Goal: Task Accomplishment & Management: Use online tool/utility

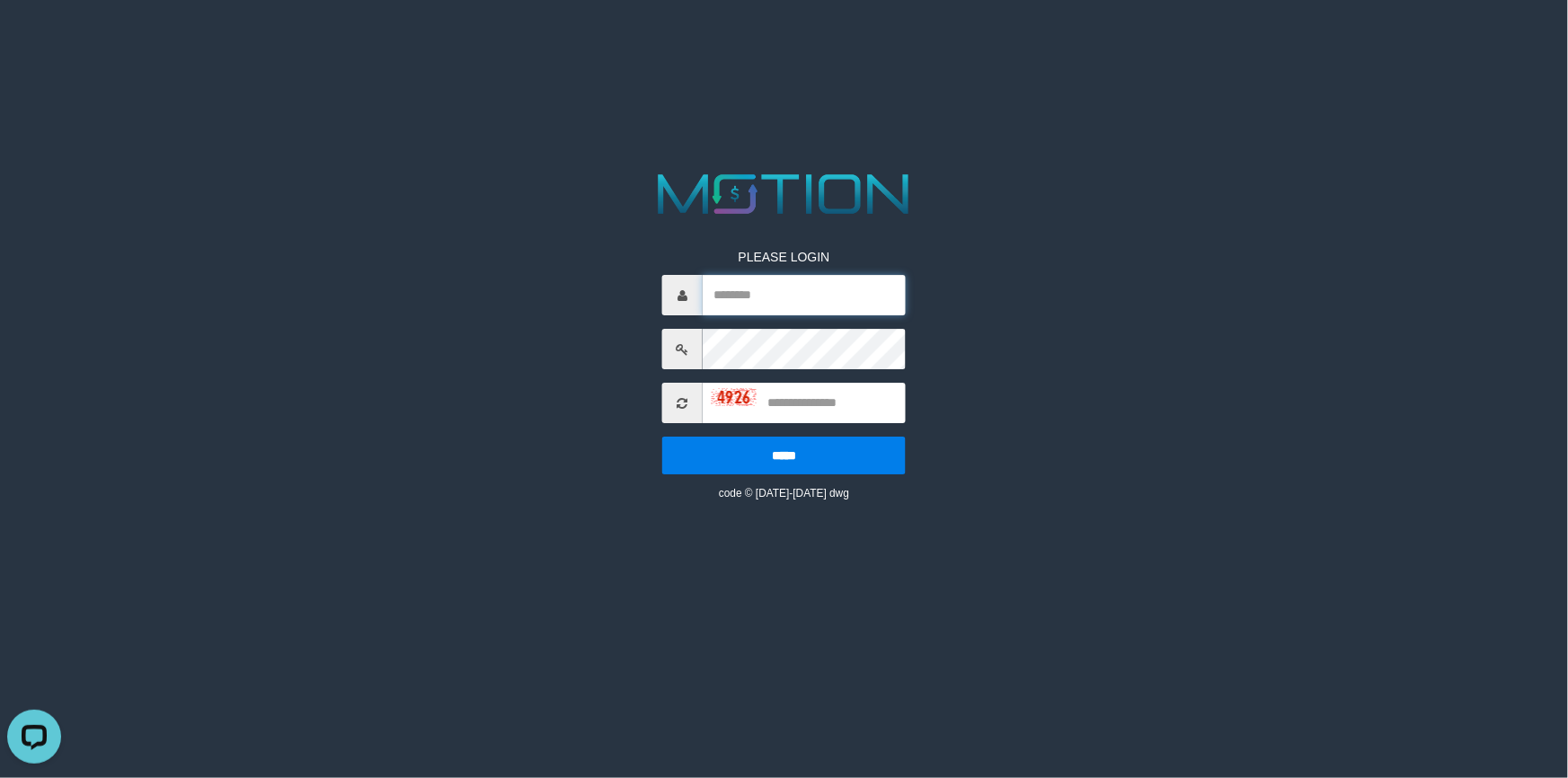
type input "*********"
click at [784, 293] on input "*********" at bounding box center [804, 294] width 203 height 41
type input "****"
click at [662, 437] on input "*****" at bounding box center [784, 455] width 243 height 38
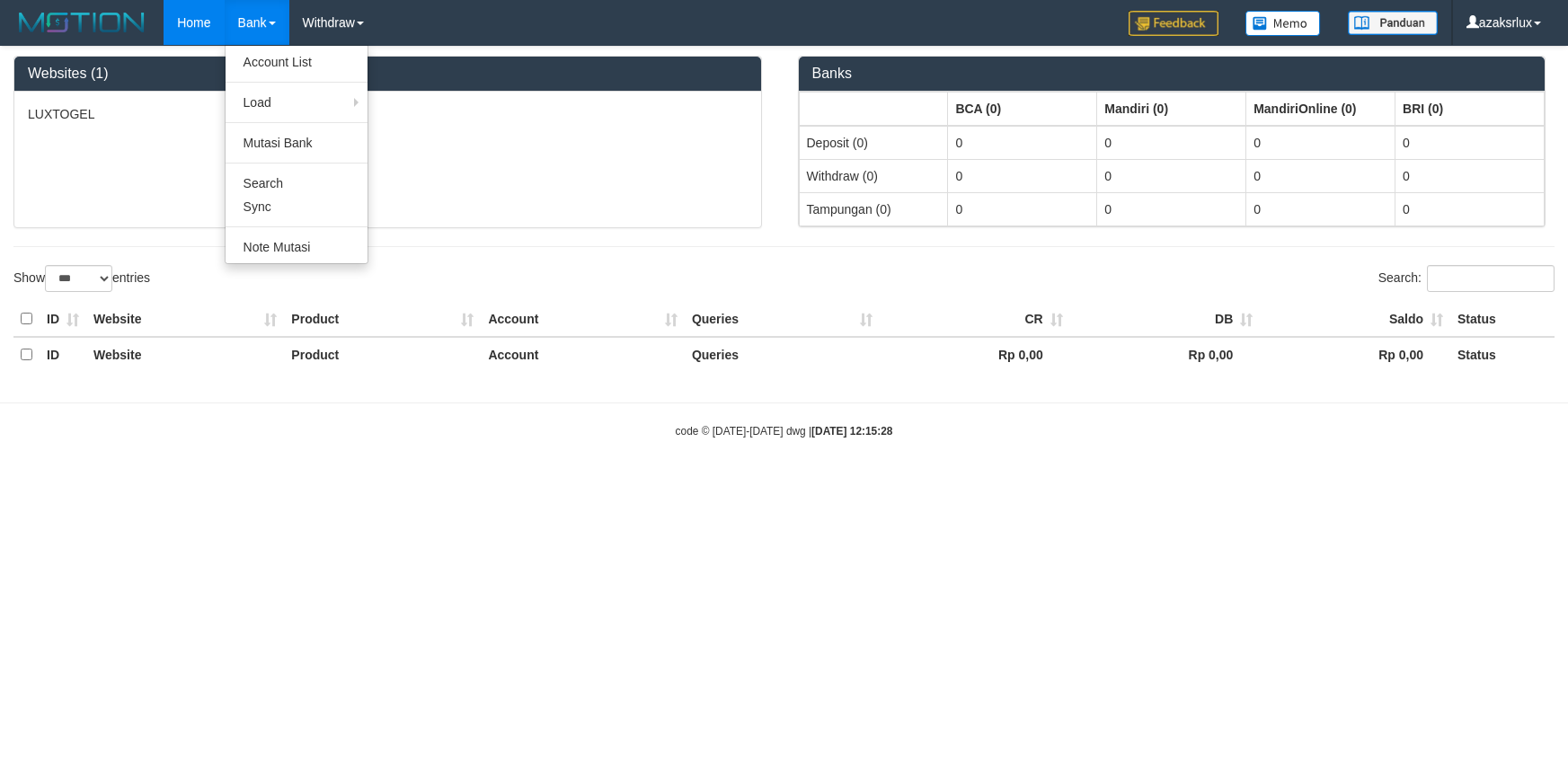
select select "***"
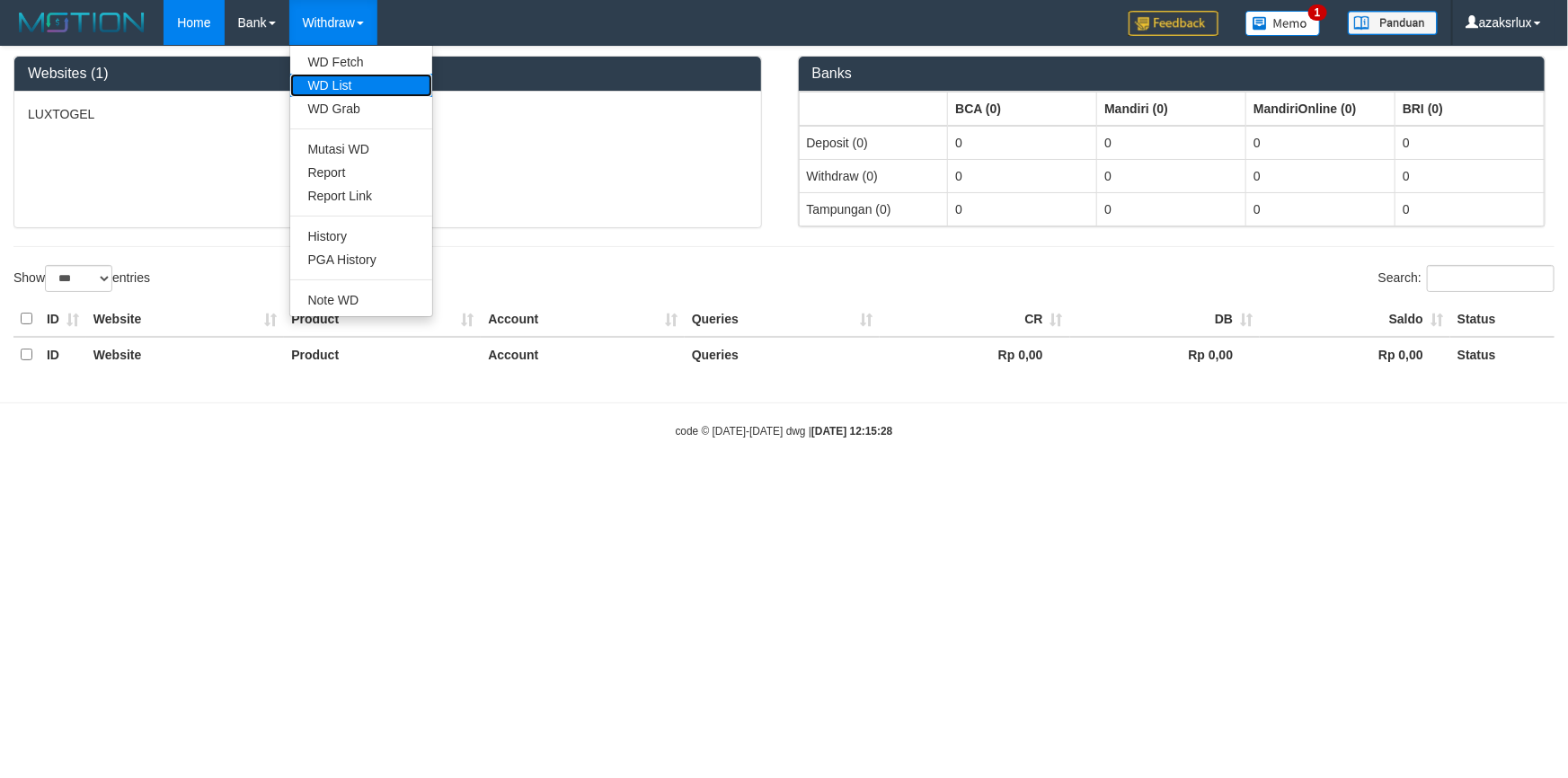
click at [355, 76] on link "WD List" at bounding box center [361, 85] width 142 height 24
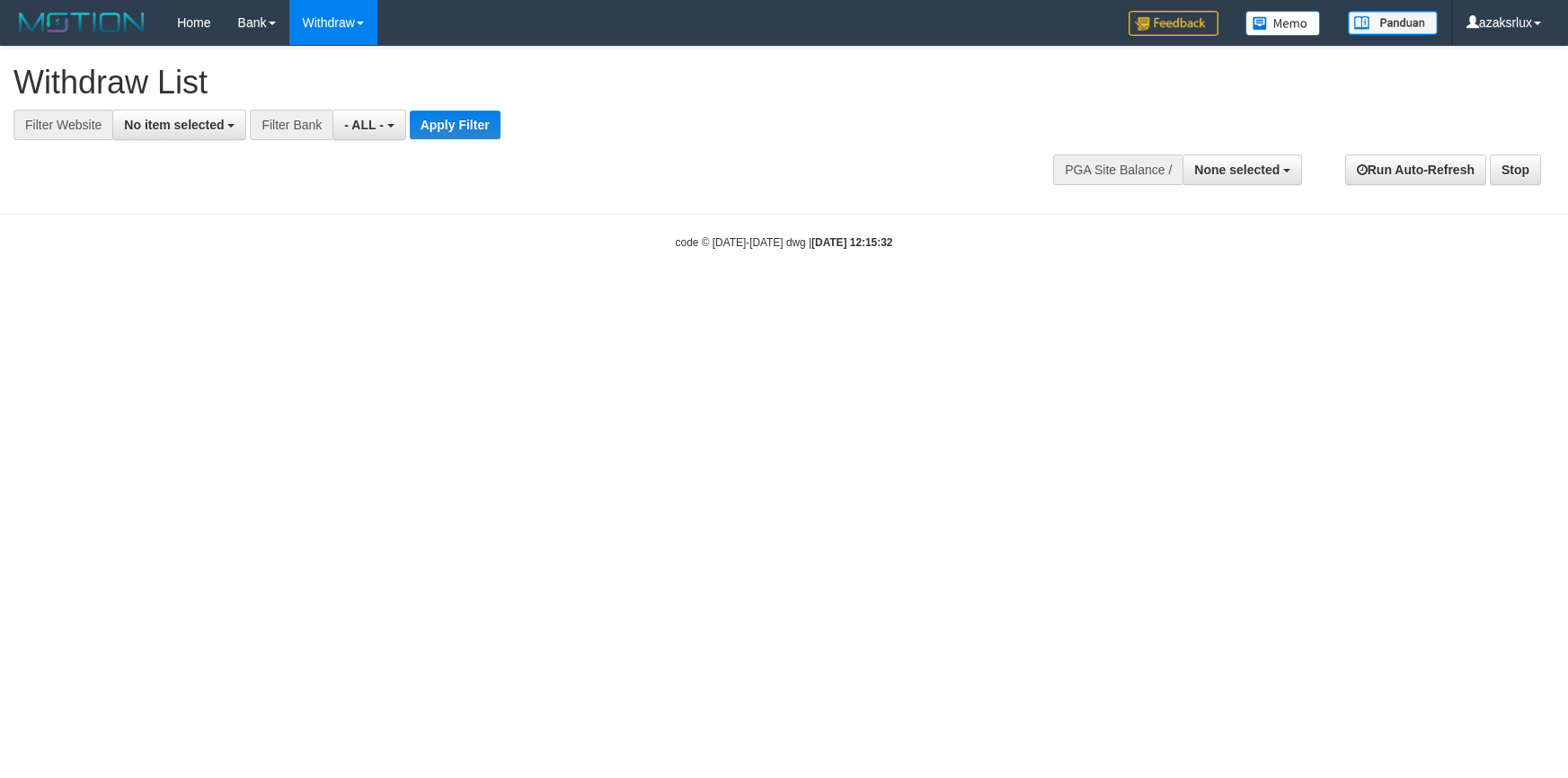
select select
click at [156, 118] on span "No item selected" at bounding box center [174, 124] width 100 height 14
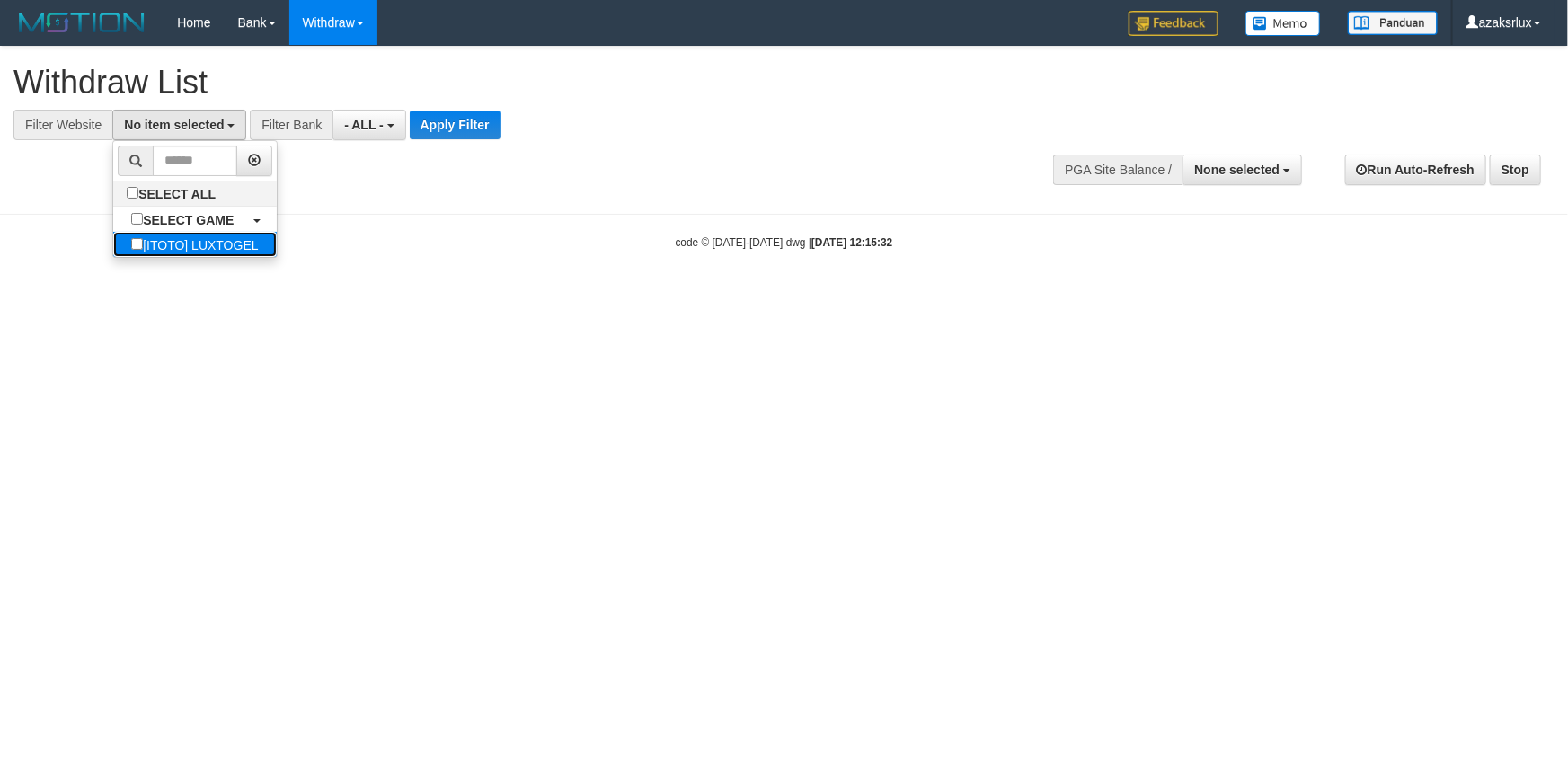
click at [183, 244] on label "[ITOTO] LUXTOGEL" at bounding box center [194, 244] width 162 height 25
select select "***"
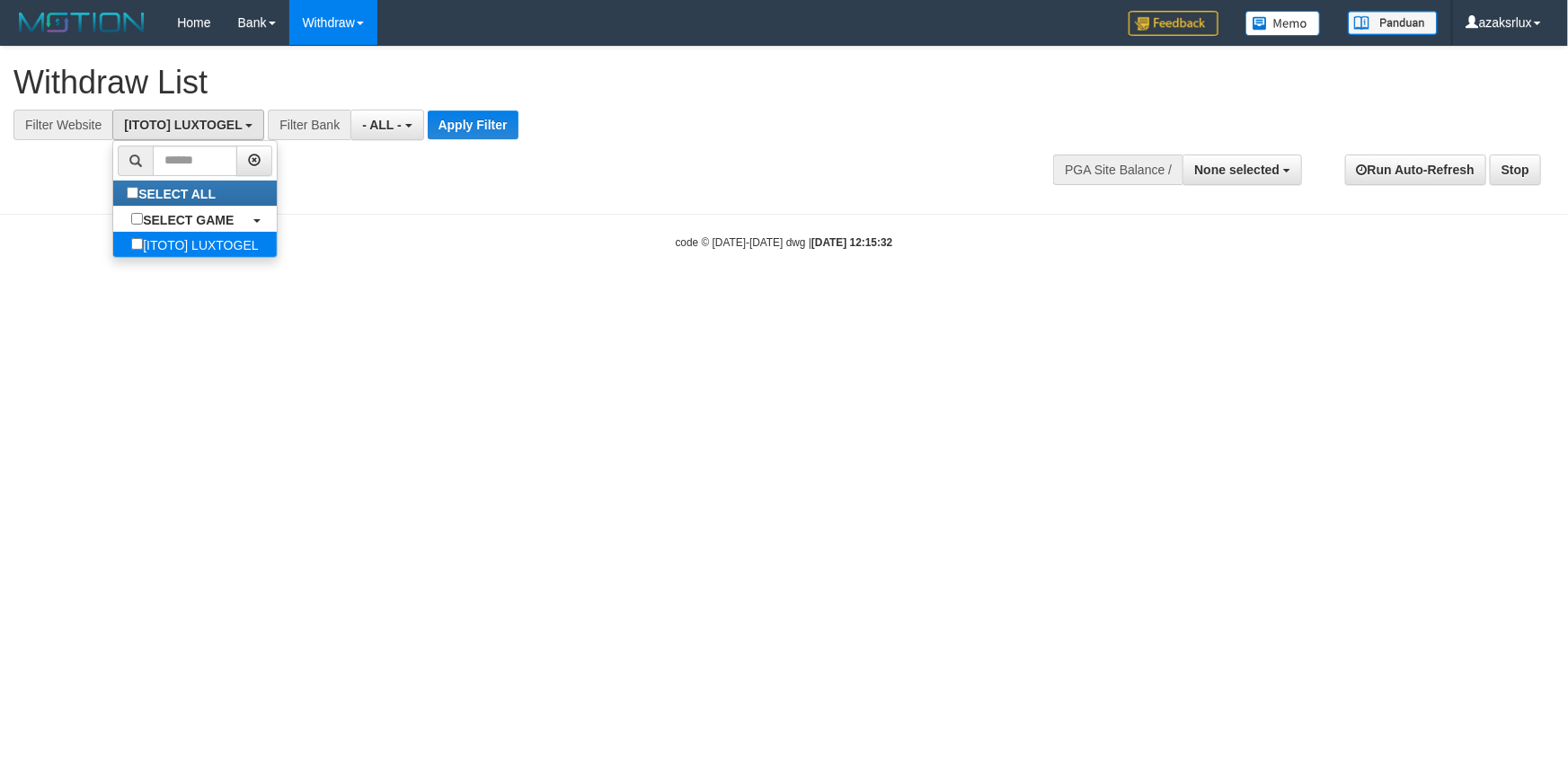
scroll to position [16, 0]
click at [497, 123] on button "Apply Filter" at bounding box center [473, 124] width 91 height 28
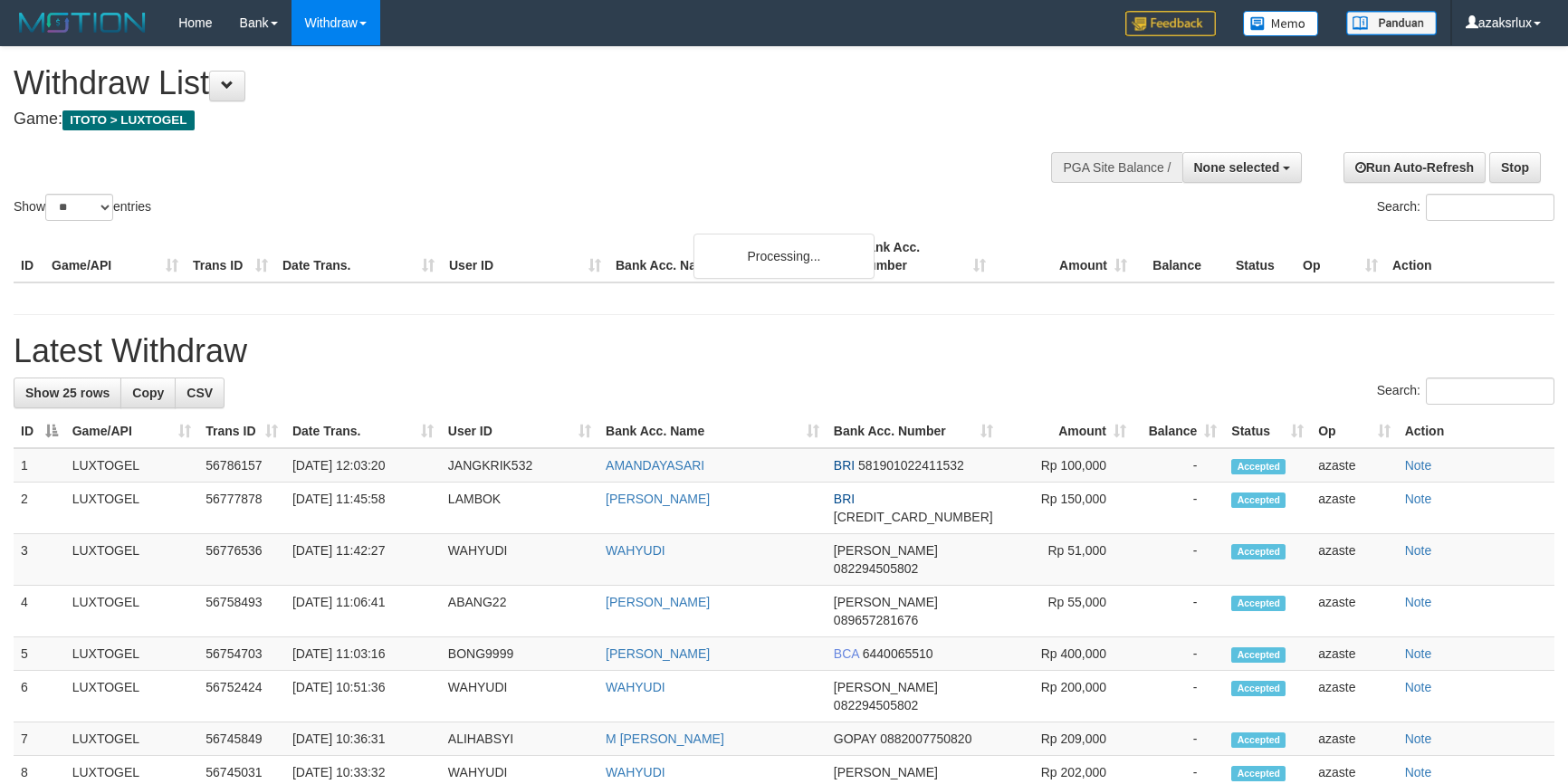
select select
select select "**"
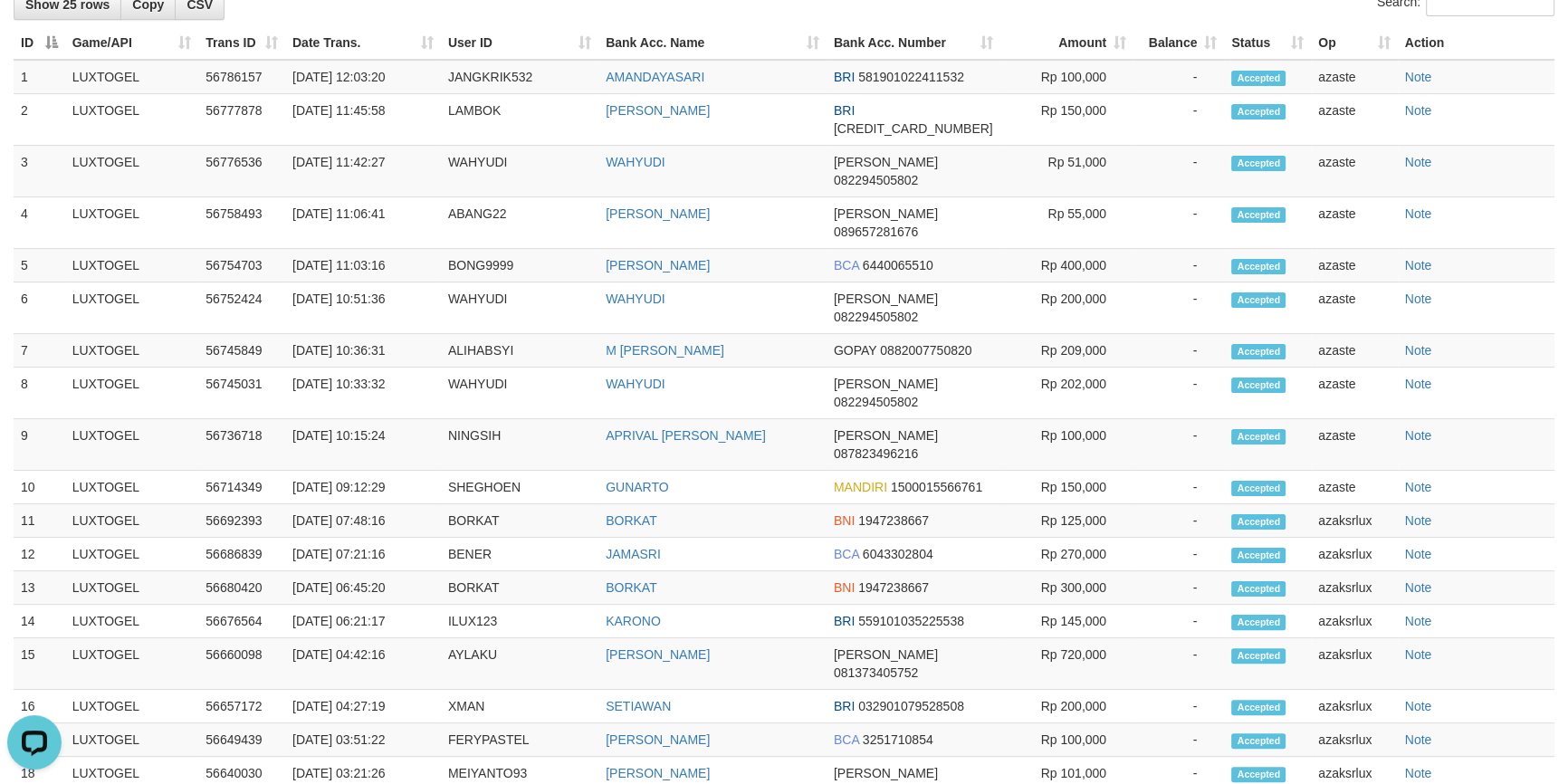
scroll to position [73, 0]
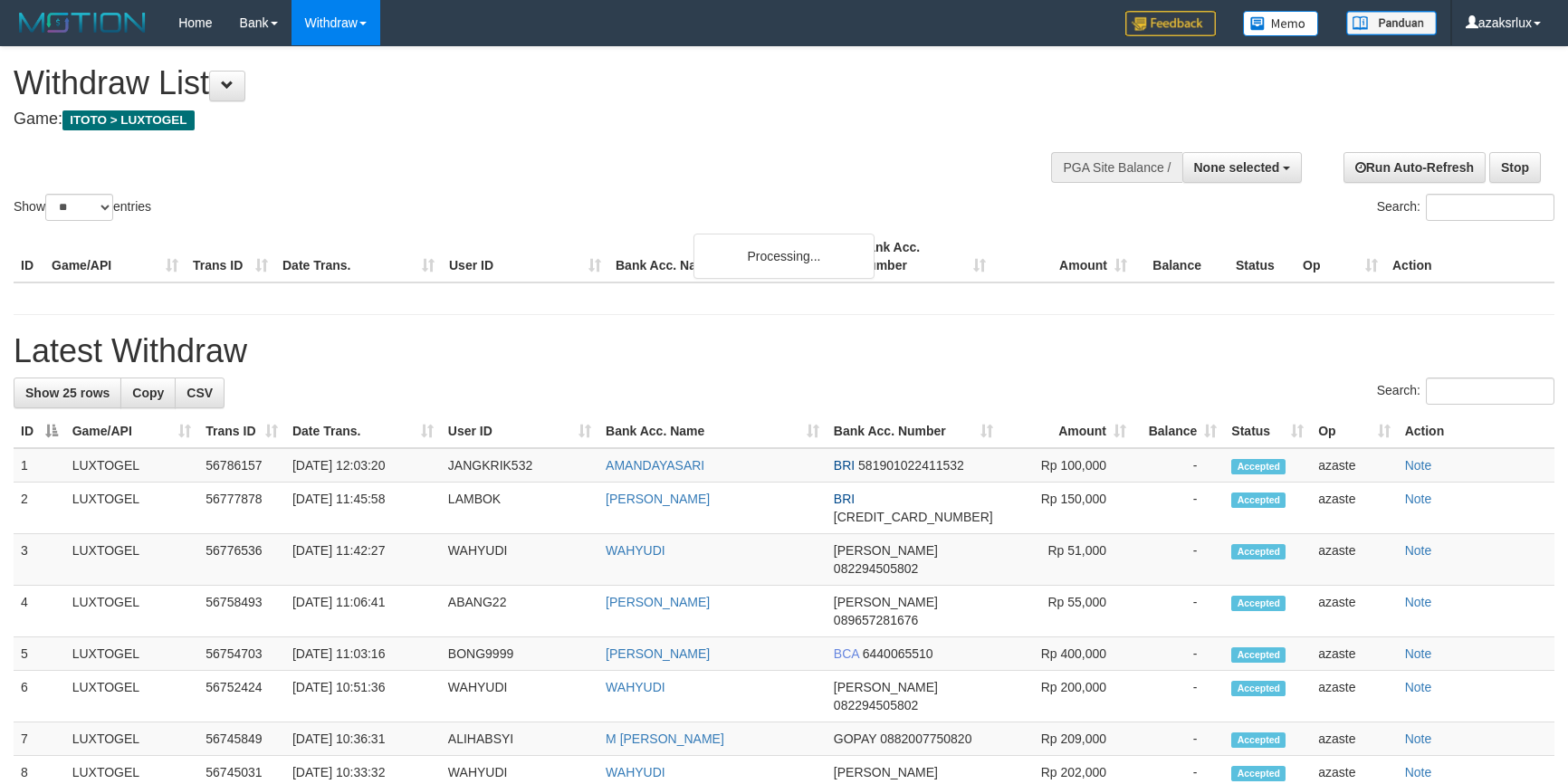
select select
select select "**"
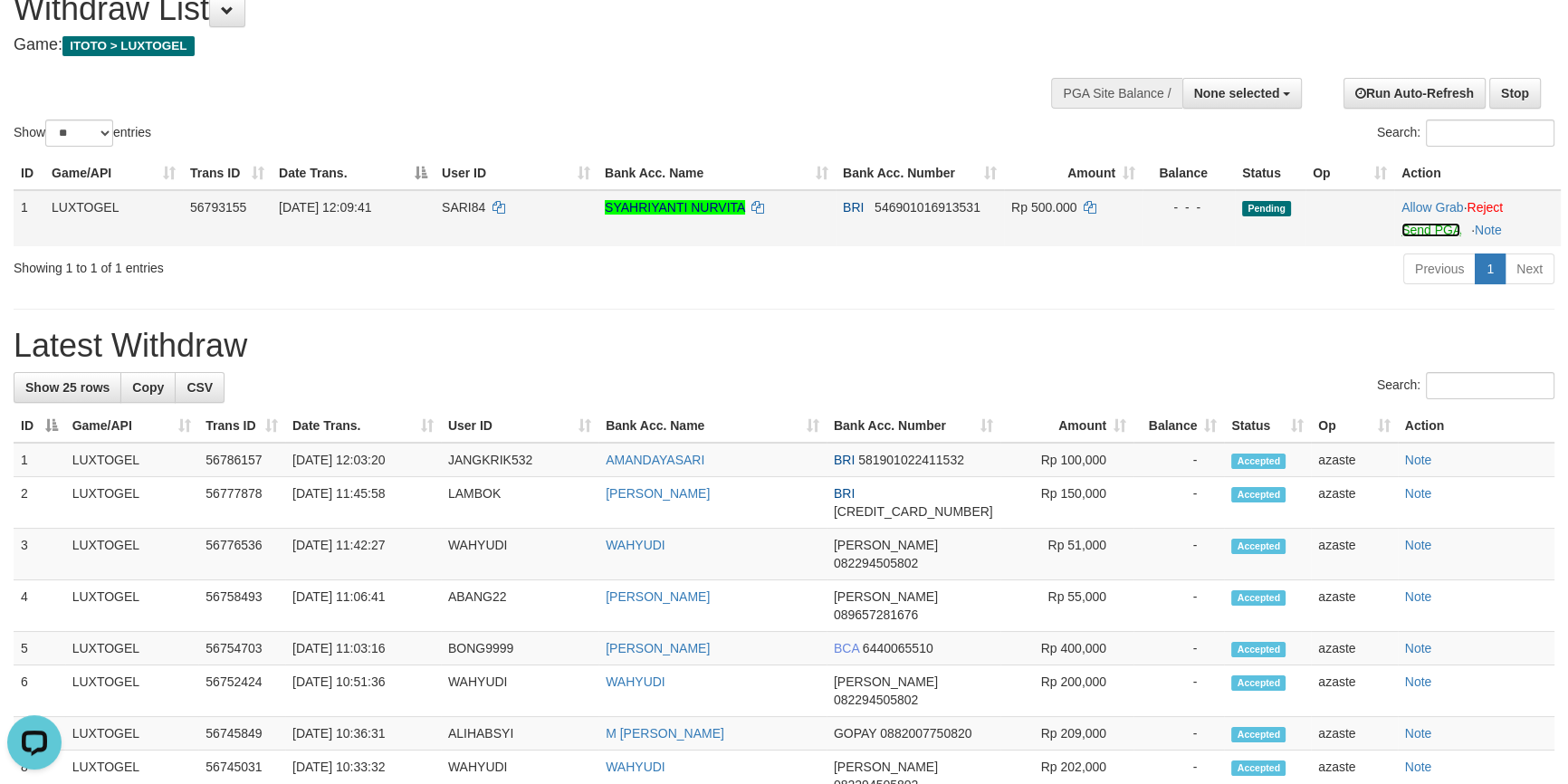
click at [1418, 225] on link "Send PGA" at bounding box center [1430, 229] width 59 height 14
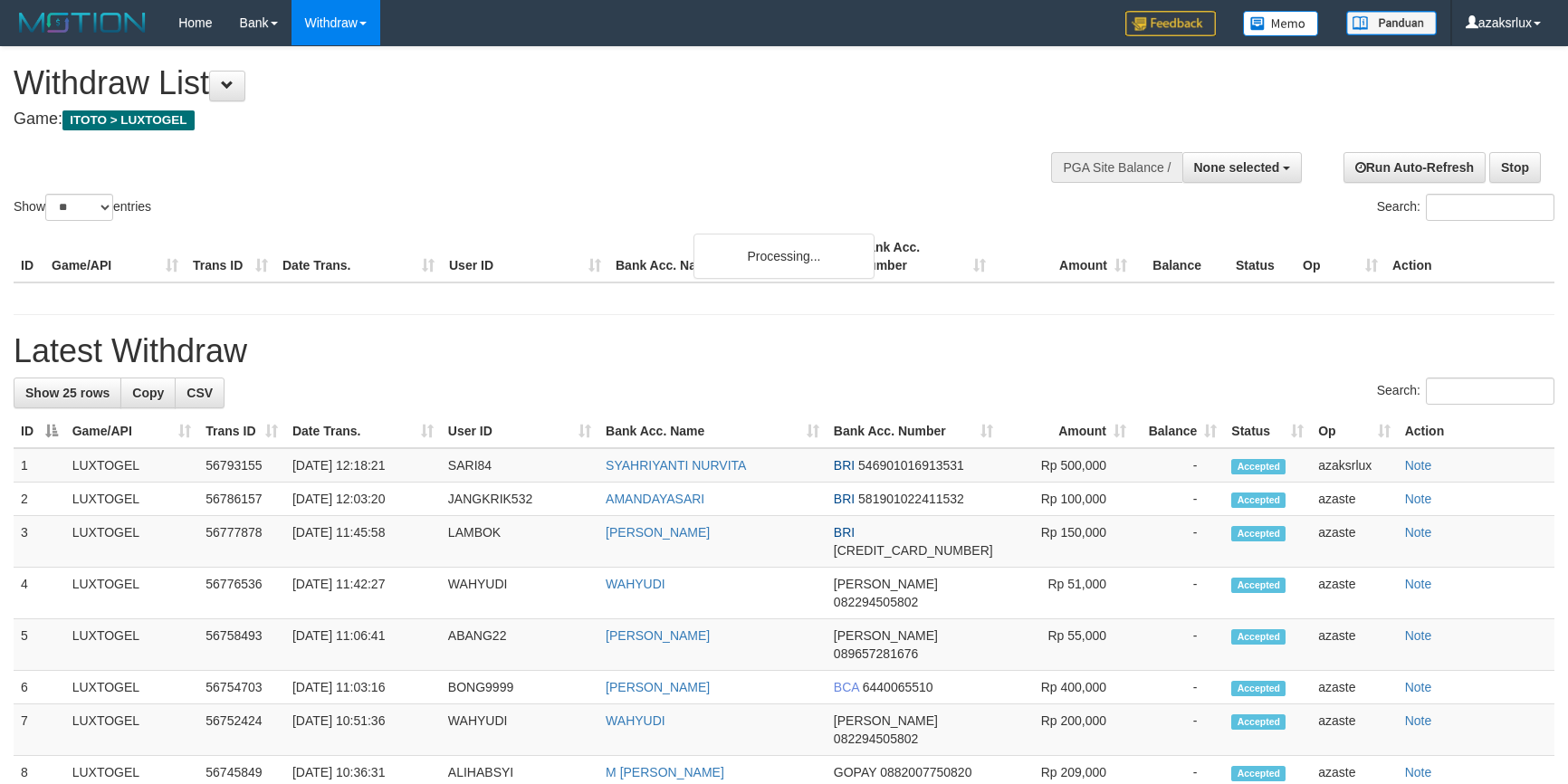
select select
select select "**"
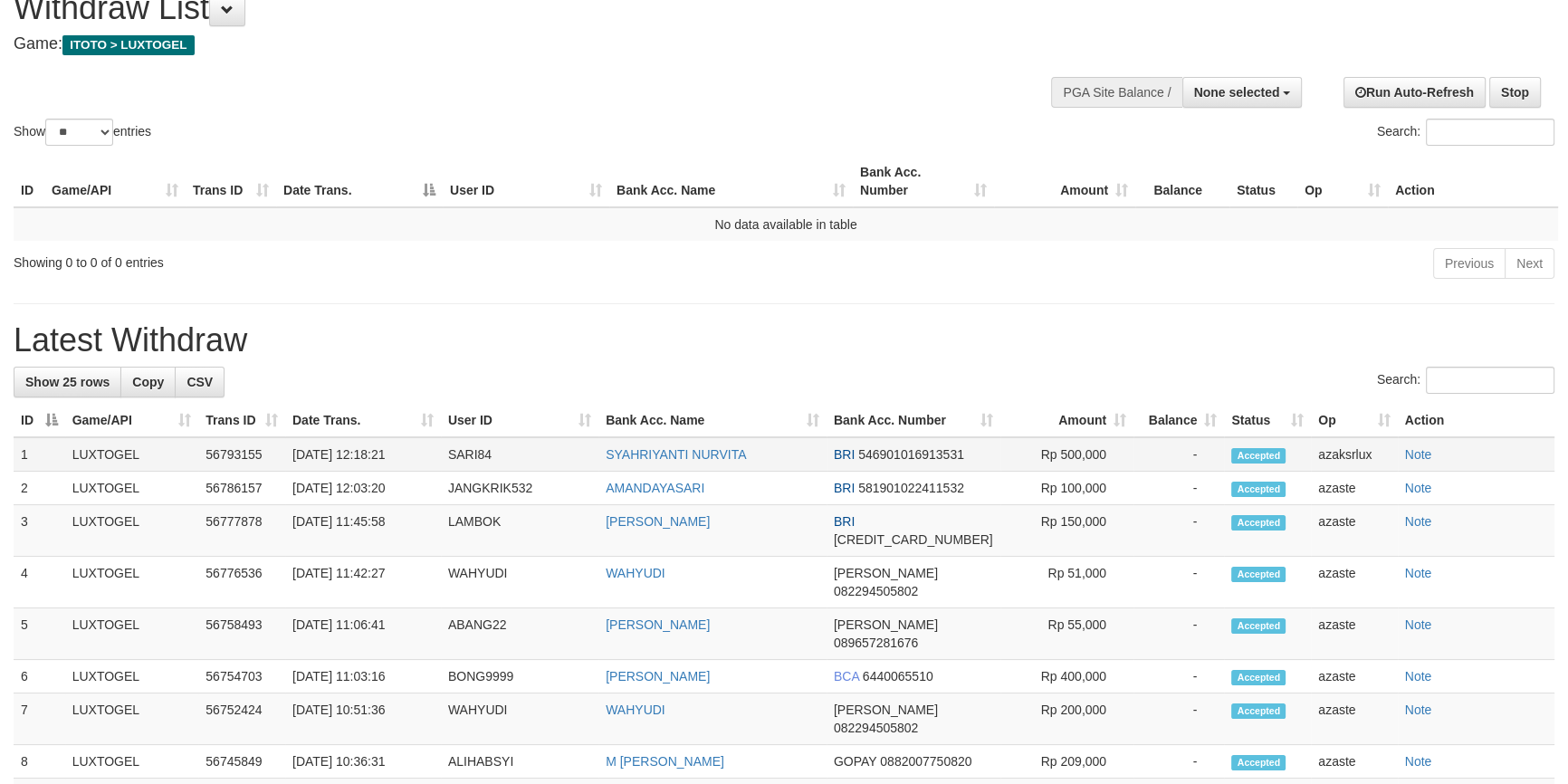
click at [372, 471] on td "31/08/2025 12:18:21" at bounding box center [363, 454] width 156 height 34
drag, startPoint x: 372, startPoint y: 477, endPoint x: 420, endPoint y: 462, distance: 50.3
click at [420, 462] on td "[DATE] 12:18:21" at bounding box center [363, 454] width 156 height 34
copy td "12:18:21"
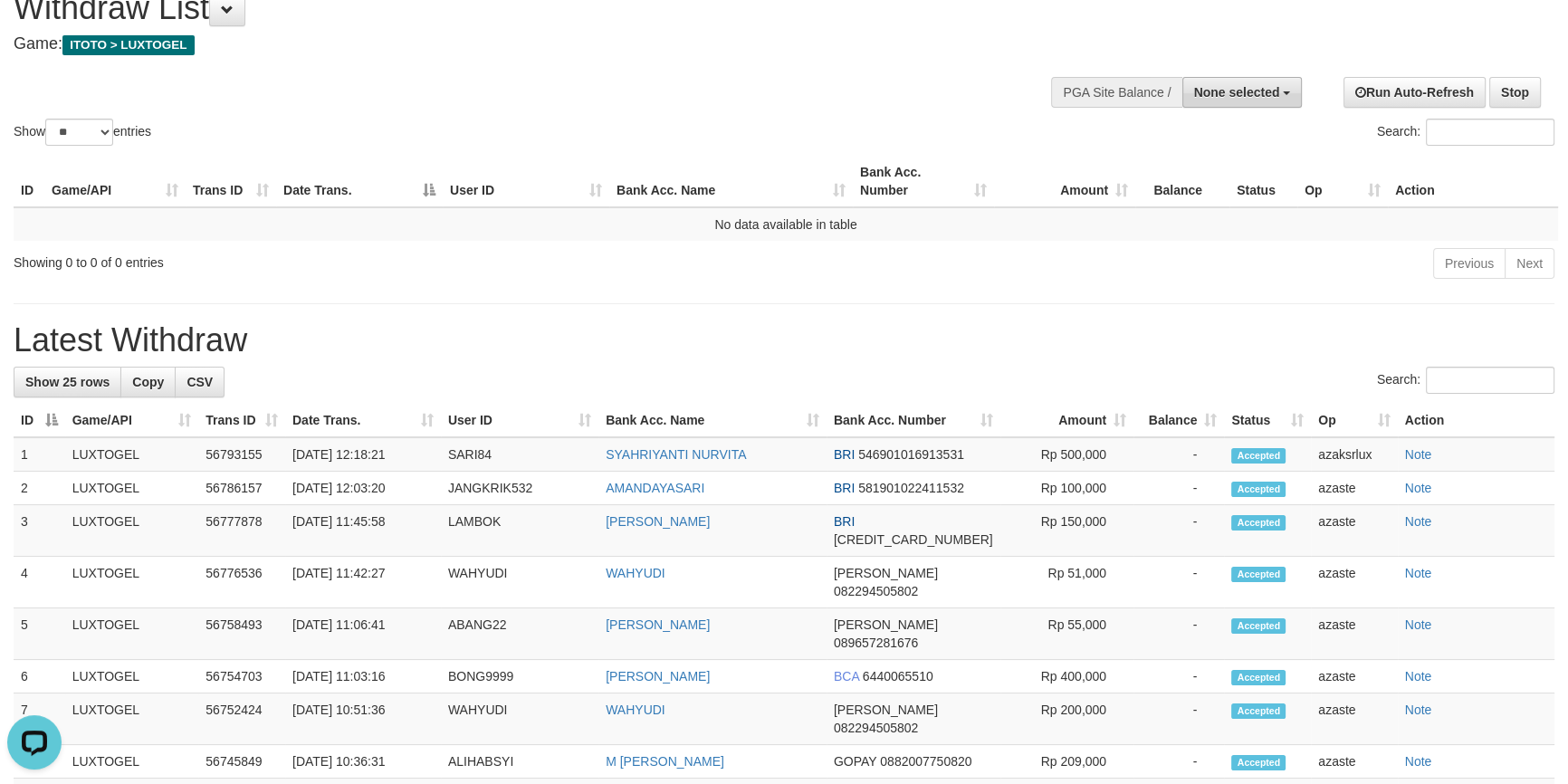
click at [1299, 105] on button "None selected" at bounding box center [1242, 92] width 121 height 30
click at [1204, 207] on td "No data available in table" at bounding box center [785, 223] width 1544 height 33
click at [1262, 88] on span "None selected" at bounding box center [1236, 92] width 86 height 14
click at [1217, 179] on label "[ITOTO] LUXTOGEL" at bounding box center [1215, 183] width 170 height 24
select select "***"
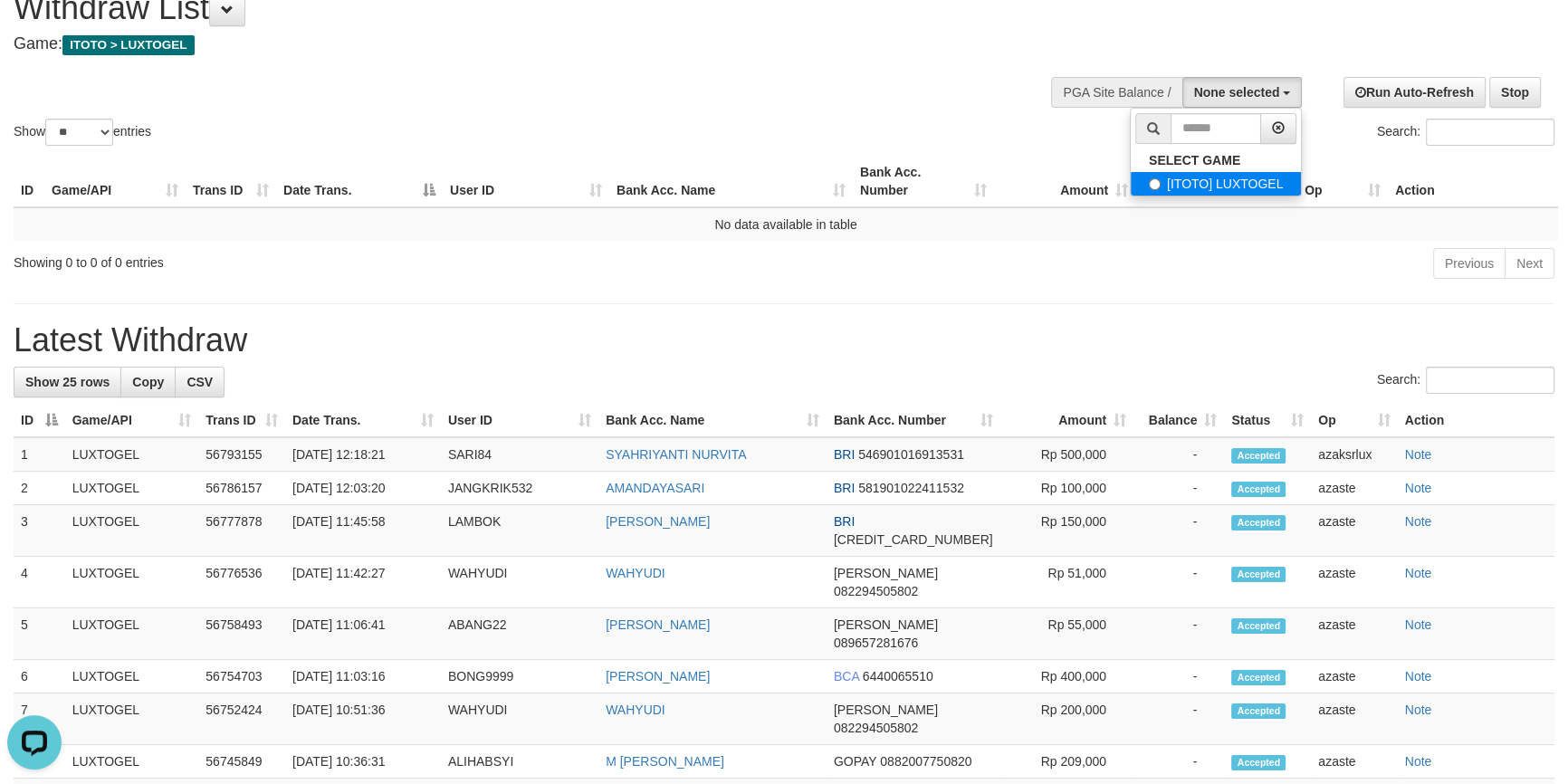
scroll to position [16, 0]
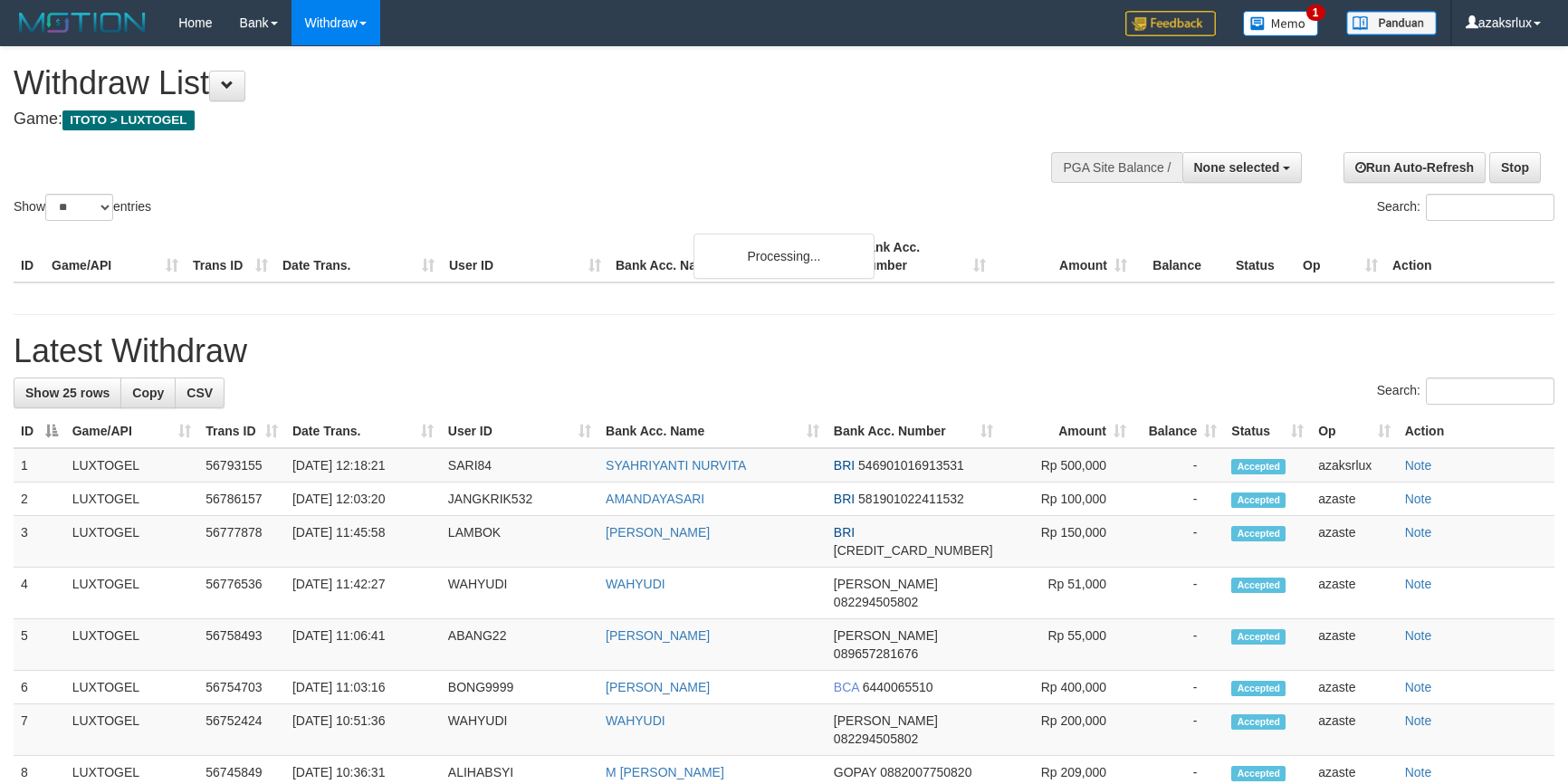
select select
select select "**"
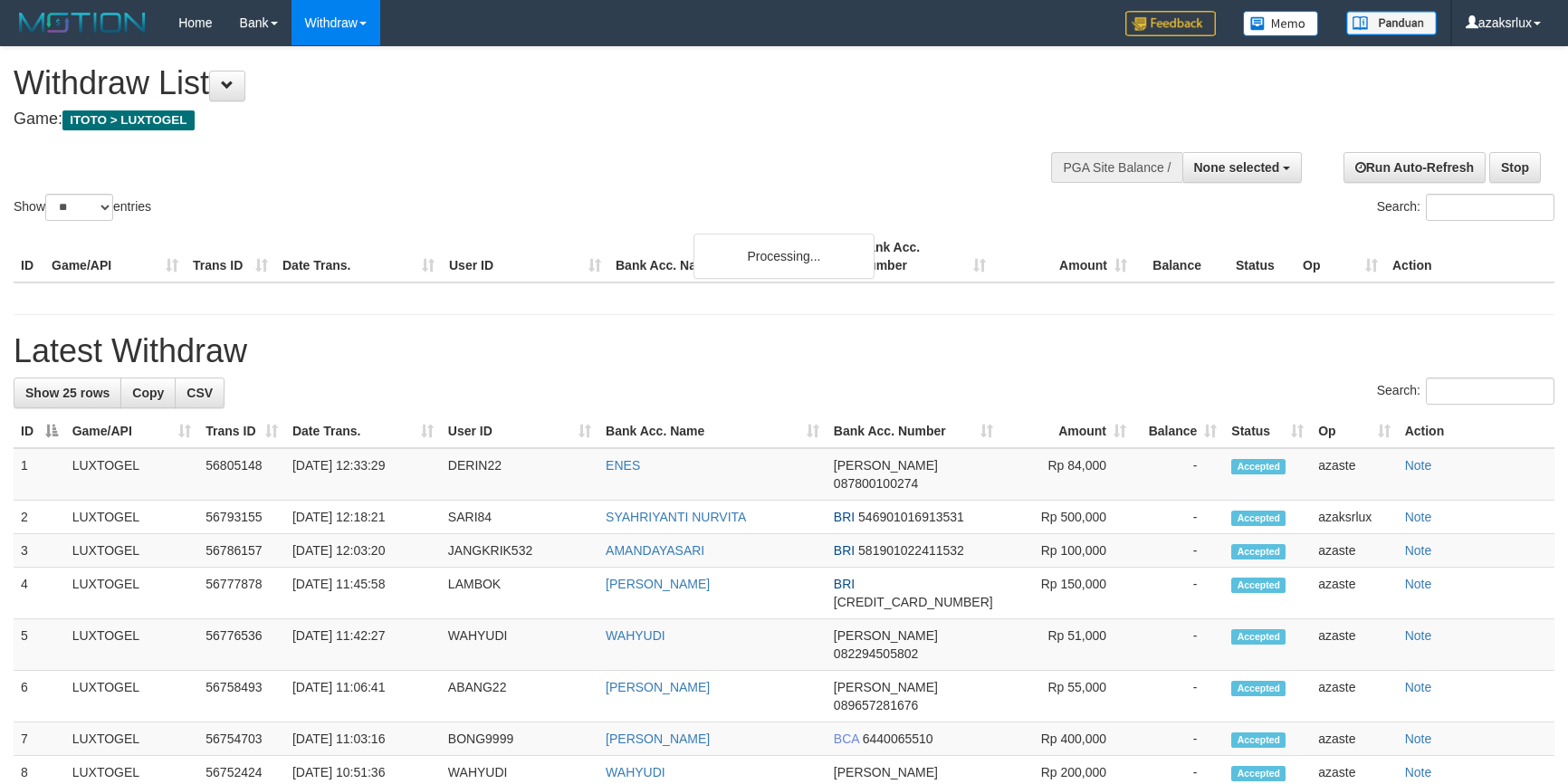
select select
select select "**"
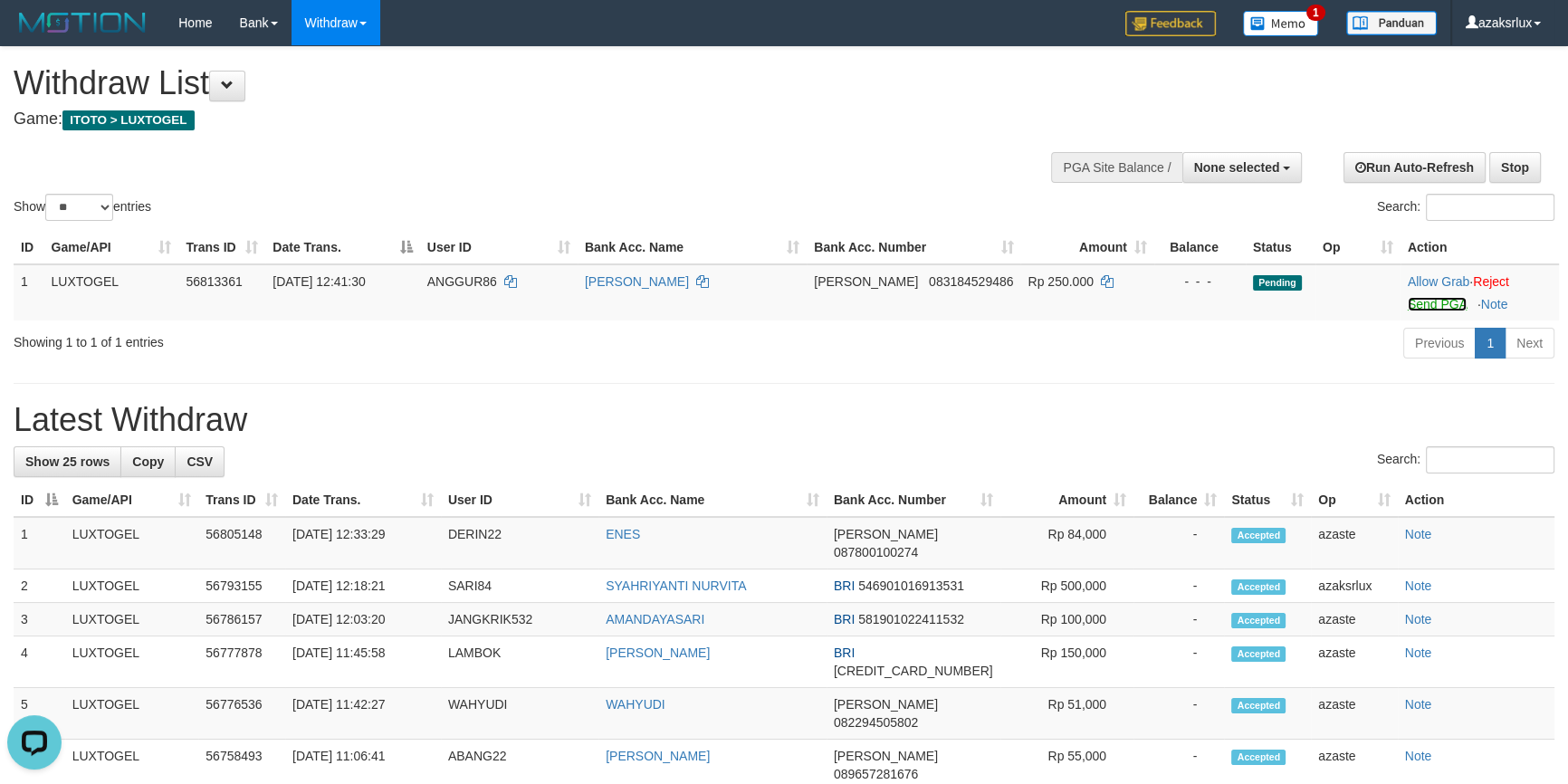
drag, startPoint x: 1420, startPoint y: 297, endPoint x: 907, endPoint y: 223, distance: 518.3
click at [1420, 298] on link "Send PGA" at bounding box center [1437, 303] width 59 height 14
click at [1439, 303] on link "Send PGA" at bounding box center [1437, 303] width 59 height 14
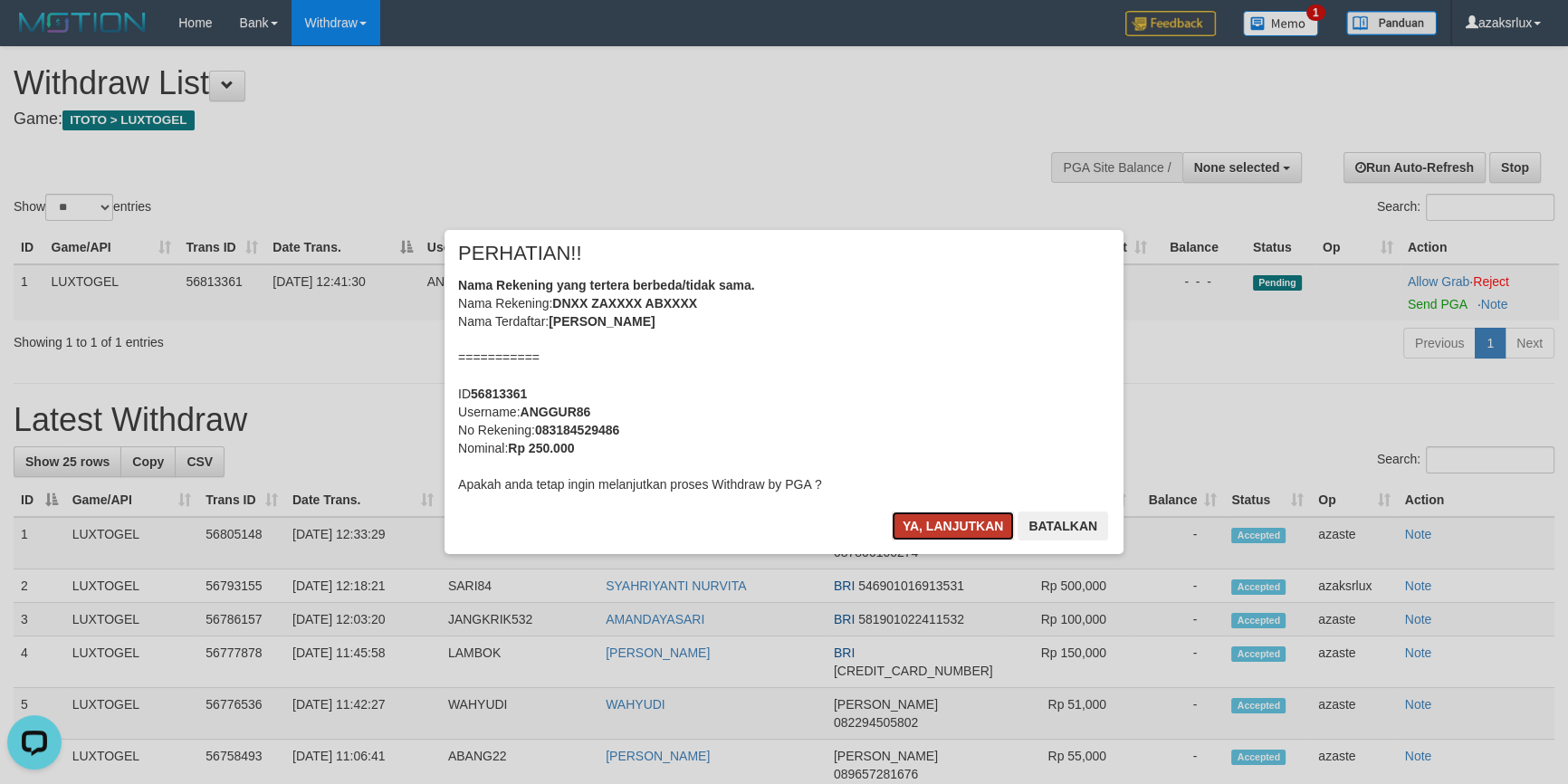
click at [924, 520] on button "Ya, lanjutkan" at bounding box center [953, 526] width 124 height 29
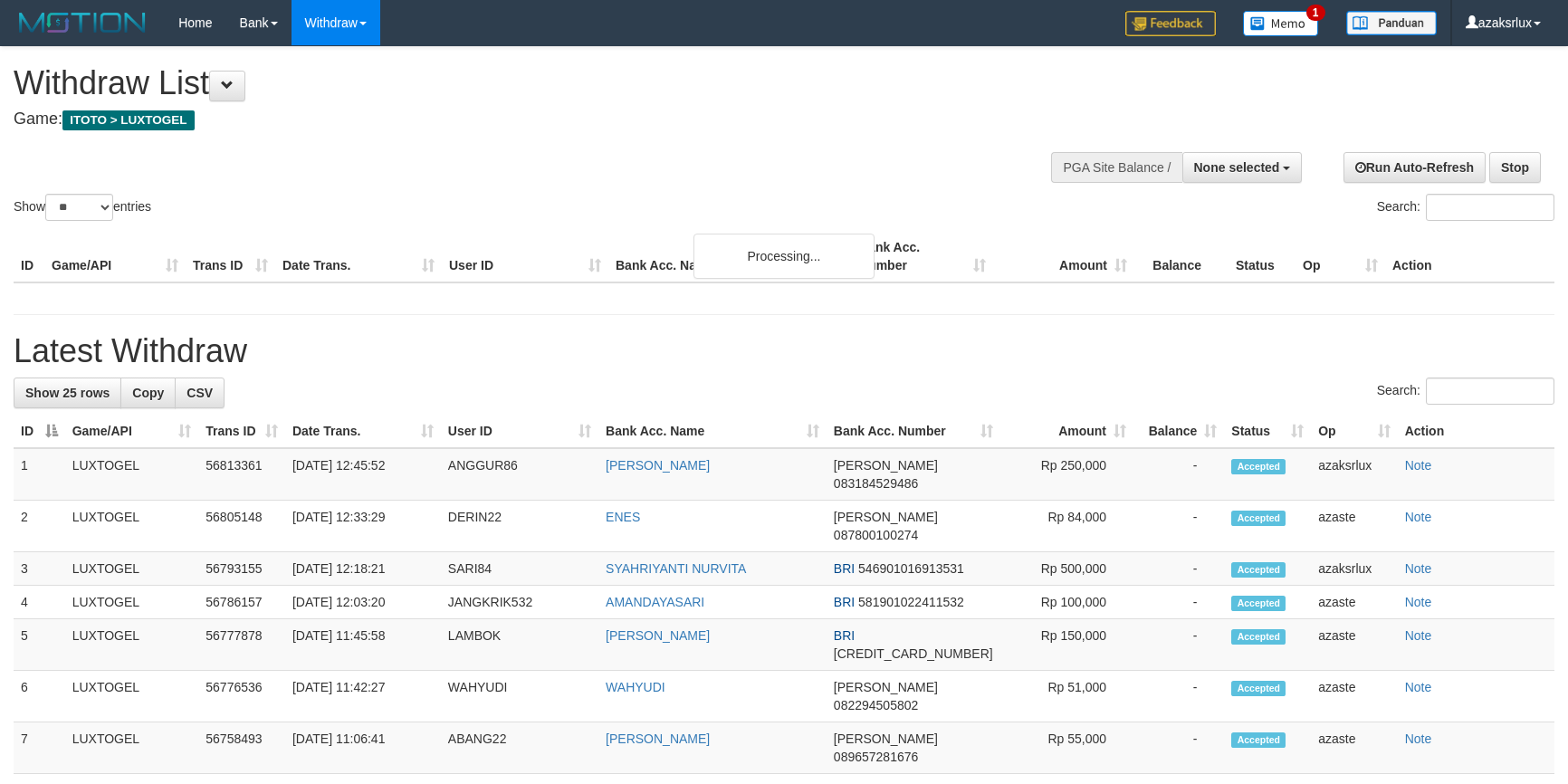
select select
select select "**"
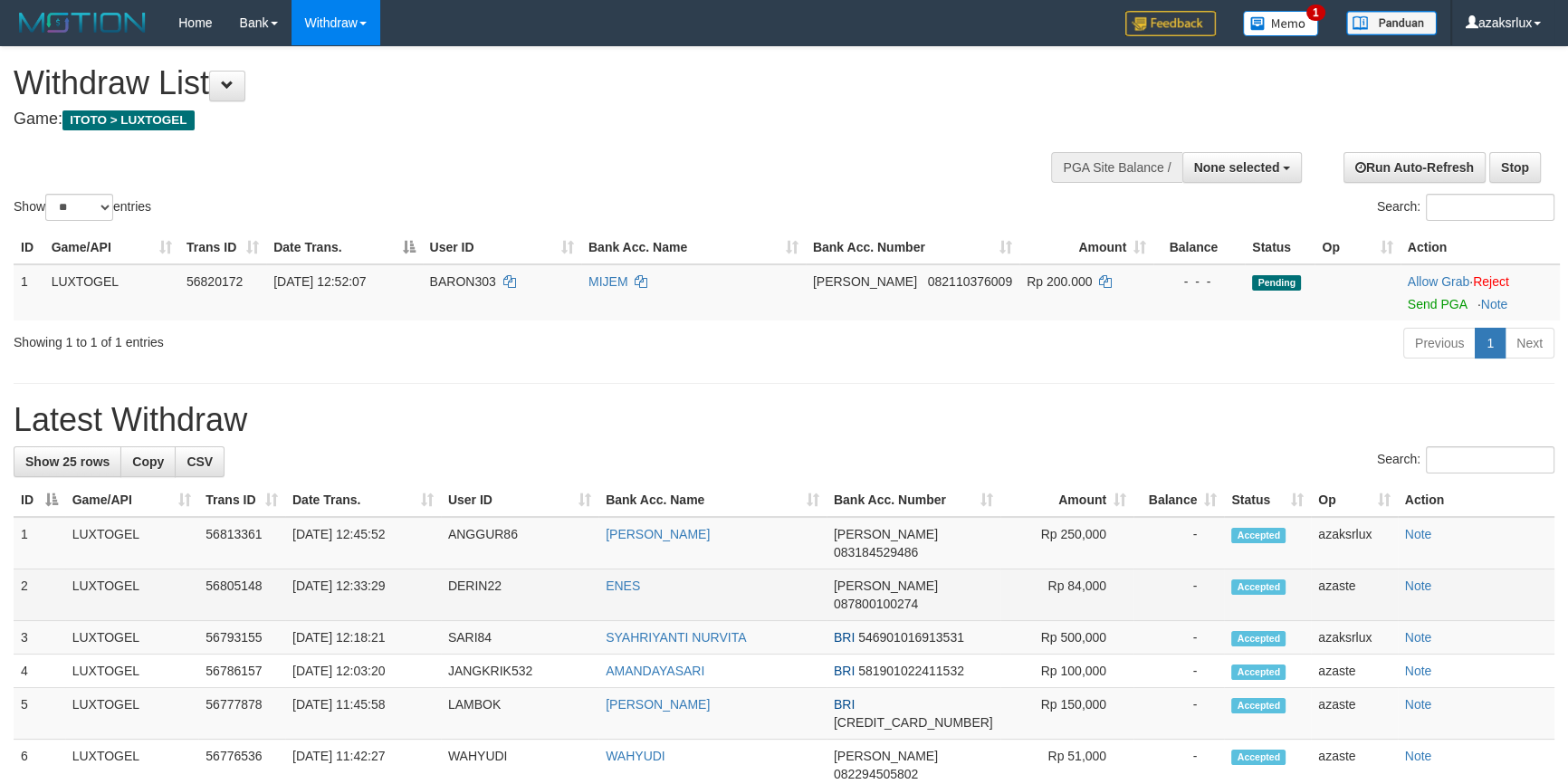
click at [372, 598] on td "[DATE] 12:33:29" at bounding box center [363, 595] width 156 height 51
copy td "12:33:29"
drag, startPoint x: 372, startPoint y: 598, endPoint x: 409, endPoint y: 598, distance: 37.0
click at [409, 598] on td "[DATE] 12:33:29" at bounding box center [363, 595] width 156 height 51
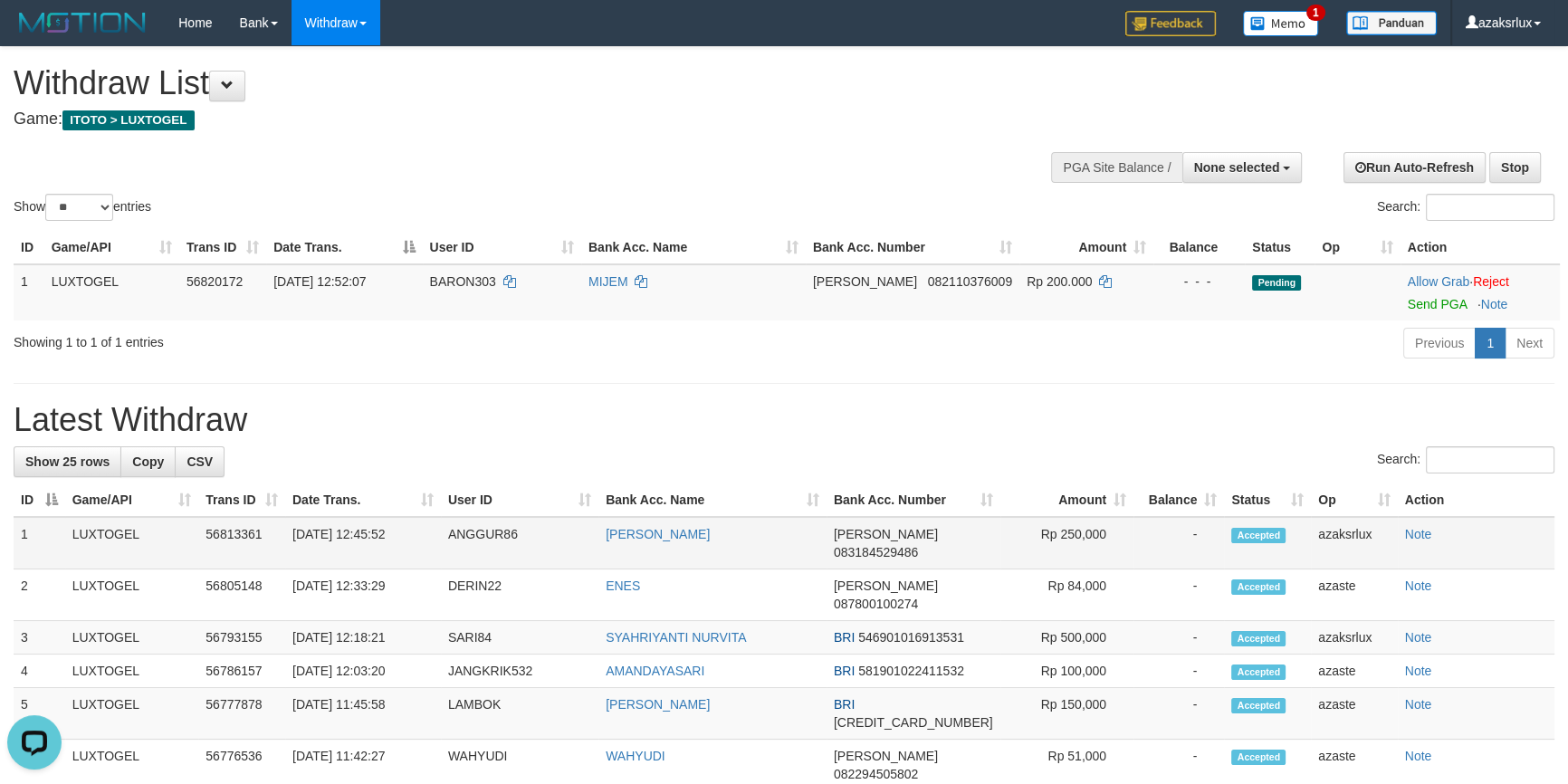
click at [470, 556] on td "ANGGUR86" at bounding box center [520, 543] width 158 height 52
click at [364, 552] on td "31/08/2025 12:45:52" at bounding box center [363, 543] width 156 height 52
drag, startPoint x: 364, startPoint y: 552, endPoint x: 422, endPoint y: 545, distance: 58.4
click at [422, 545] on td "31/08/2025 12:45:52" at bounding box center [363, 543] width 156 height 52
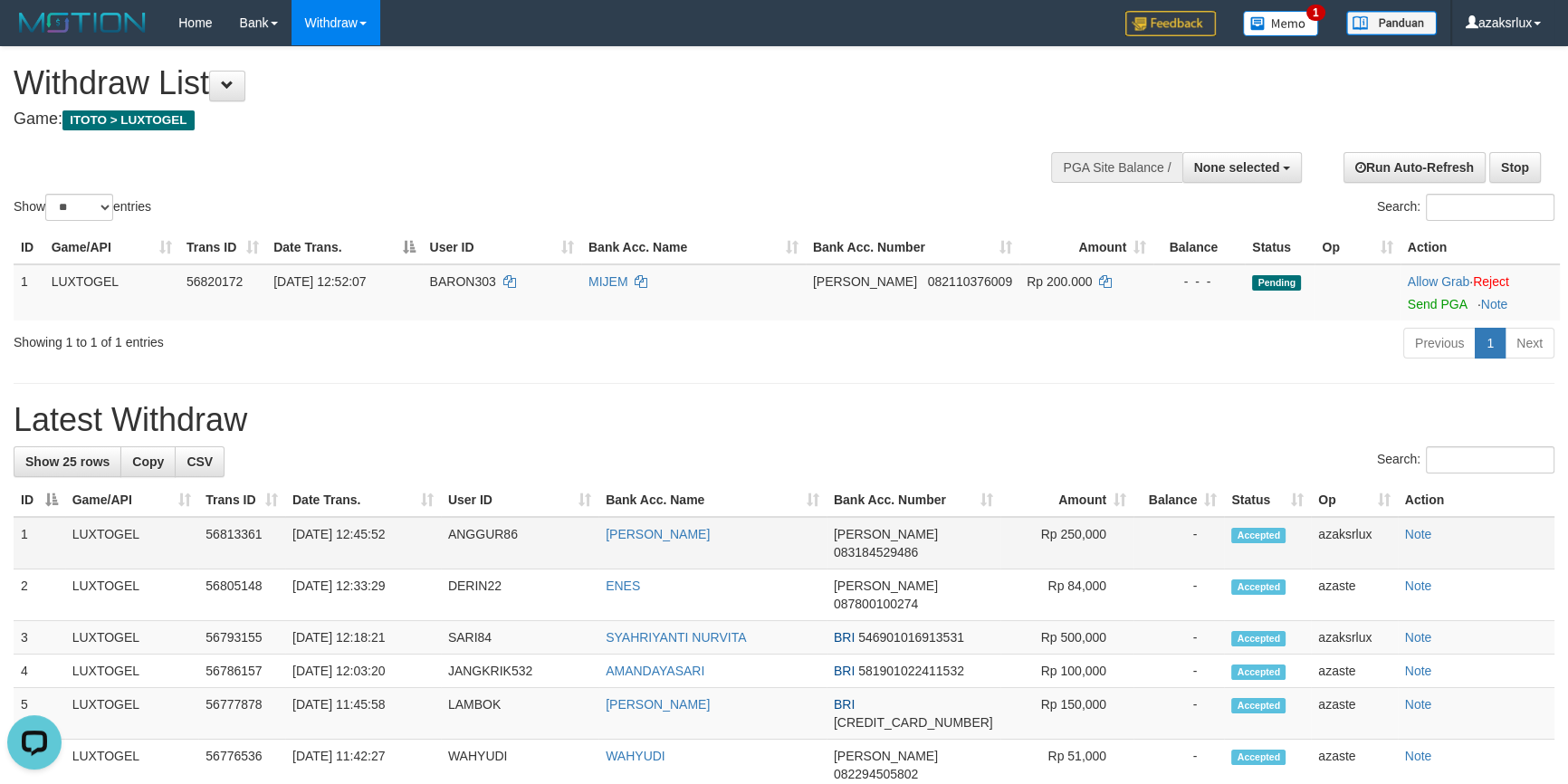
copy td "12:45:52"
click at [910, 560] on span "083184529486" at bounding box center [875, 551] width 85 height 14
click at [651, 542] on link "[PERSON_NAME]" at bounding box center [658, 533] width 105 height 14
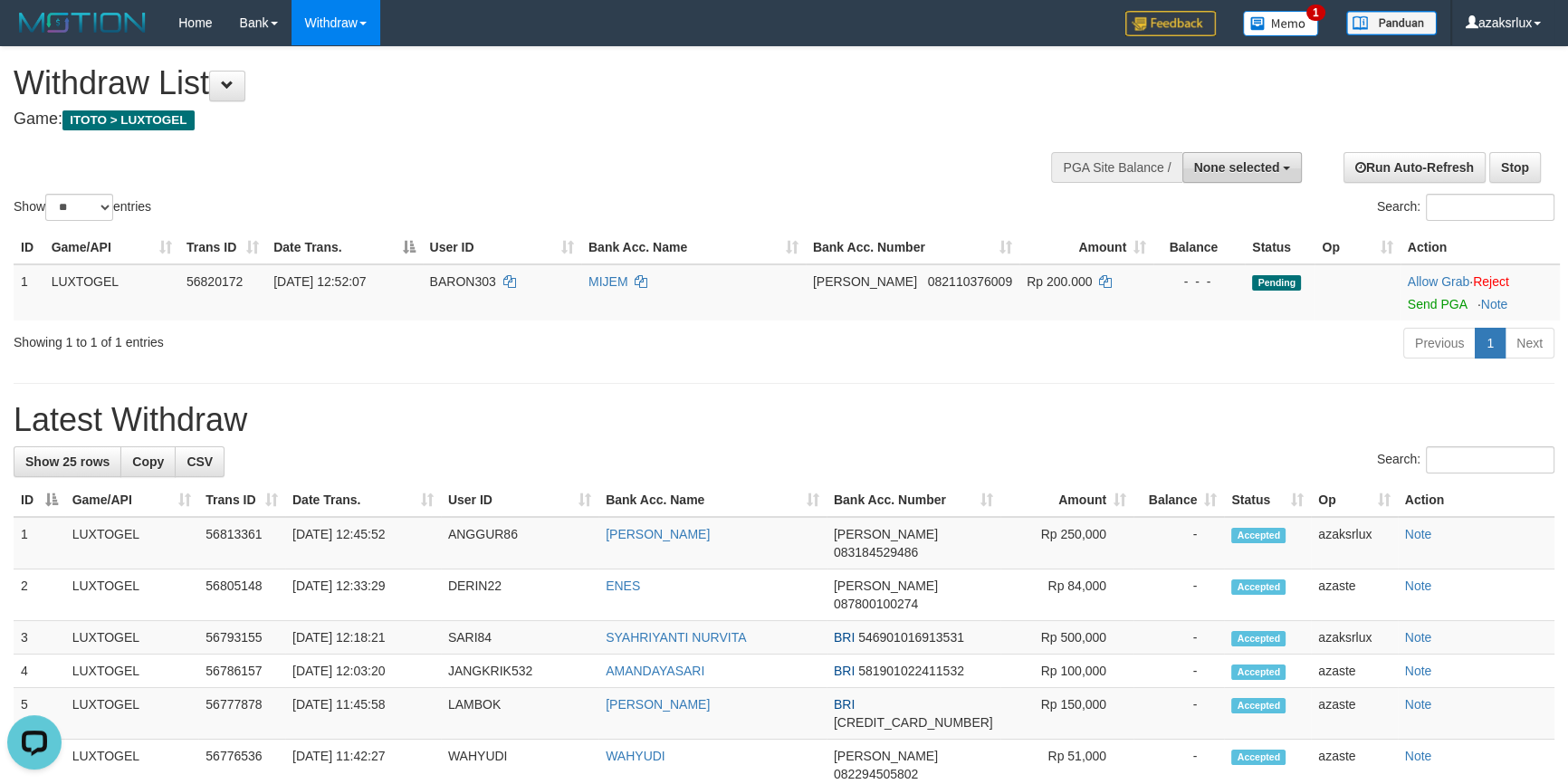
click at [1204, 164] on span "None selected" at bounding box center [1236, 167] width 86 height 14
click at [1176, 254] on label "[ITOTO] LUXTOGEL" at bounding box center [1215, 258] width 170 height 24
select select "***"
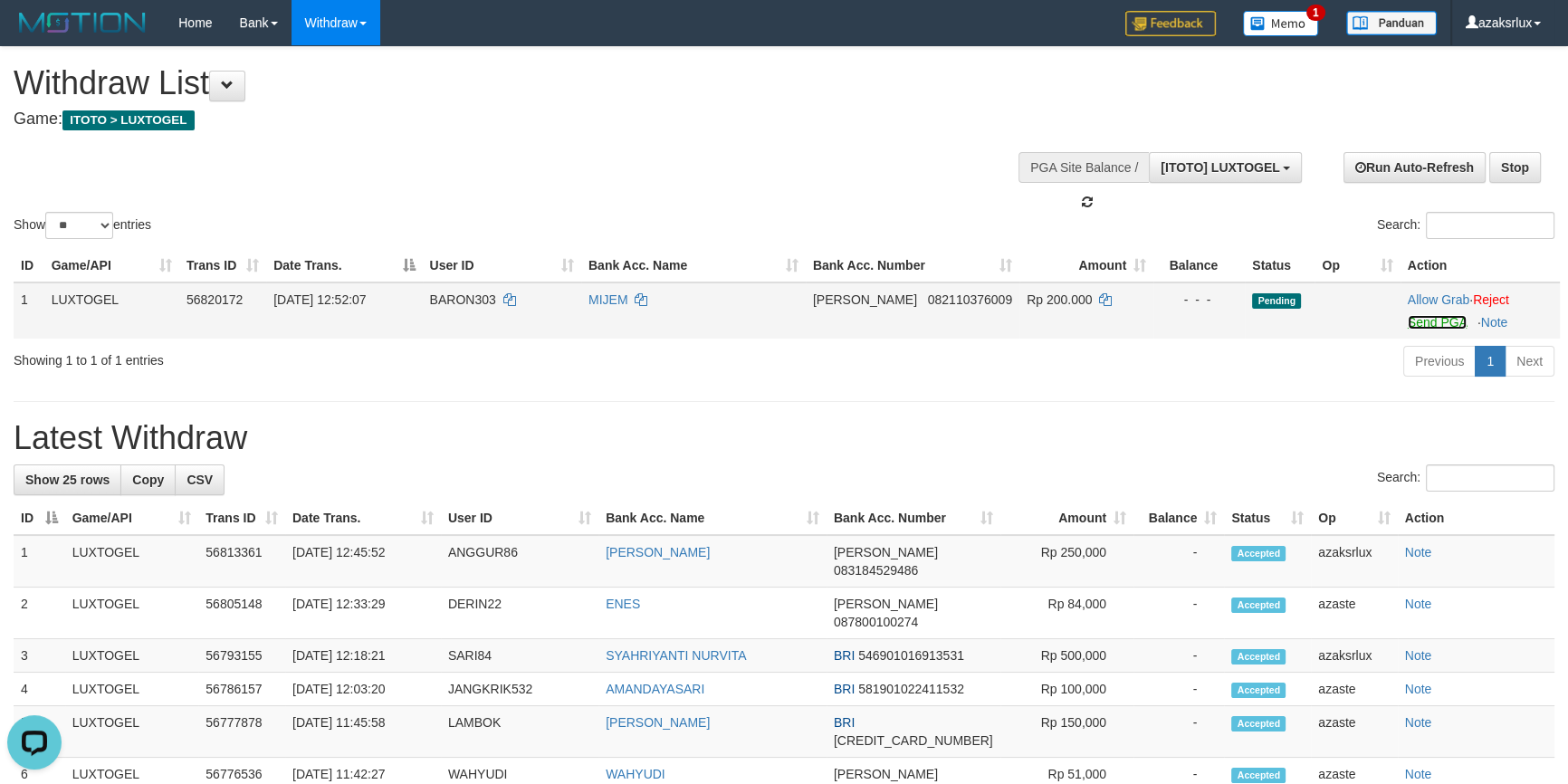
click at [1407, 316] on link "Send PGA" at bounding box center [1437, 321] width 59 height 14
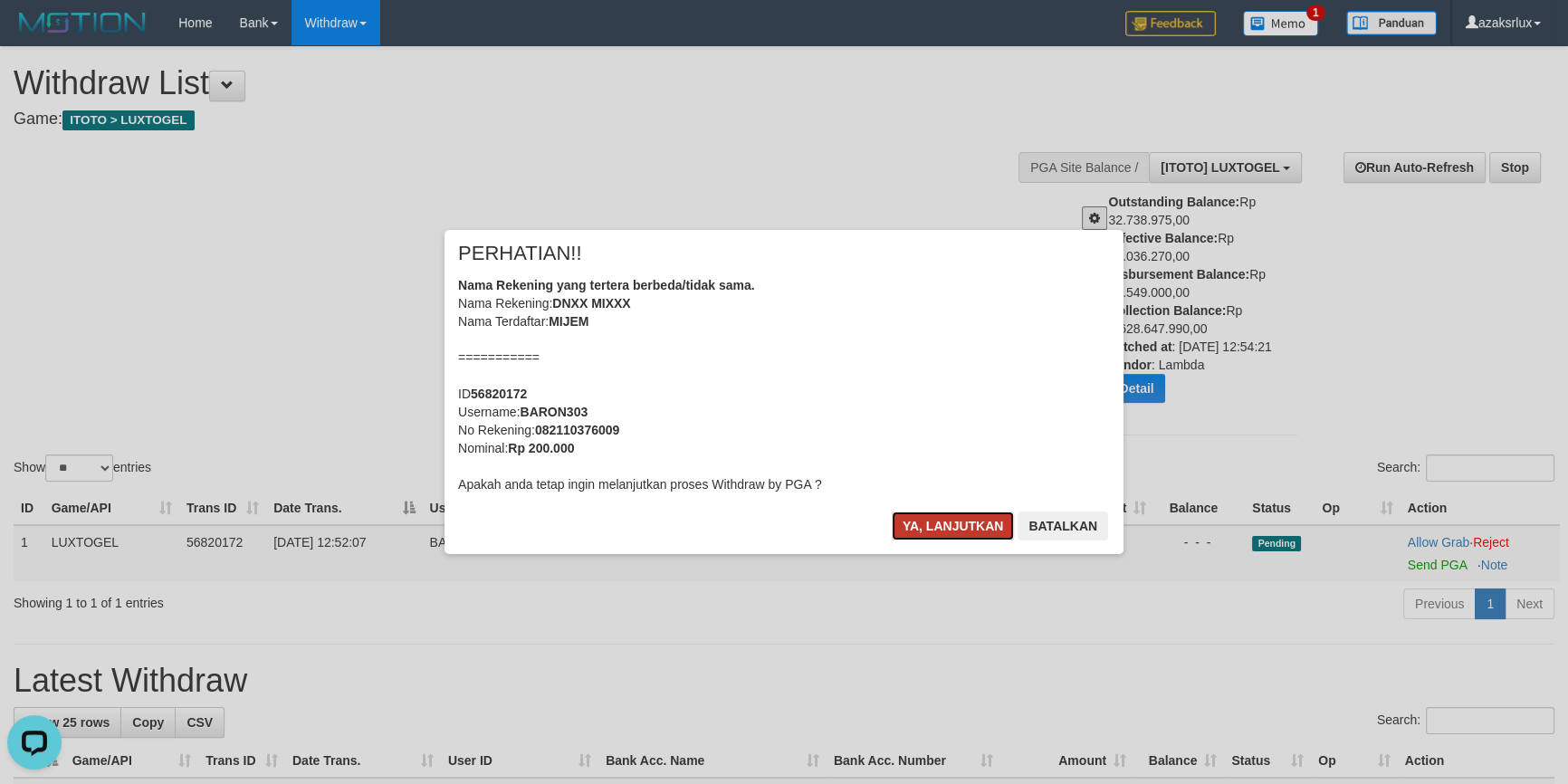
click at [932, 525] on button "Ya, lanjutkan" at bounding box center [953, 526] width 124 height 29
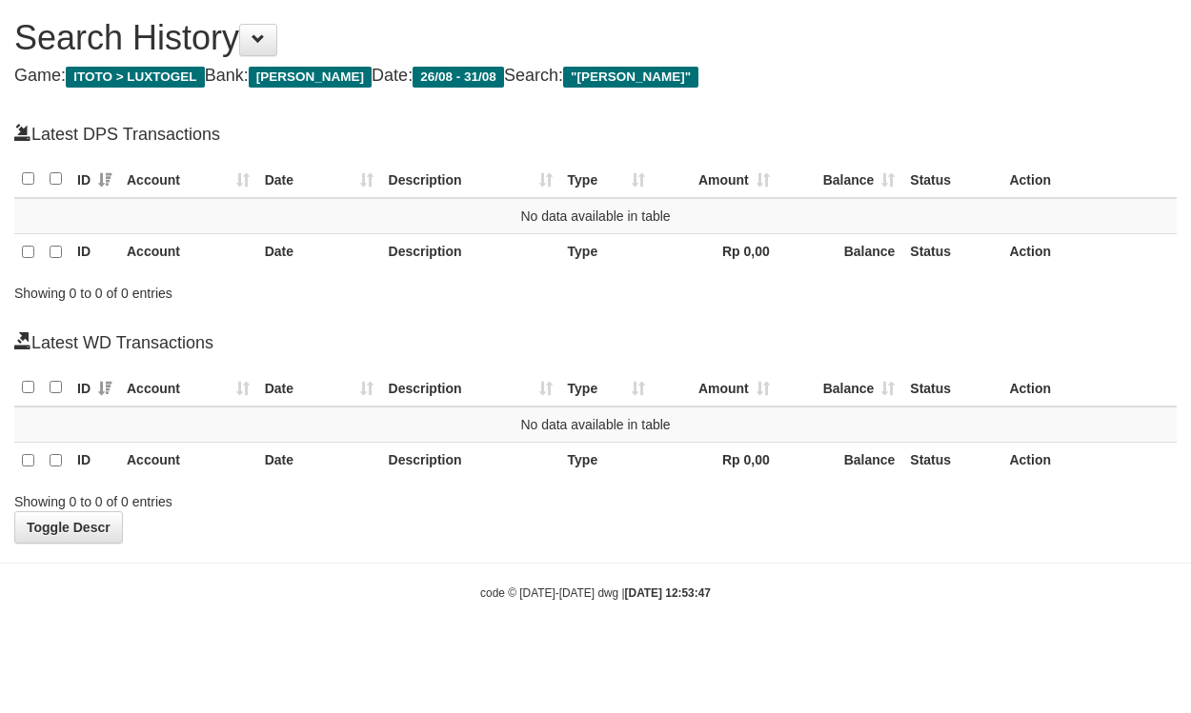
click at [605, 79] on span ""[PERSON_NAME]"" at bounding box center [630, 77] width 135 height 21
drag, startPoint x: 605, startPoint y: 79, endPoint x: 625, endPoint y: 78, distance: 20.0
click at [625, 78] on span ""[PERSON_NAME]"" at bounding box center [630, 77] width 135 height 21
copy span "[PERSON_NAME]"
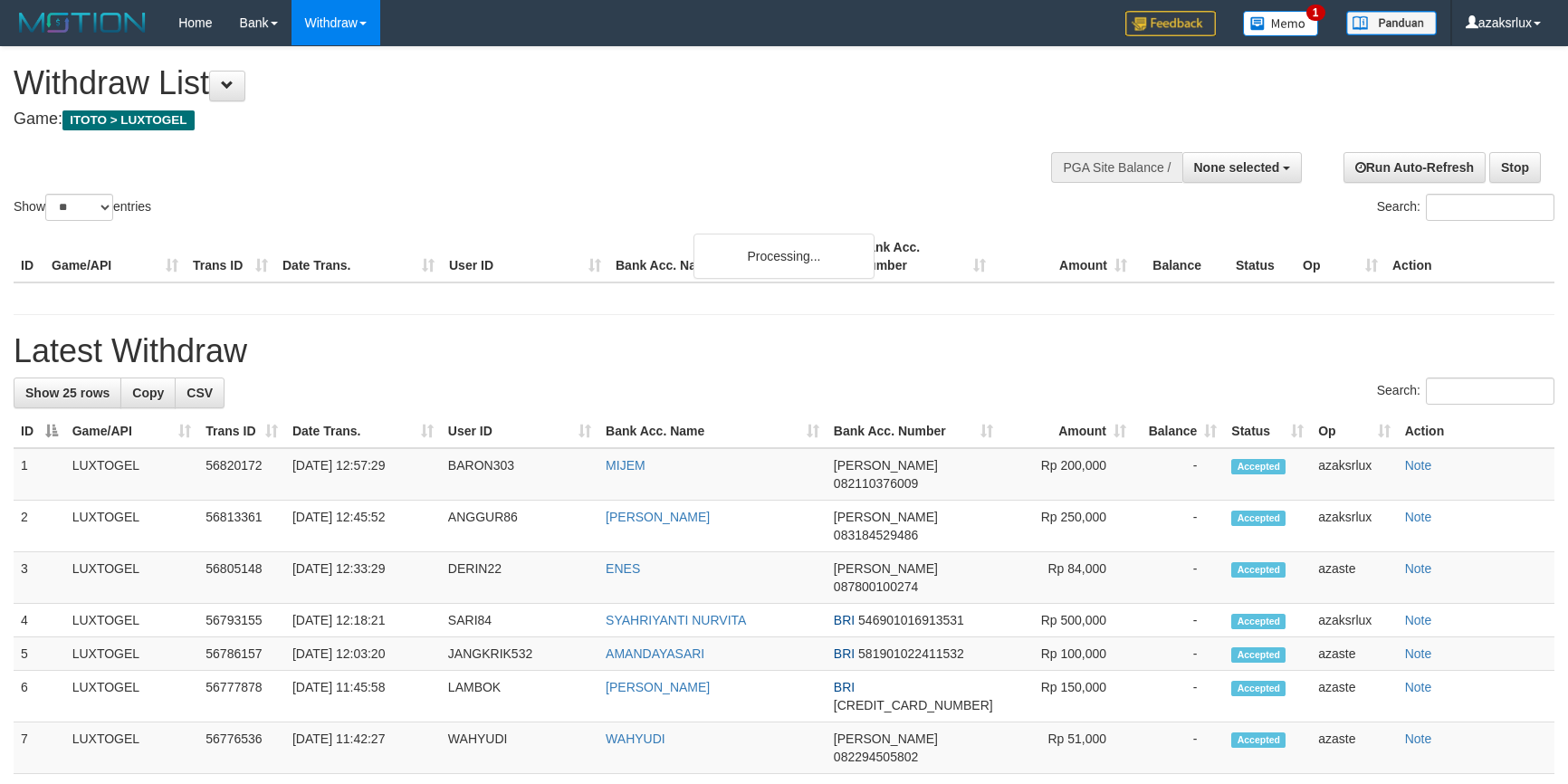
select select
select select "**"
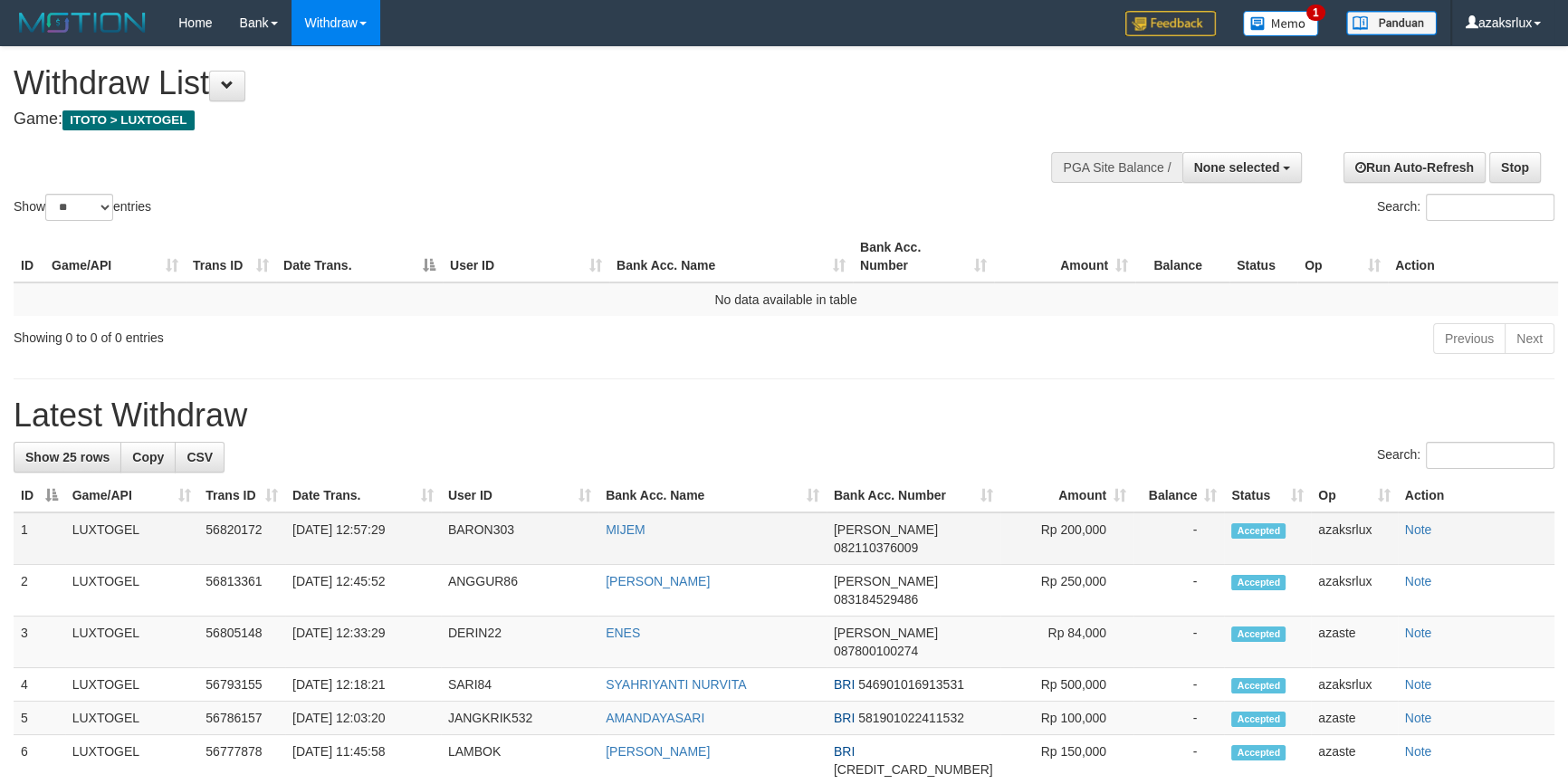
click at [372, 552] on td "[DATE] 12:57:29" at bounding box center [363, 538] width 156 height 52
drag, startPoint x: 372, startPoint y: 552, endPoint x: 407, endPoint y: 546, distance: 35.5
click at [407, 546] on td "[DATE] 12:57:29" at bounding box center [363, 538] width 156 height 52
copy td "12:57:29"
click at [1228, 162] on span "None selected" at bounding box center [1236, 167] width 86 height 14
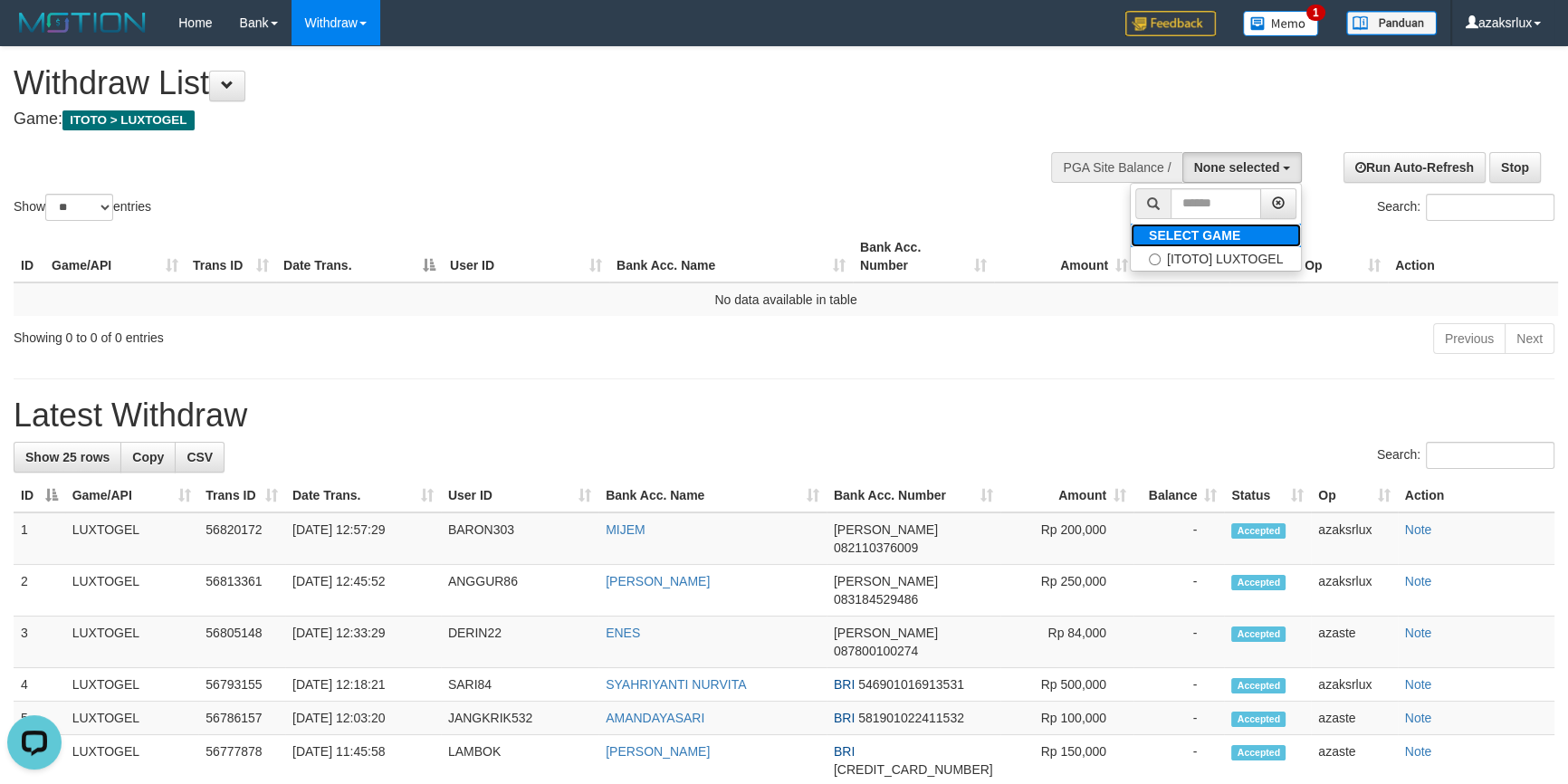
click at [1214, 244] on label "SELECT GAME" at bounding box center [1195, 235] width 127 height 24
click at [1204, 258] on label "[ITOTO] LUXTOGEL" at bounding box center [1215, 258] width 170 height 24
select select "***"
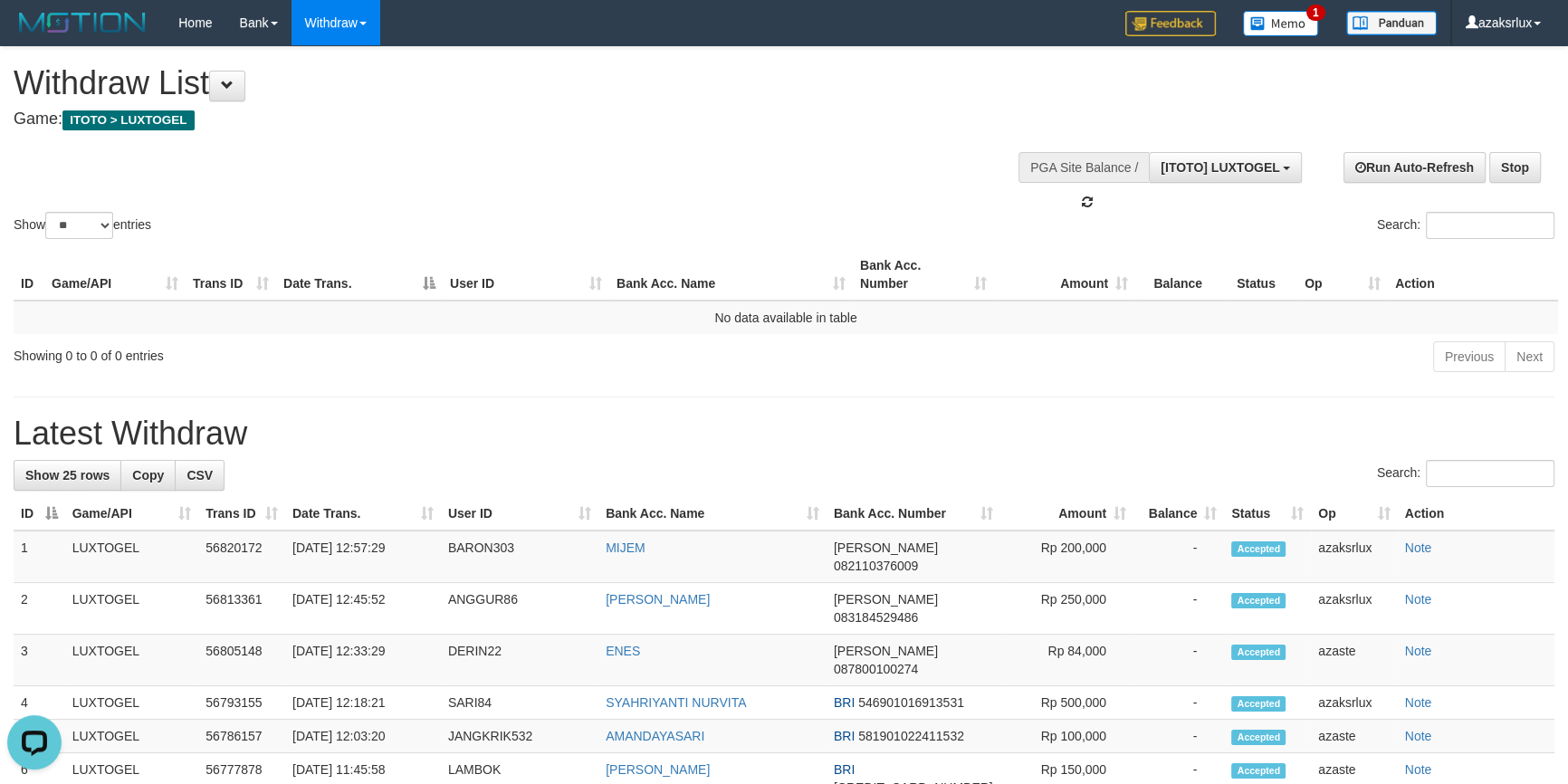
scroll to position [16, 0]
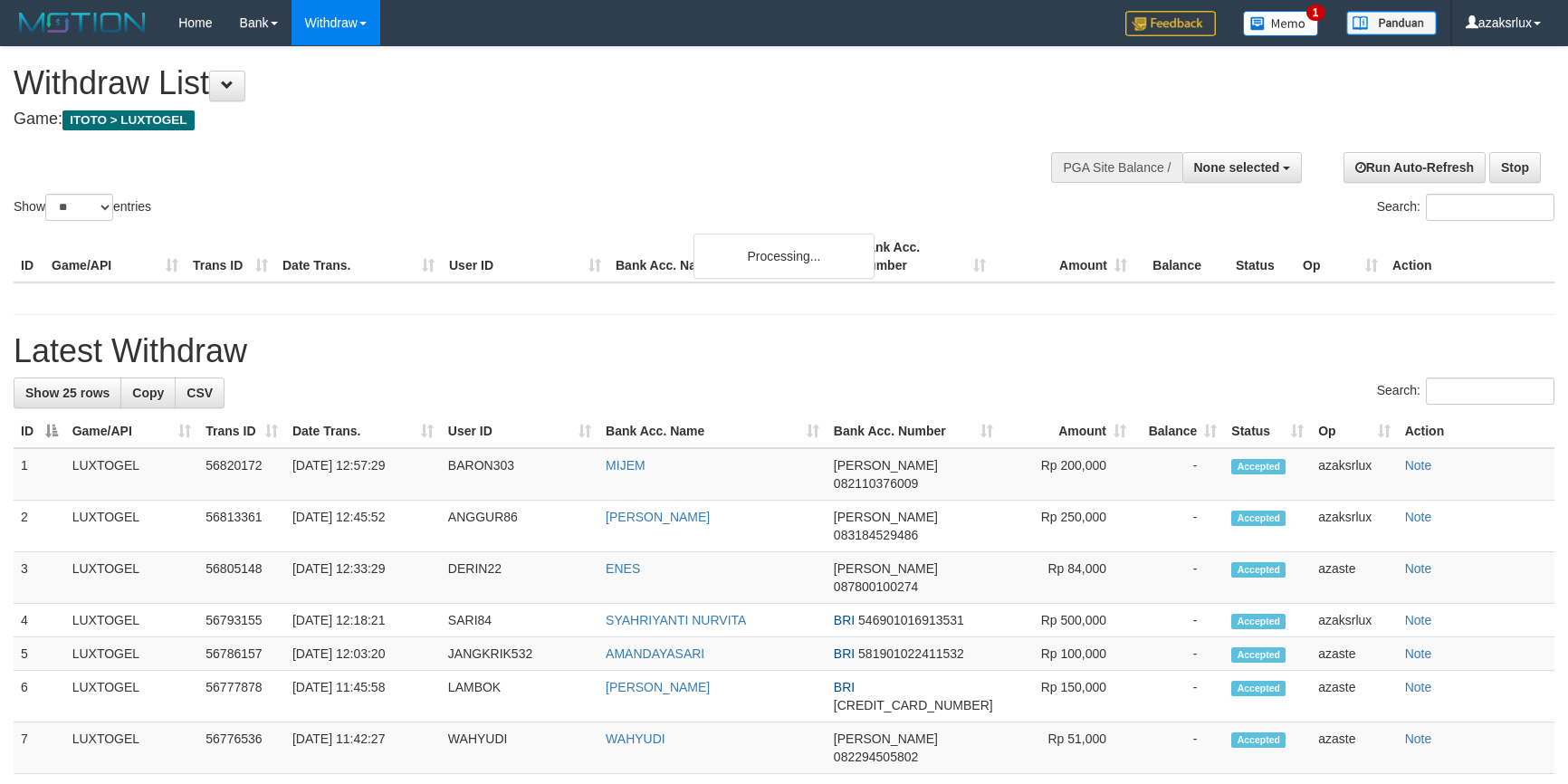
select select
select select "**"
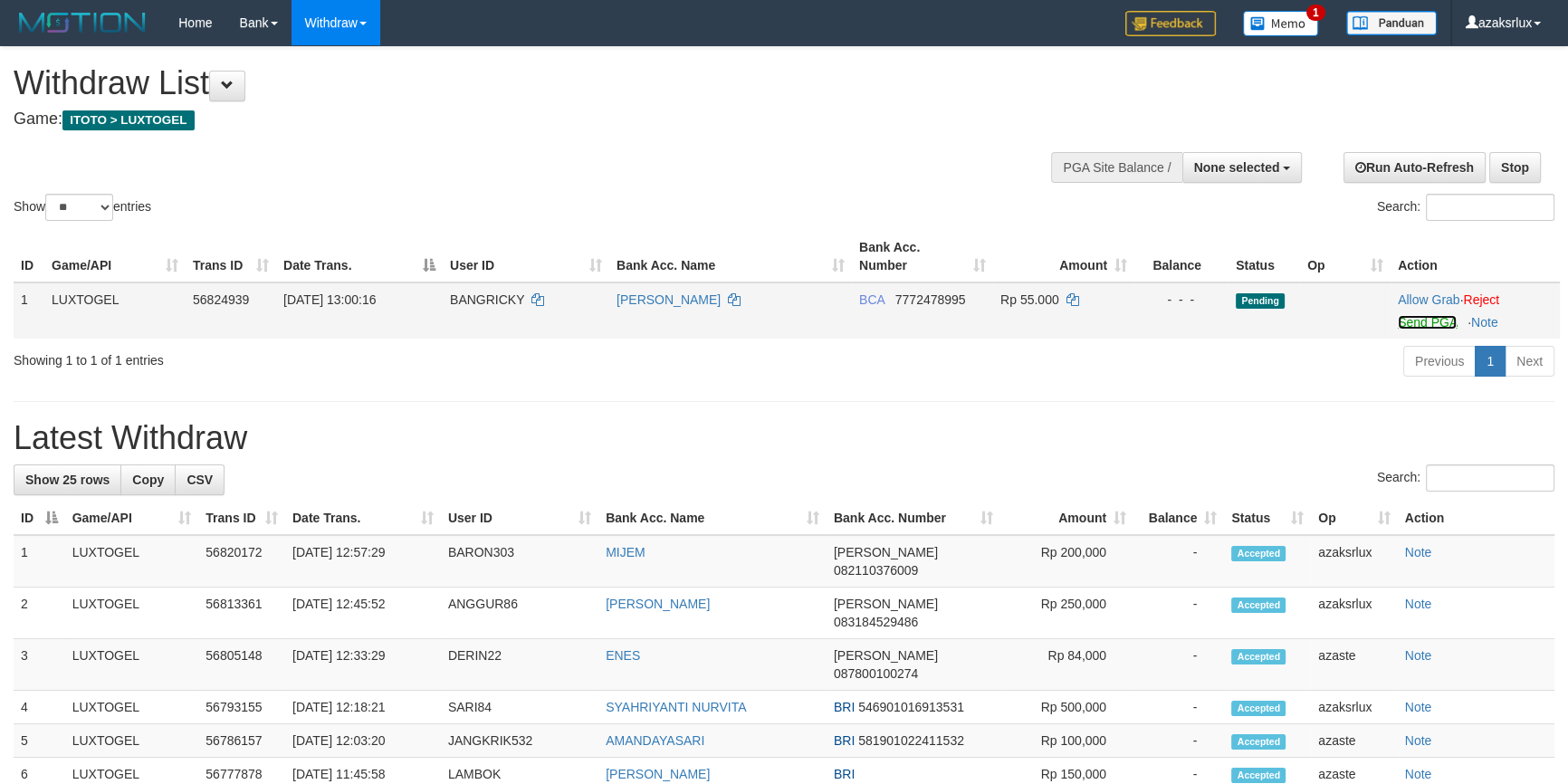
click at [1421, 318] on link "Send PGA" at bounding box center [1427, 321] width 59 height 14
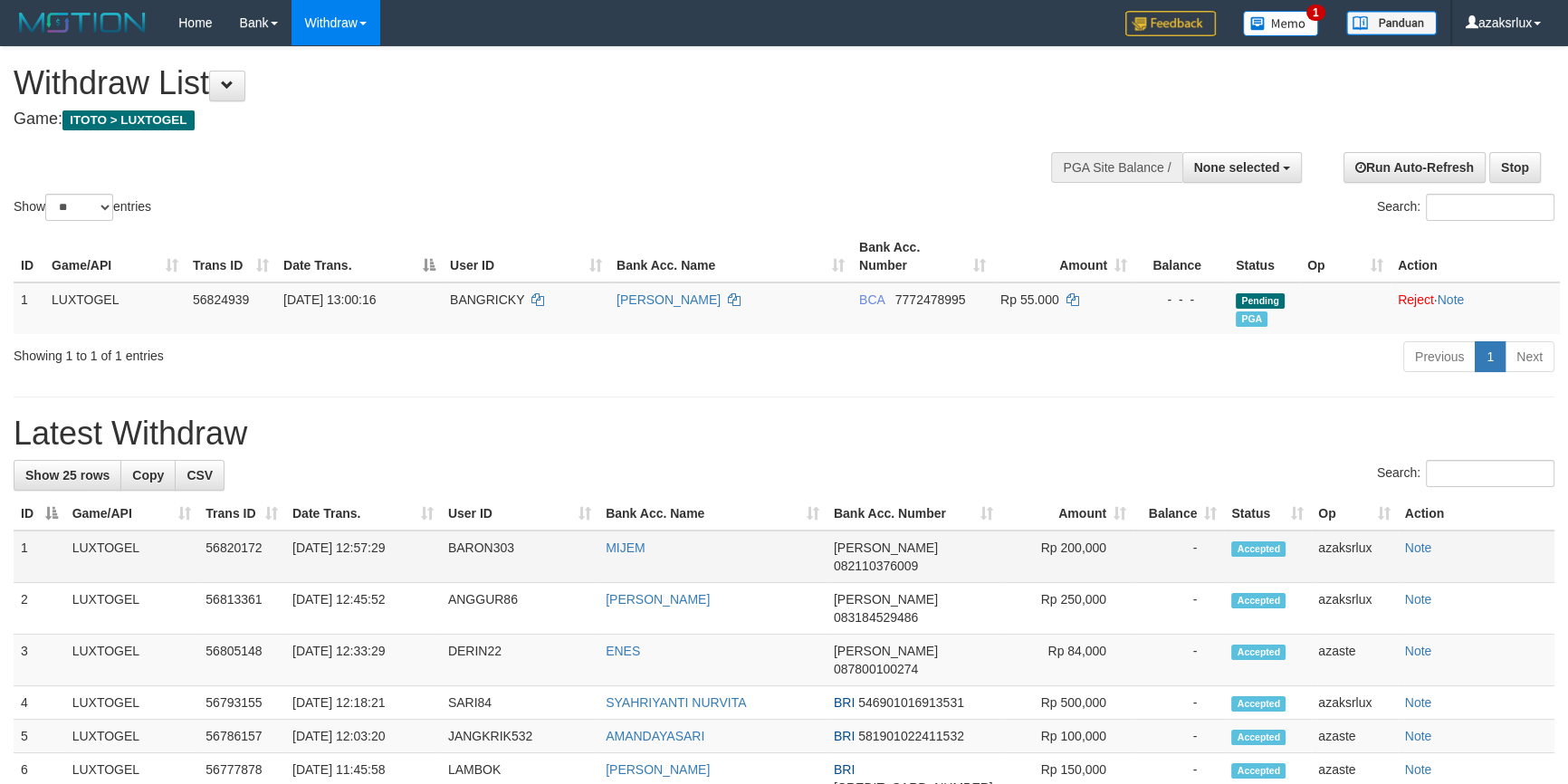
click at [376, 564] on td "[DATE] 12:57:29" at bounding box center [363, 556] width 156 height 52
click at [373, 566] on td "31/08/2025 12:57:29" at bounding box center [363, 556] width 156 height 52
drag, startPoint x: 373, startPoint y: 566, endPoint x: 446, endPoint y: 556, distance: 73.7
click at [441, 556] on td "[DATE] 12:57:29" at bounding box center [363, 556] width 156 height 52
click at [355, 567] on td "[DATE] 12:57:29" at bounding box center [363, 556] width 156 height 52
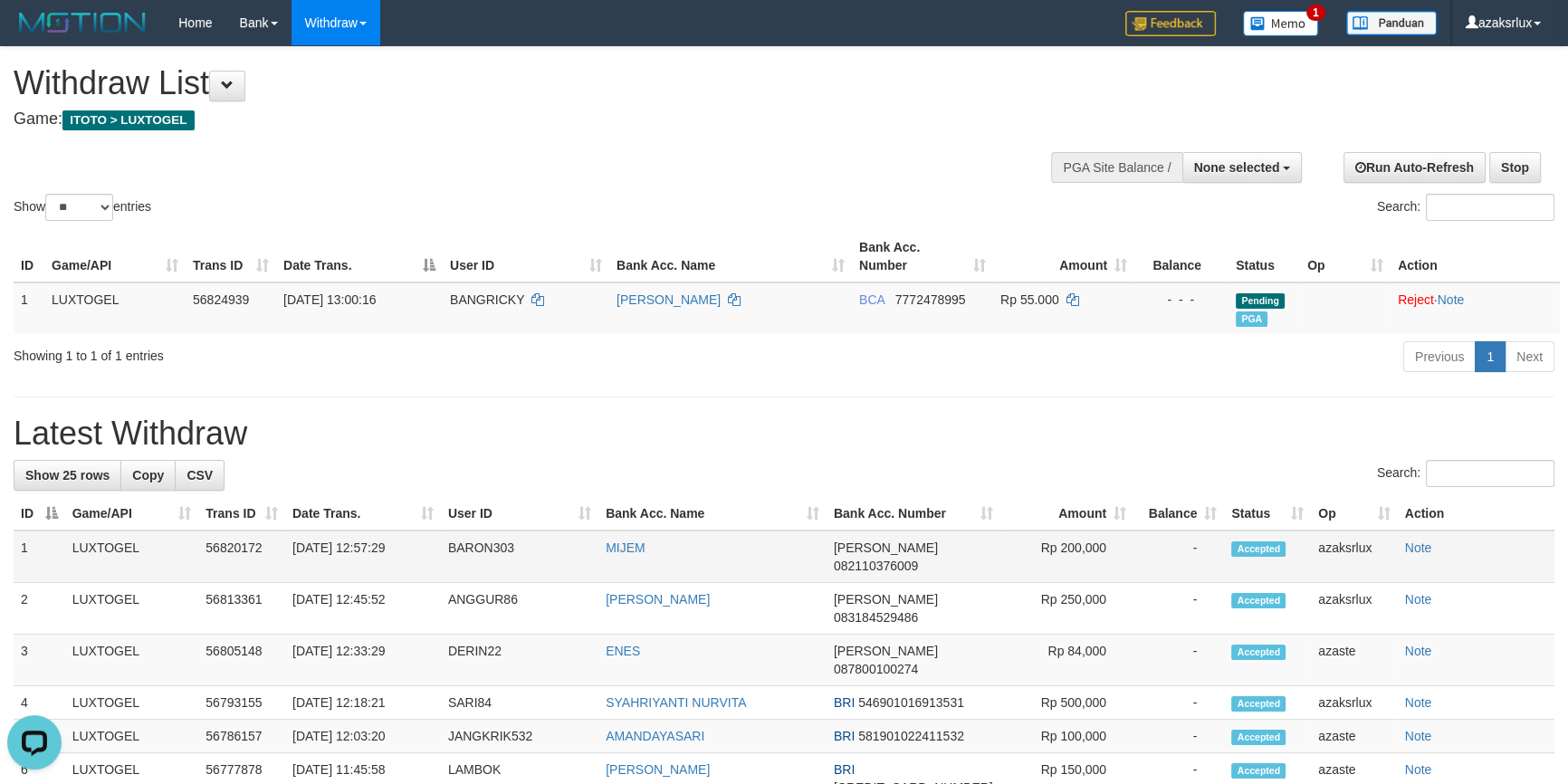
click at [372, 561] on td "[DATE] 12:57:29" at bounding box center [363, 556] width 156 height 52
copy tr "12:57:29 BARON303"
copy td "12:57:29"
drag, startPoint x: 372, startPoint y: 561, endPoint x: 424, endPoint y: 568, distance: 52.5
click at [424, 568] on td "[DATE] 12:57:29" at bounding box center [363, 556] width 156 height 52
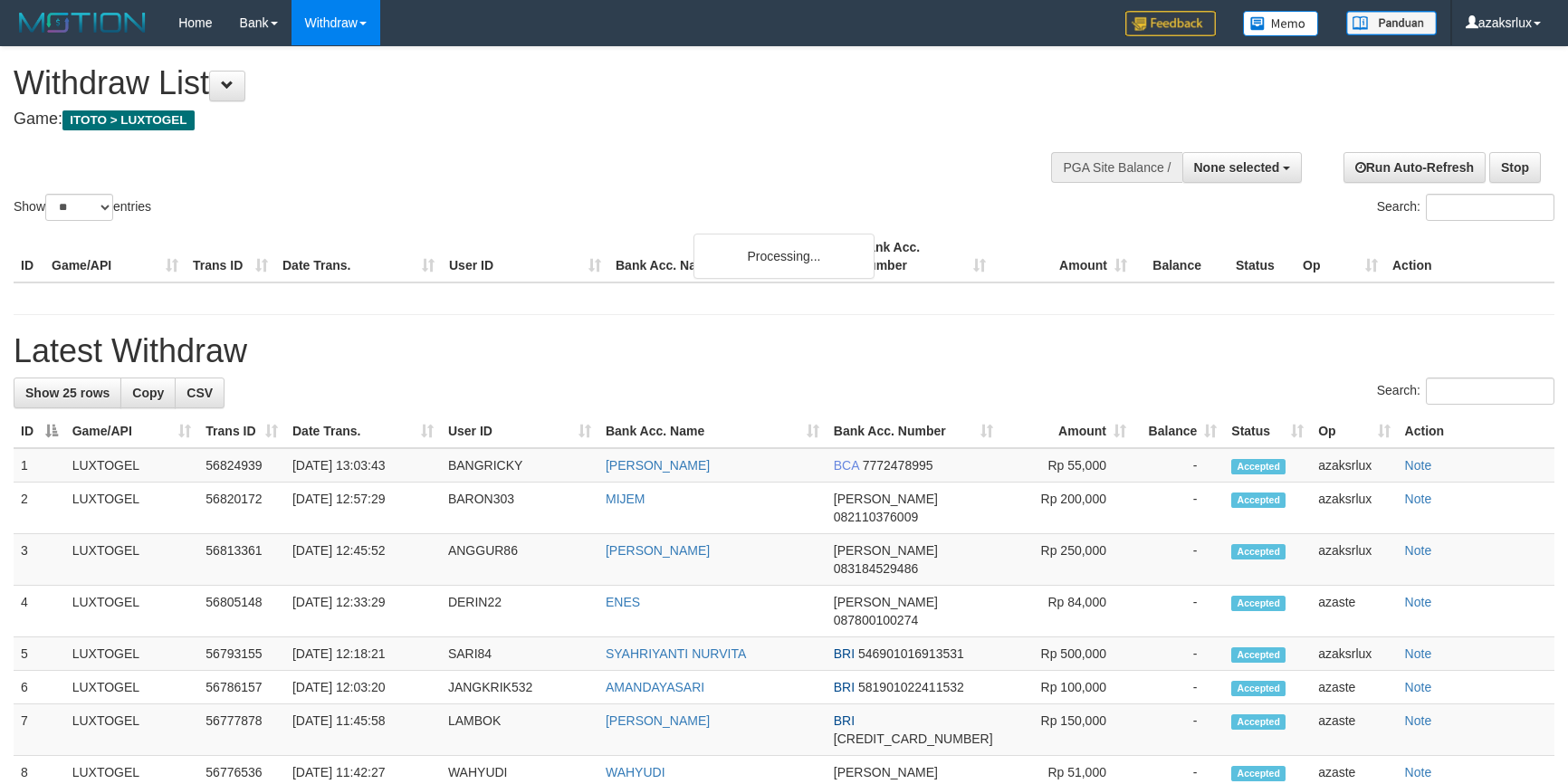
select select
select select "**"
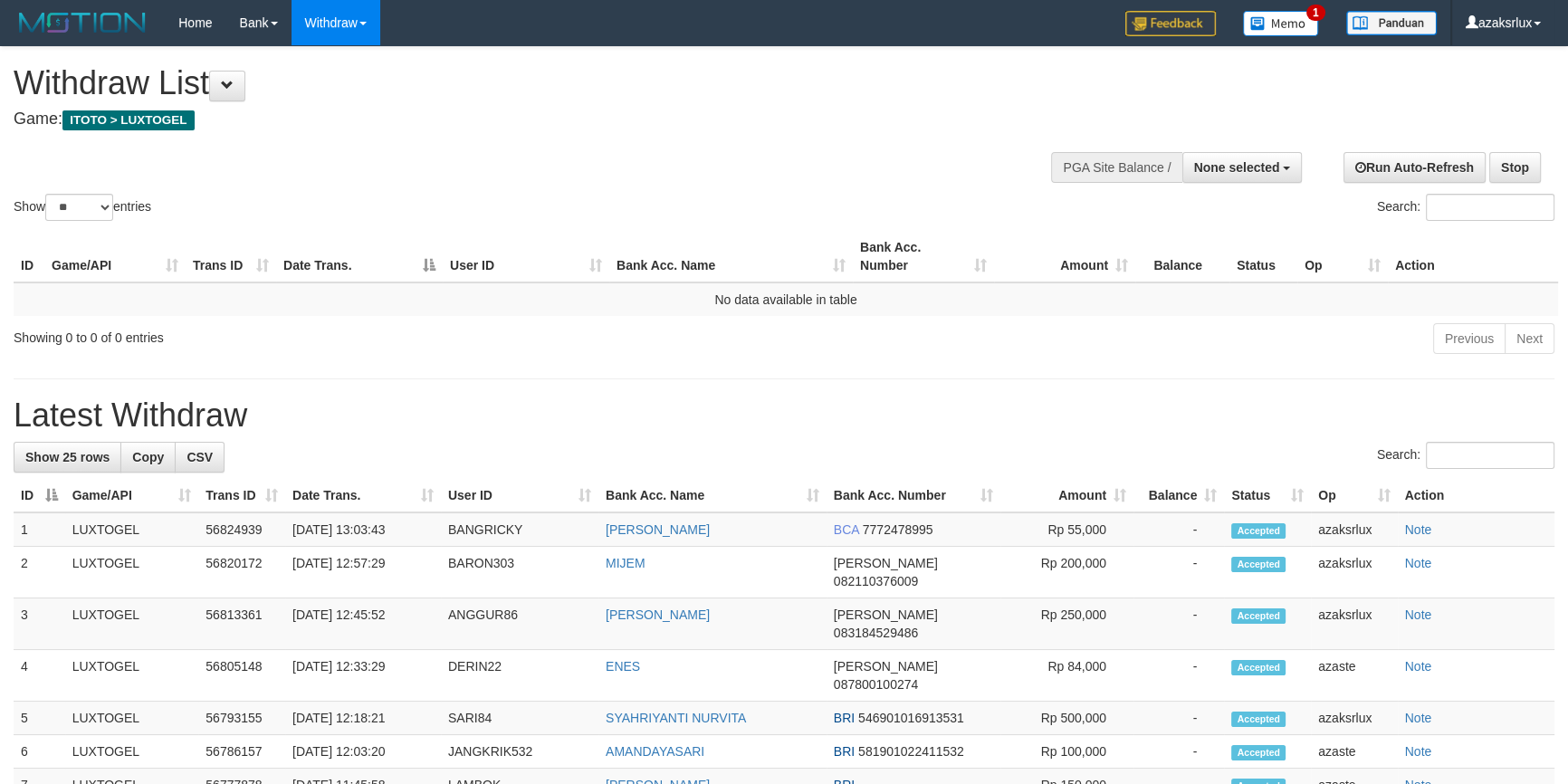
click at [362, 481] on th "Date Trans." at bounding box center [363, 495] width 156 height 33
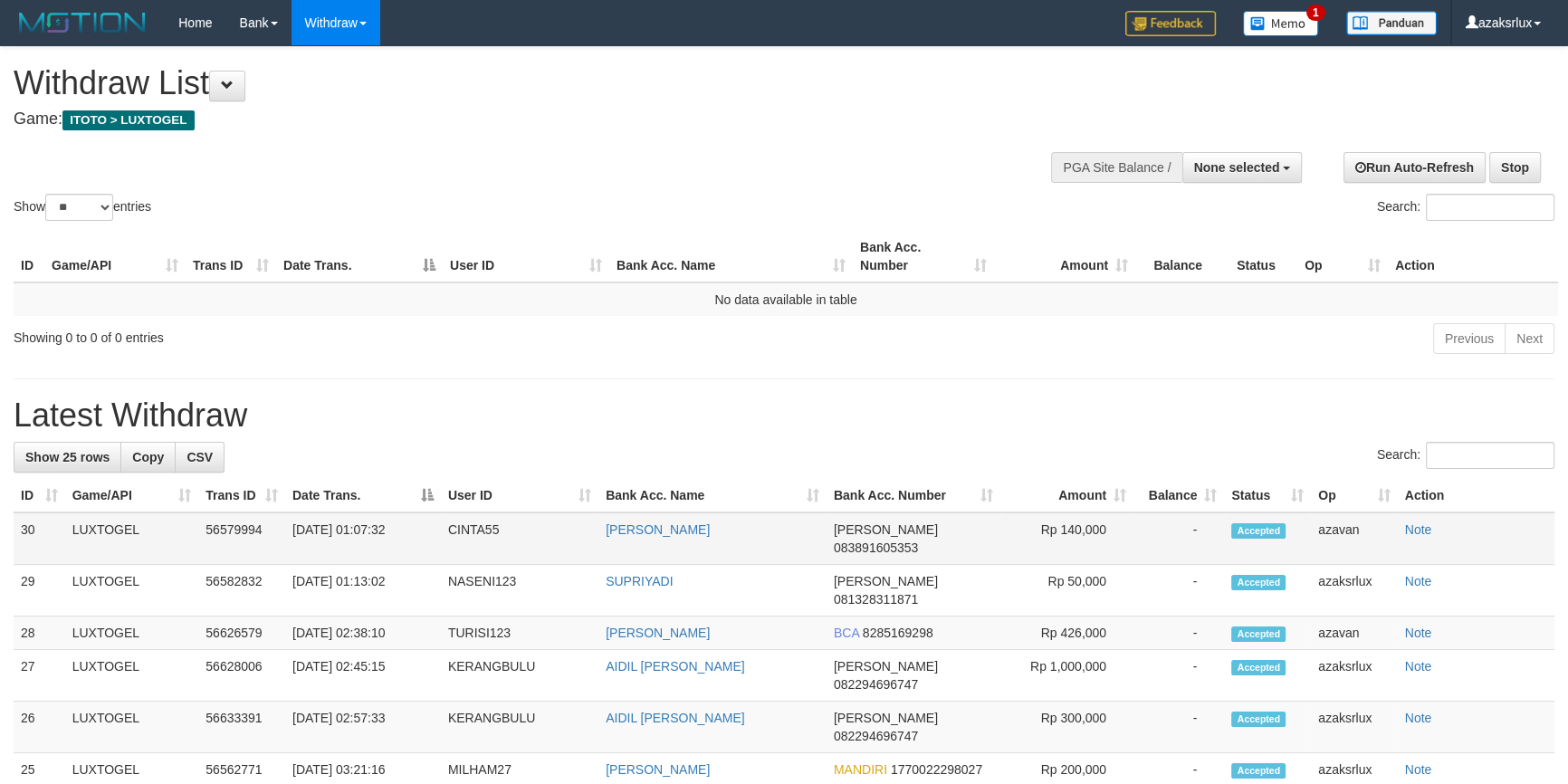
click at [373, 552] on td "[DATE] 01:07:32" at bounding box center [363, 538] width 156 height 52
click at [368, 554] on td "[DATE] 01:07:32" at bounding box center [363, 538] width 156 height 52
drag, startPoint x: 368, startPoint y: 554, endPoint x: 409, endPoint y: 554, distance: 41.0
click at [409, 554] on td "31/08/2025 01:07:32" at bounding box center [363, 538] width 156 height 52
copy td "01:07:32"
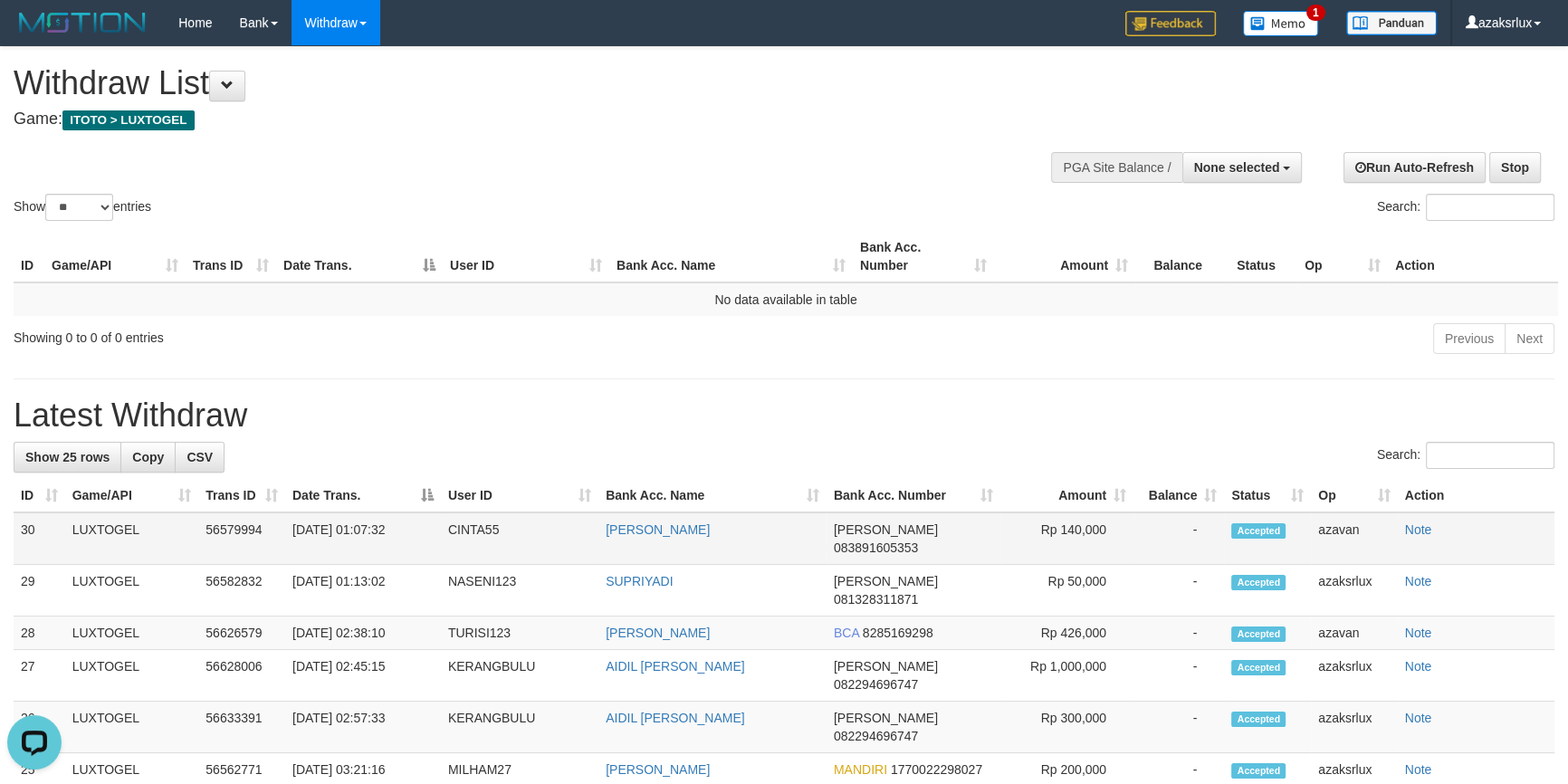
click at [465, 543] on td "CINTA55" at bounding box center [520, 538] width 158 height 52
copy td "CINTA55"
click at [358, 542] on td "31/08/2025 01:07:32" at bounding box center [363, 538] width 156 height 52
click at [363, 542] on td "31/08/2025 01:07:32" at bounding box center [363, 538] width 156 height 52
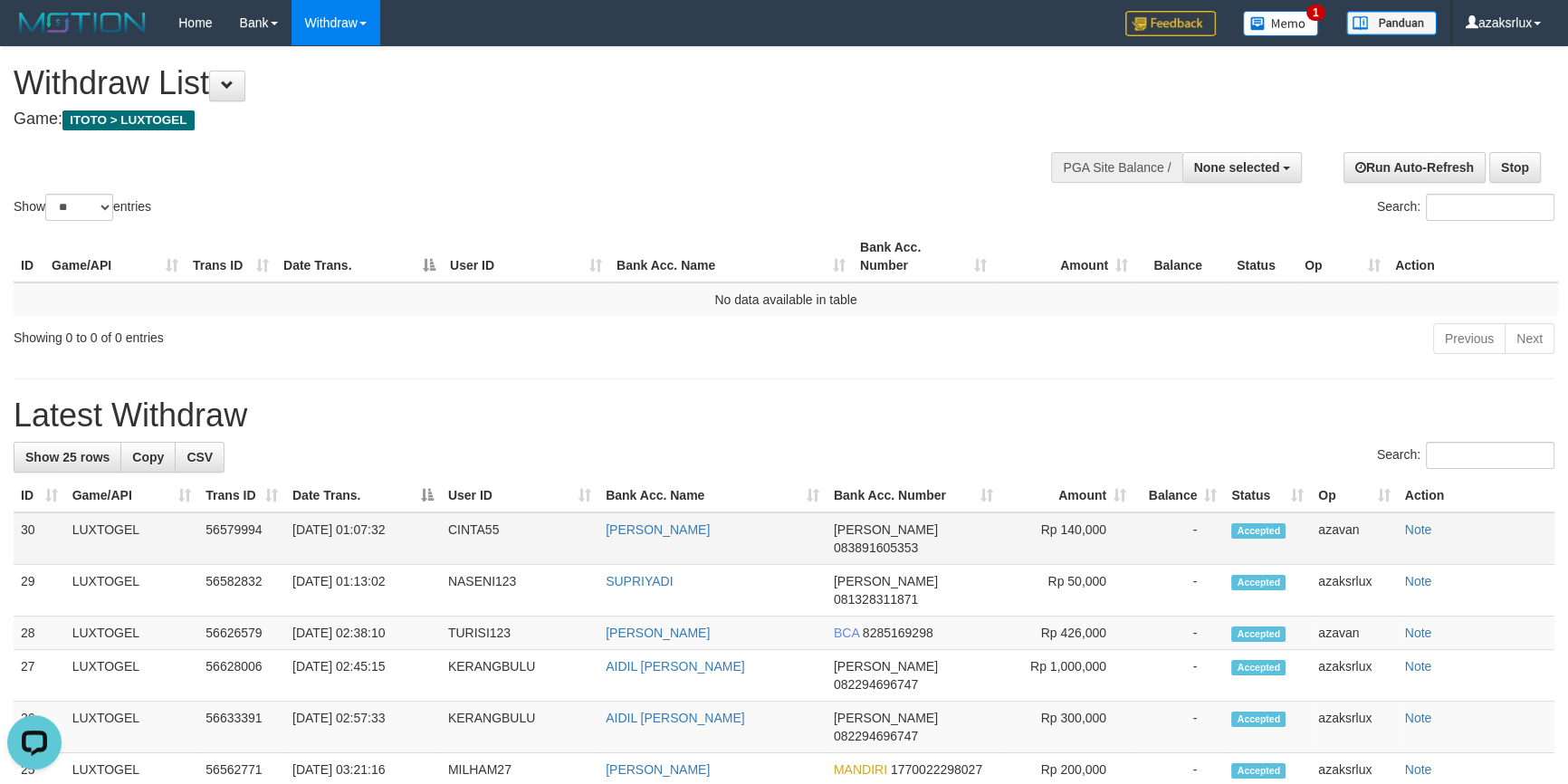
drag, startPoint x: 363, startPoint y: 542, endPoint x: 410, endPoint y: 542, distance: 47.0
click at [410, 542] on td "31/08/2025 01:07:32" at bounding box center [363, 538] width 156 height 52
copy td "01:07:32"
click at [1234, 157] on button "None selected" at bounding box center [1242, 167] width 121 height 30
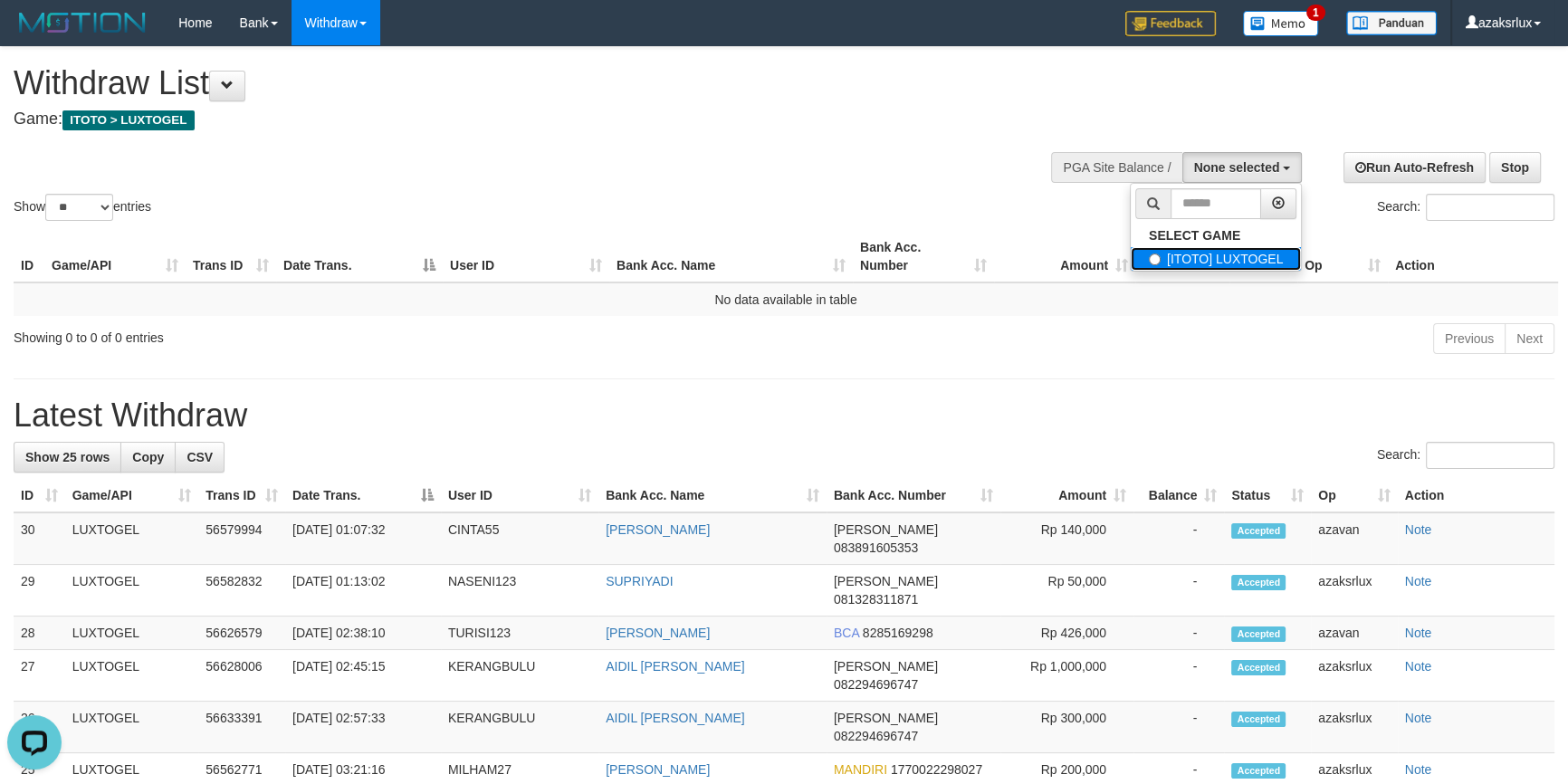
click at [1204, 257] on label "[ITOTO] LUXTOGEL" at bounding box center [1215, 258] width 170 height 24
select select "***"
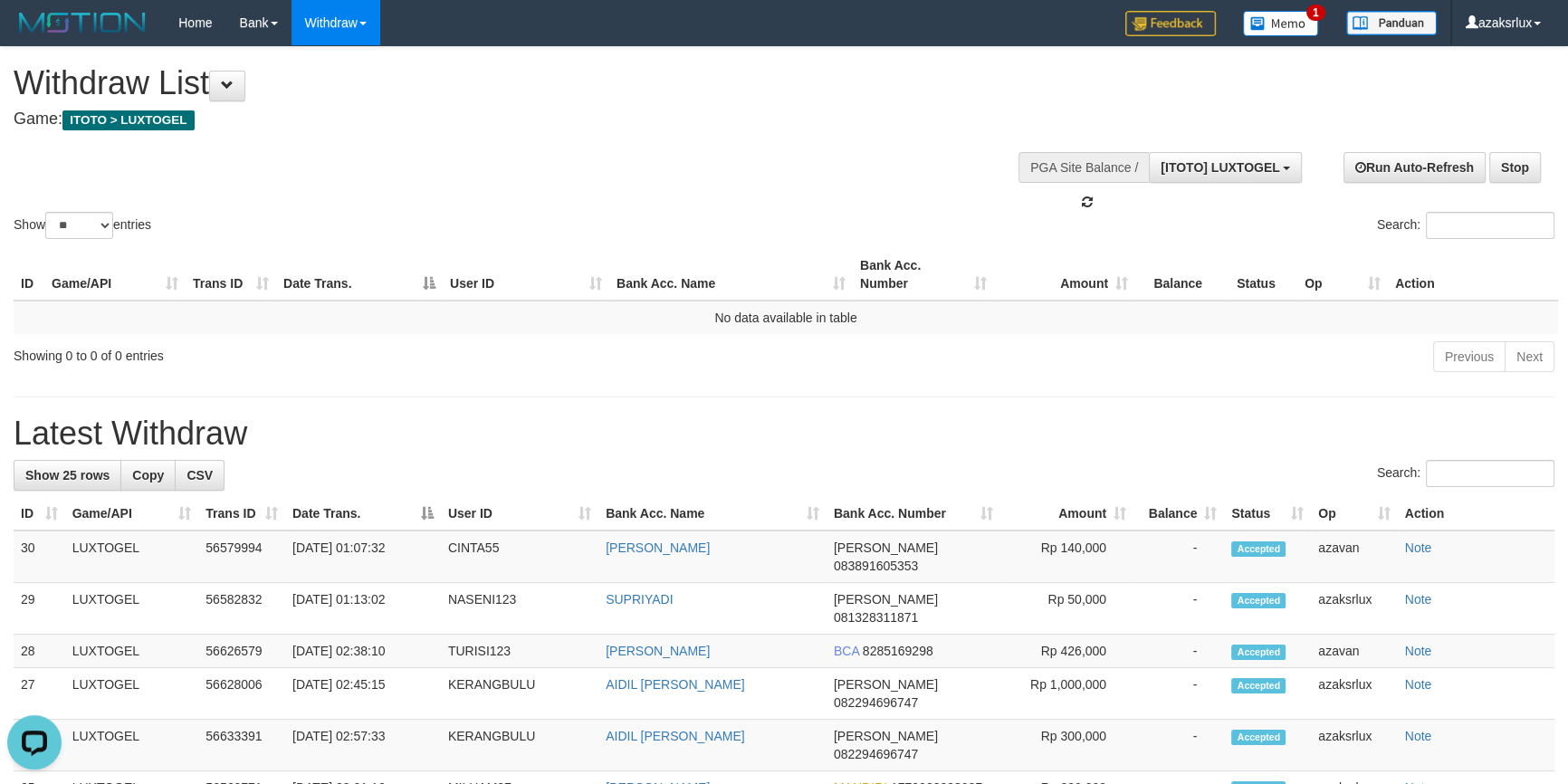
scroll to position [16, 0]
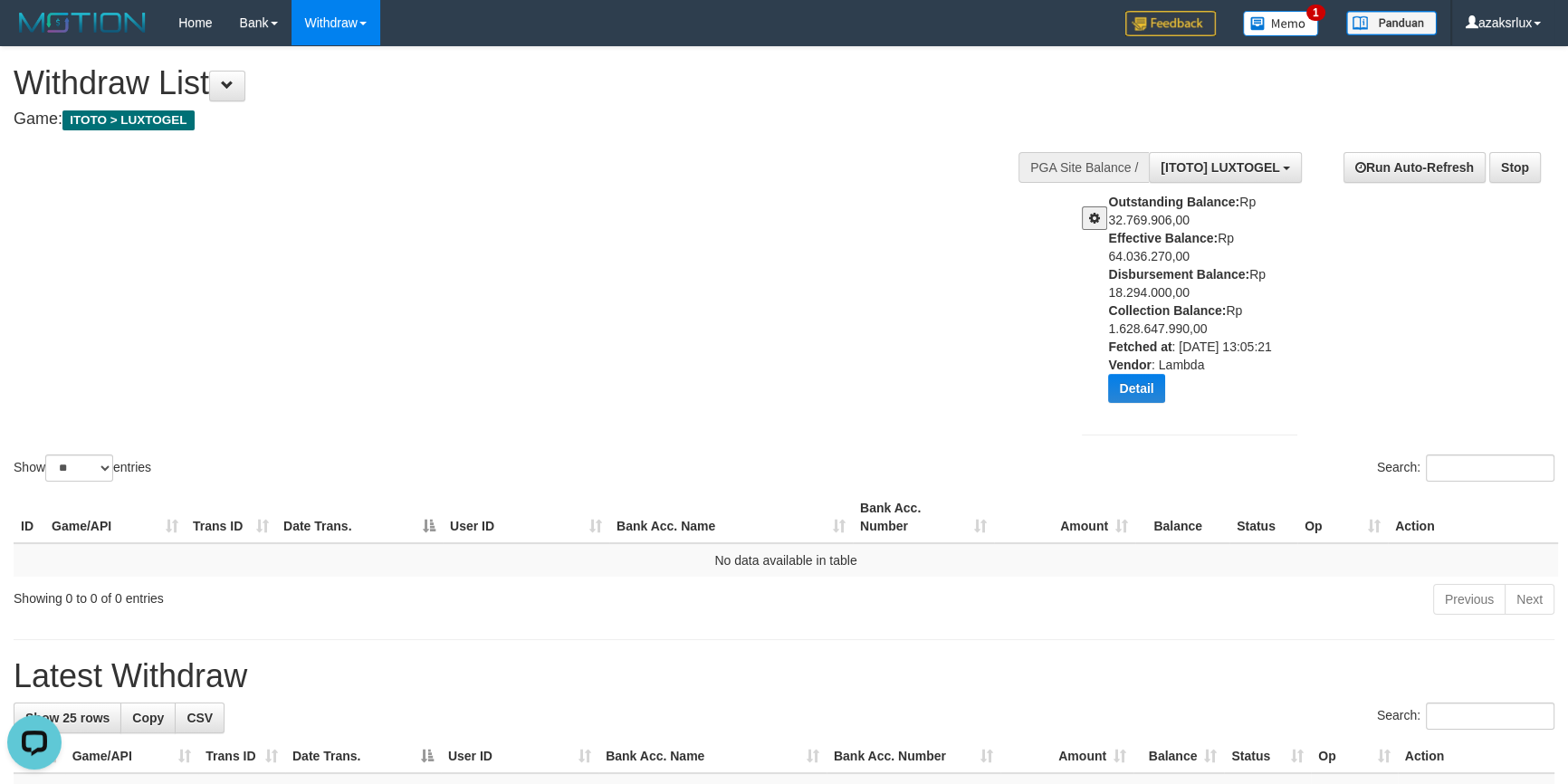
click at [717, 335] on div "Show ** ** ** *** entries Search:" at bounding box center [784, 266] width 1568 height 438
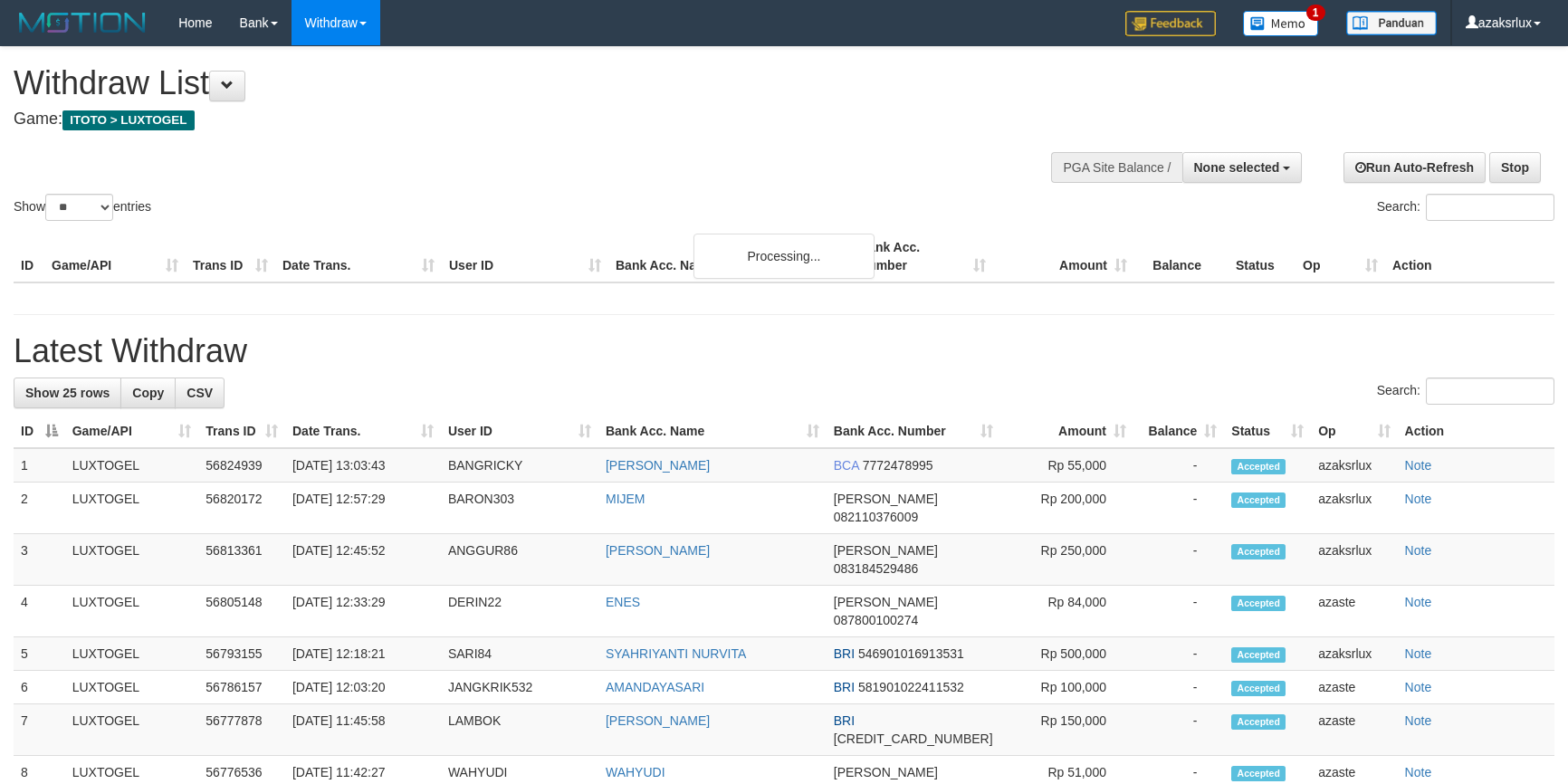
select select
select select "**"
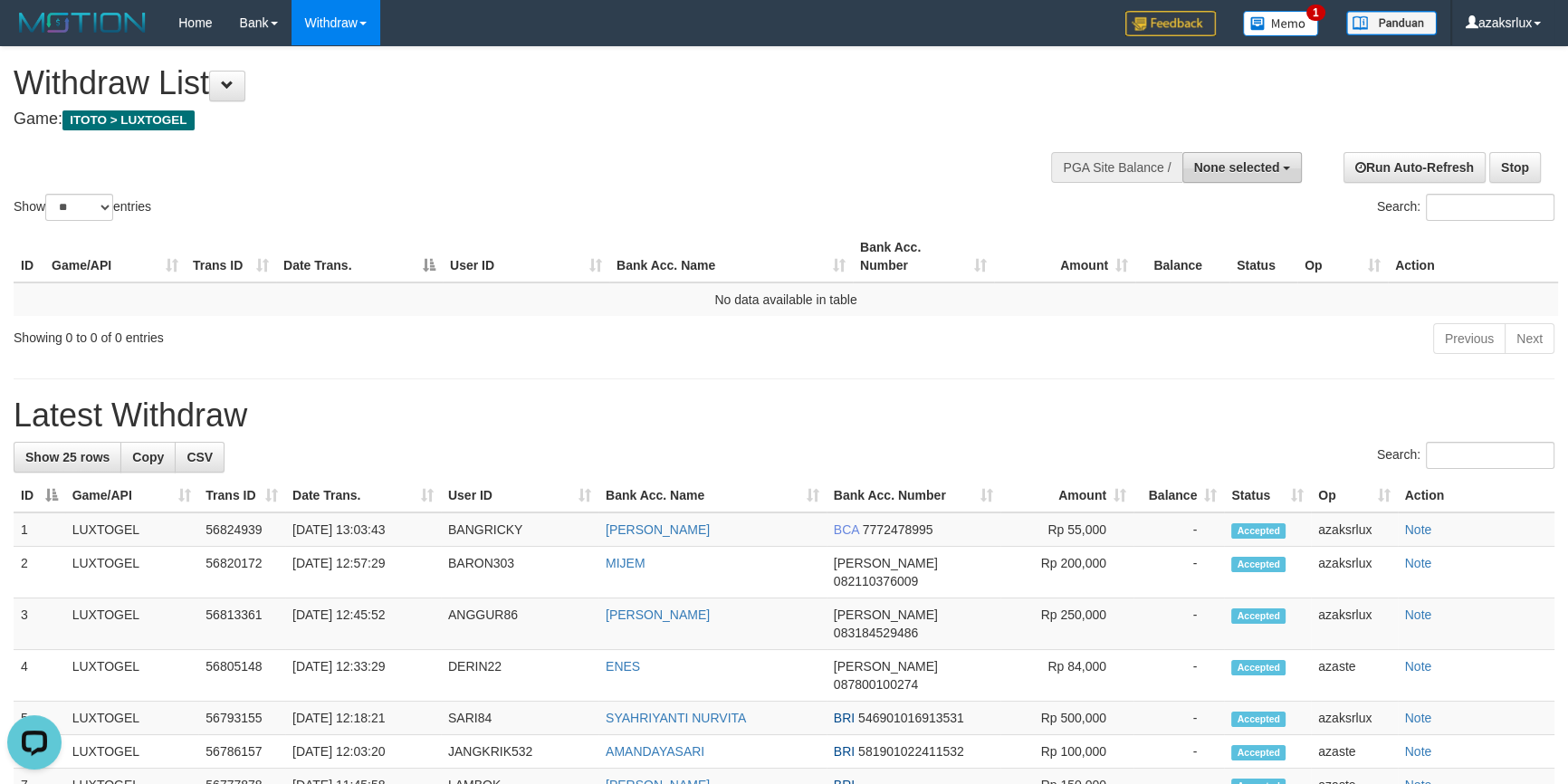
click at [1225, 158] on button "None selected" at bounding box center [1242, 167] width 121 height 30
click at [1209, 260] on label "[ITOTO] LUXTOGEL" at bounding box center [1215, 258] width 170 height 24
select select "***"
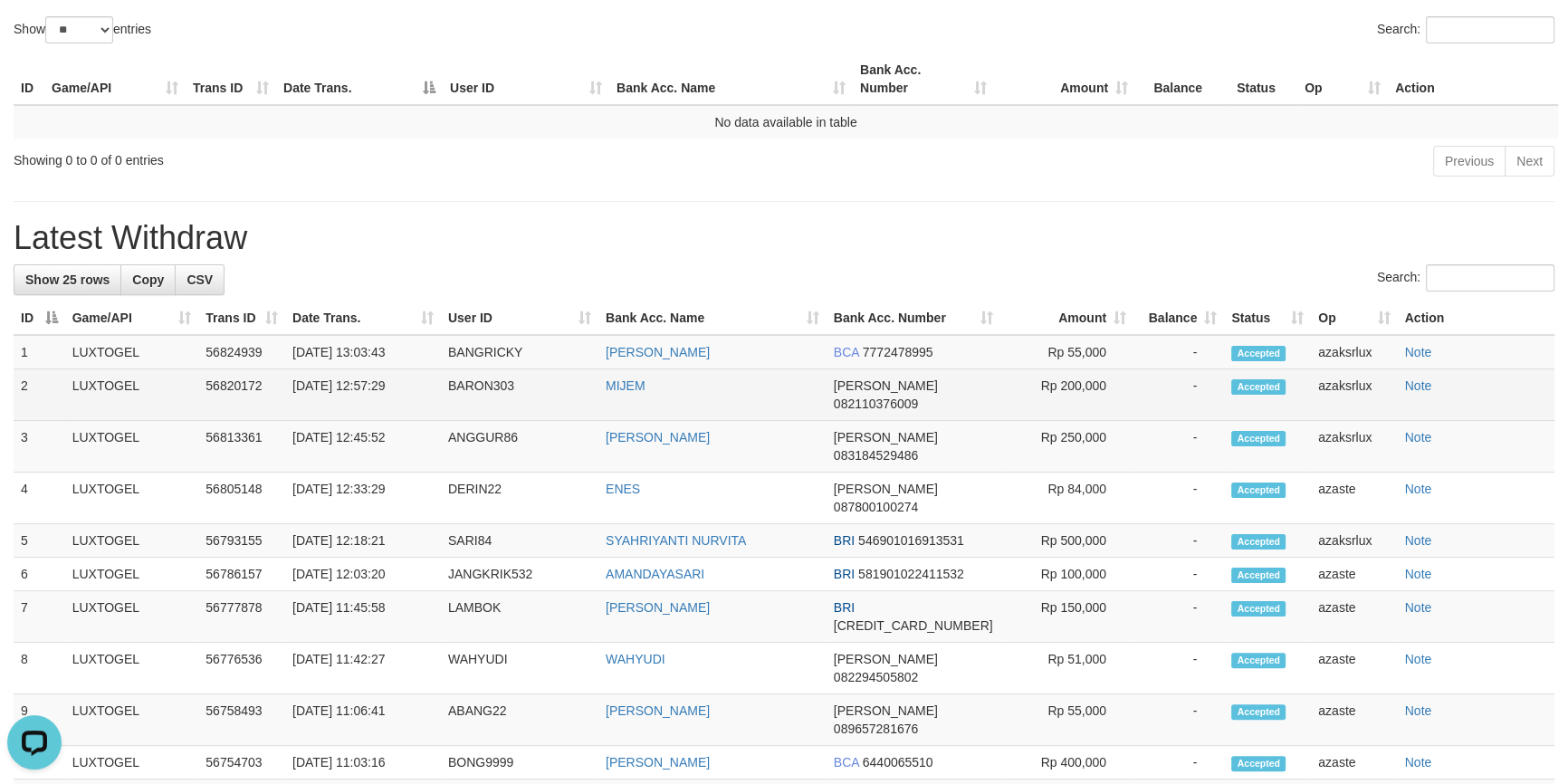
scroll to position [220, 0]
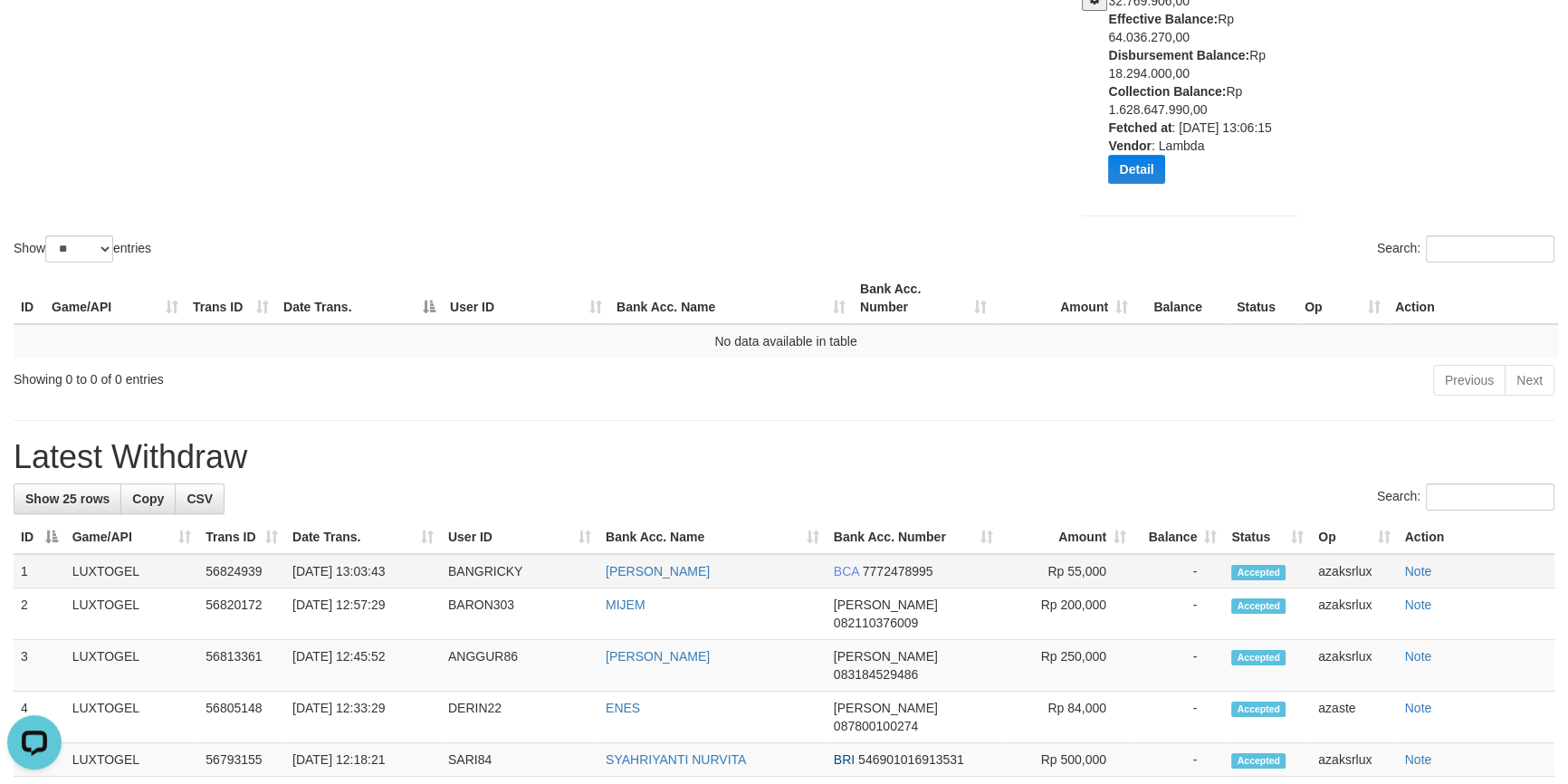
click at [372, 587] on td "[DATE] 13:03:43" at bounding box center [363, 571] width 156 height 34
drag, startPoint x: 372, startPoint y: 587, endPoint x: 448, endPoint y: 585, distance: 76.0
click at [441, 585] on td "[DATE] 13:03:43" at bounding box center [363, 571] width 156 height 34
copy td "13:03:43"
click at [362, 586] on td "[DATE] 13:03:43" at bounding box center [363, 571] width 156 height 34
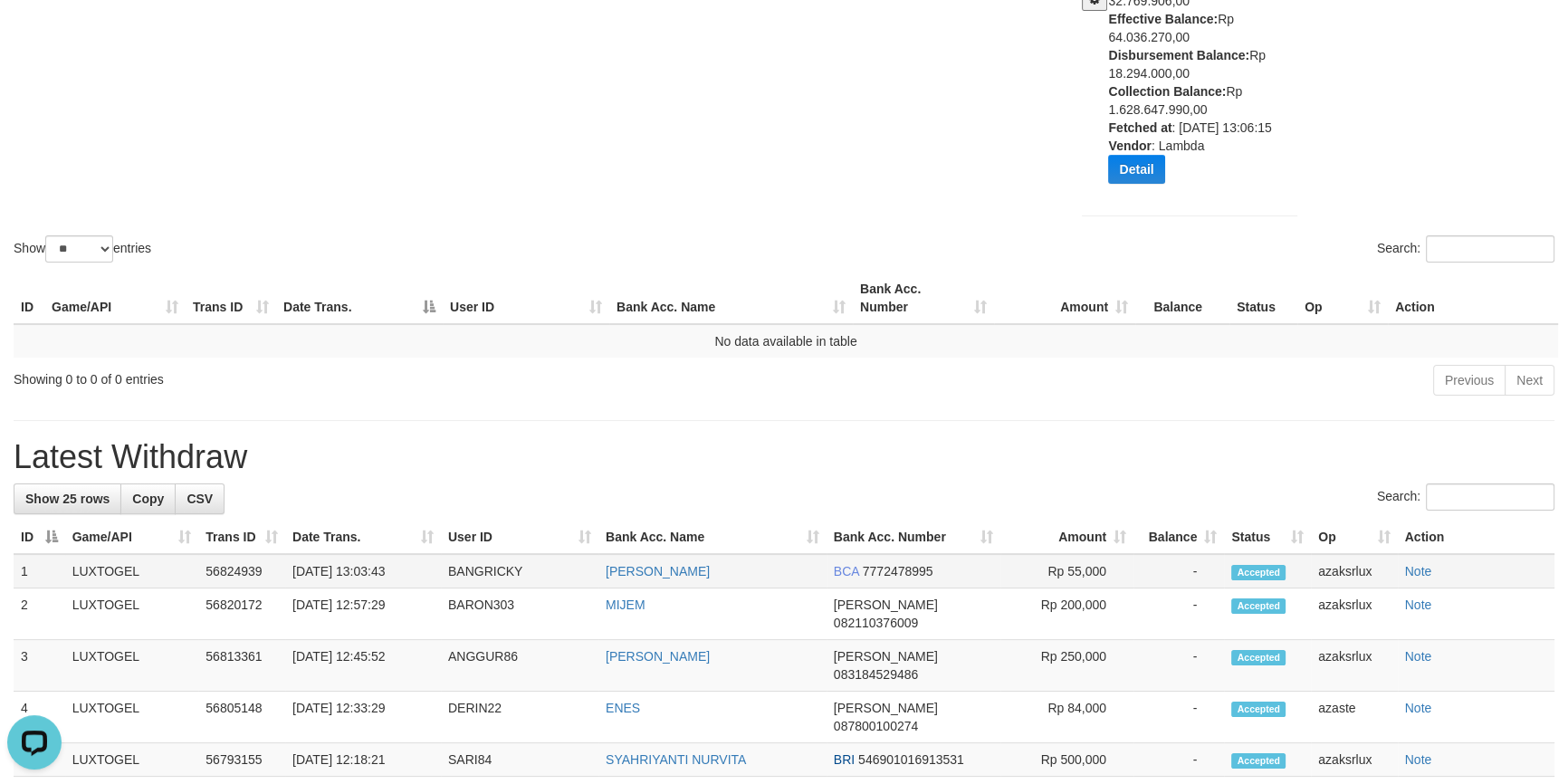
drag, startPoint x: 362, startPoint y: 586, endPoint x: 418, endPoint y: 586, distance: 56.0
click at [418, 586] on td "[DATE] 13:03:43" at bounding box center [363, 571] width 156 height 34
click at [482, 585] on td "BANGRICKY" at bounding box center [520, 571] width 158 height 34
copy td "BANGRICKY"
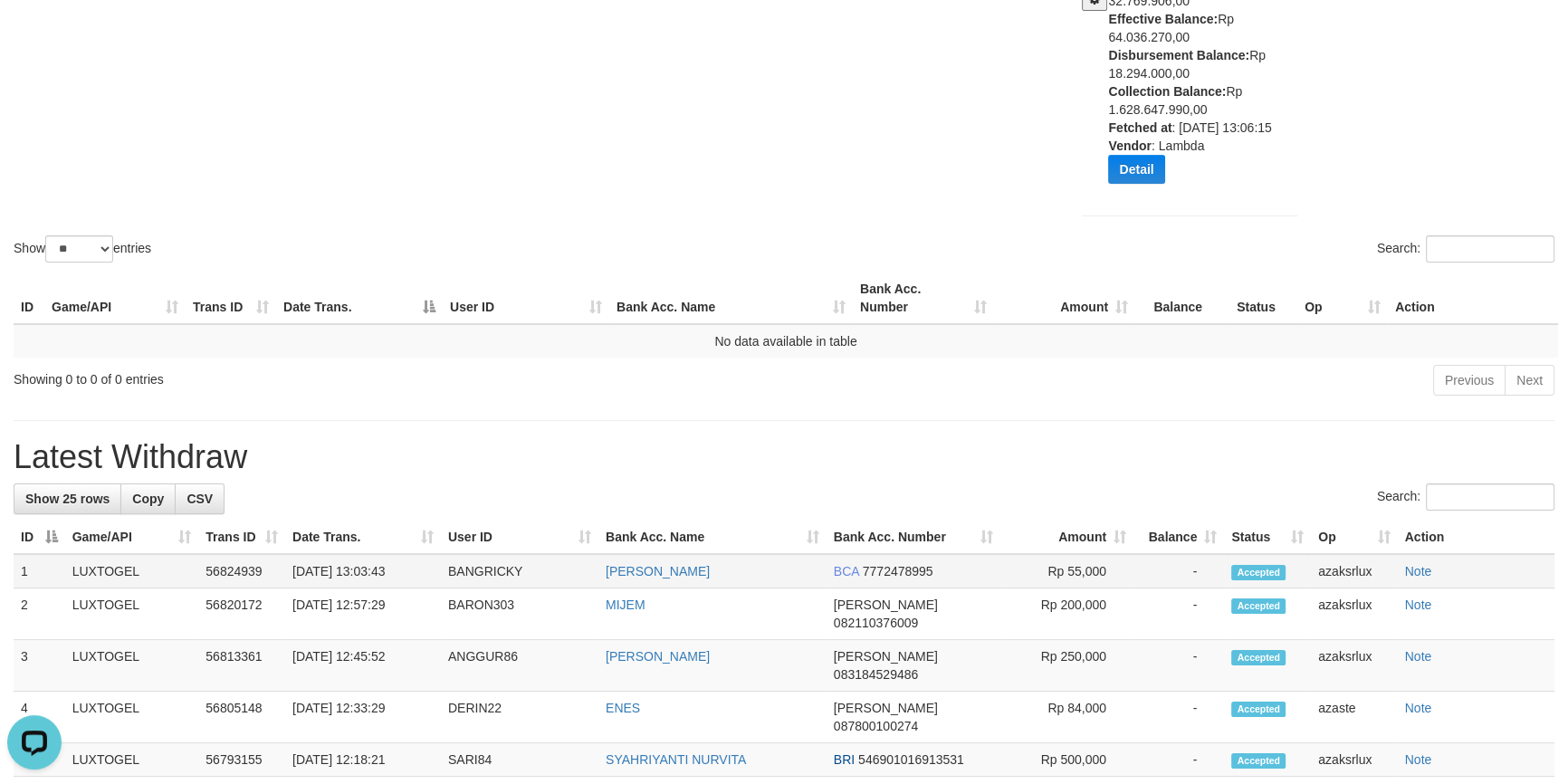
click at [923, 579] on span "7772478995" at bounding box center [898, 570] width 70 height 14
click at [651, 579] on link "[PERSON_NAME]" at bounding box center [658, 570] width 105 height 14
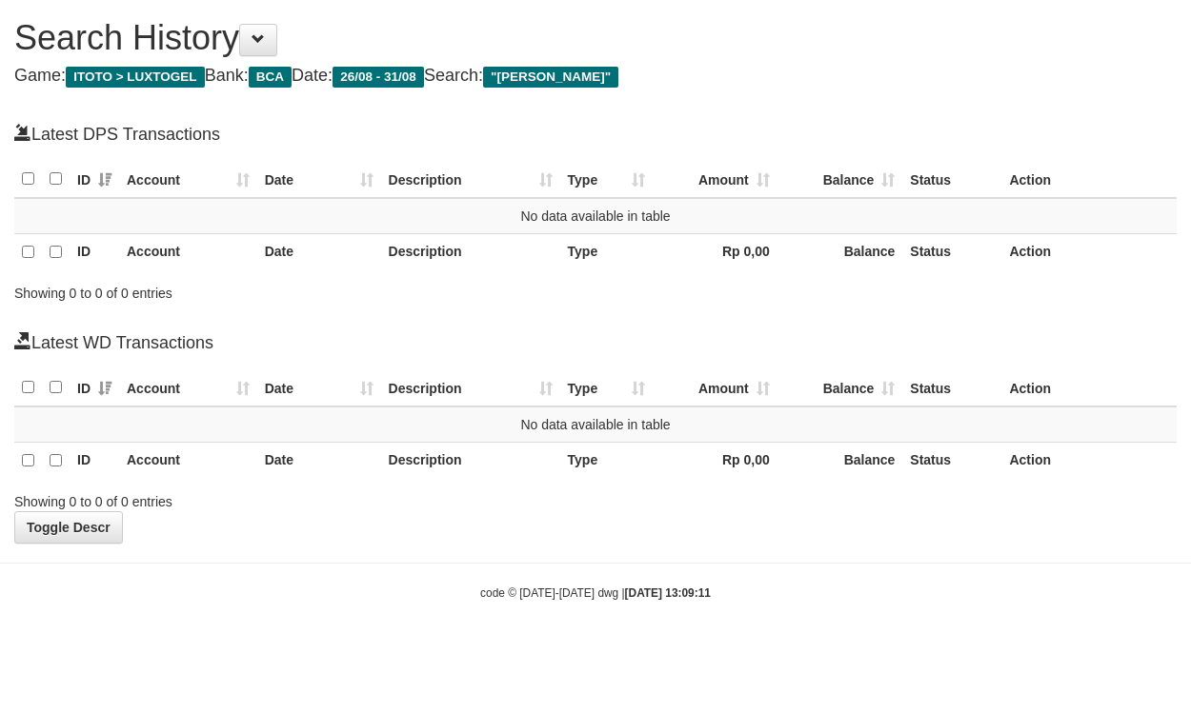
click at [577, 77] on span ""[PERSON_NAME]"" at bounding box center [550, 77] width 135 height 21
drag, startPoint x: 577, startPoint y: 77, endPoint x: 629, endPoint y: 72, distance: 51.7
click at [618, 72] on span ""[PERSON_NAME]"" at bounding box center [550, 77] width 135 height 21
copy span "[PERSON_NAME]"
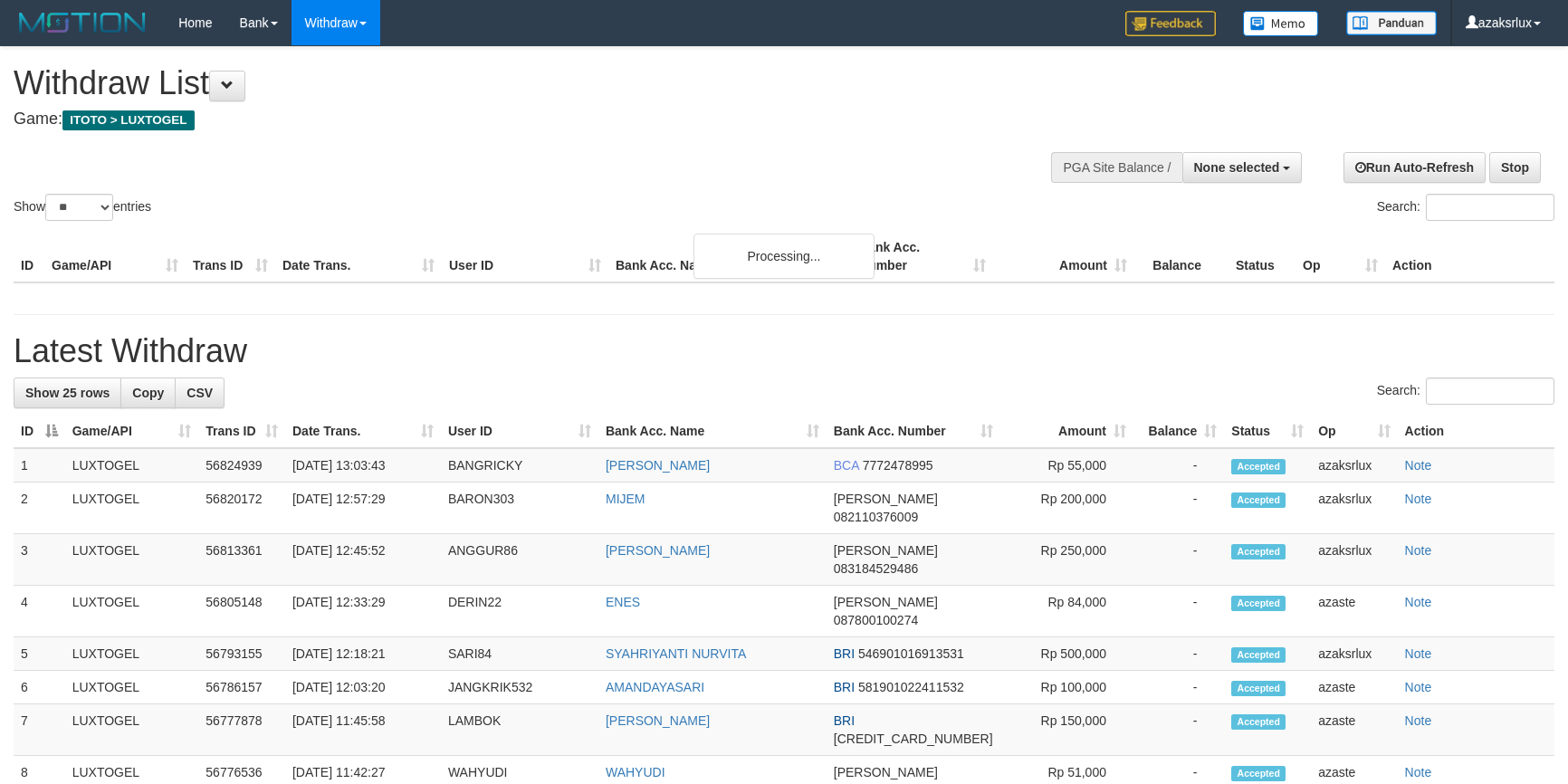
select select
select select "**"
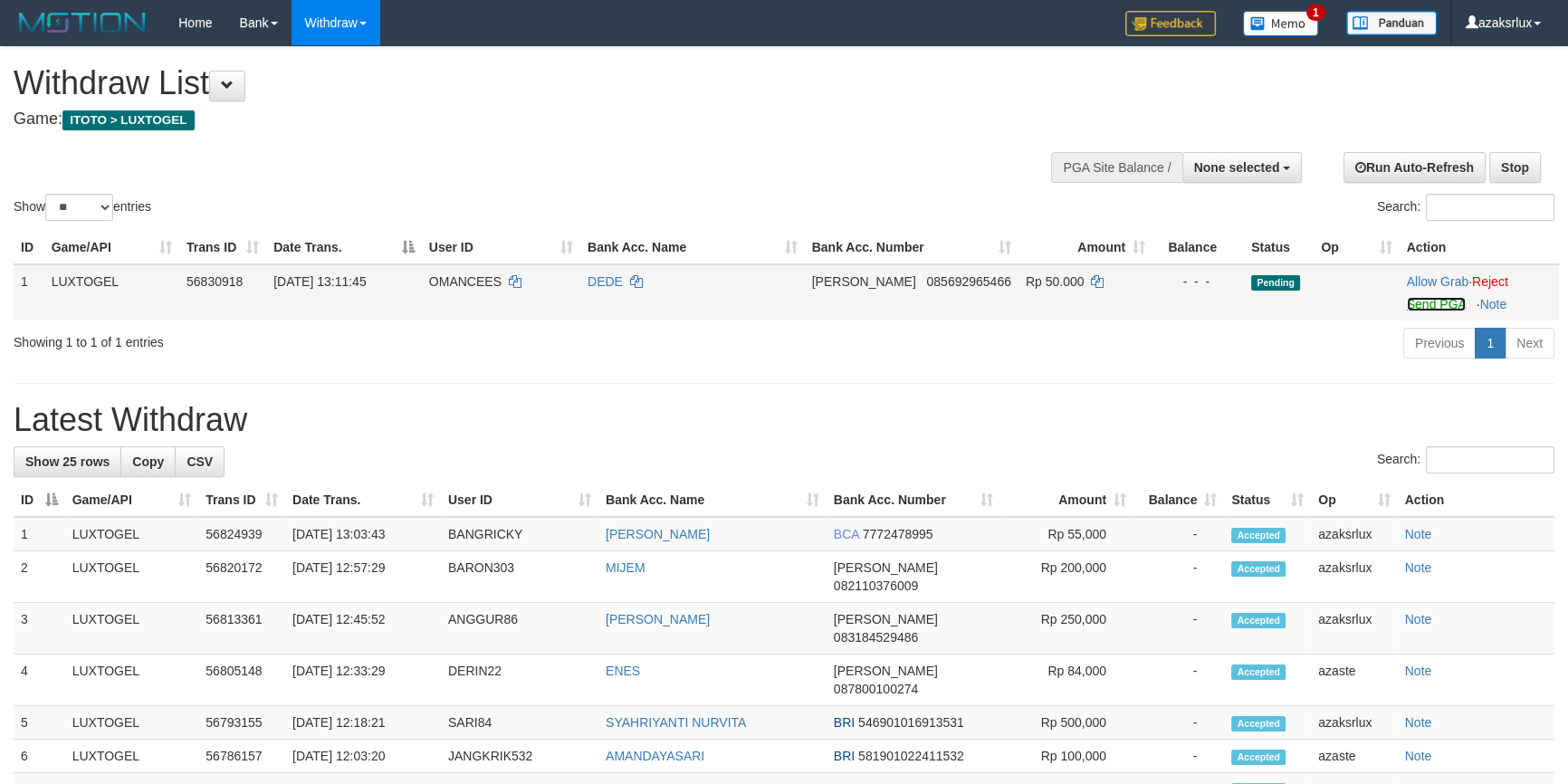
click at [1413, 296] on link "Send PGA" at bounding box center [1436, 303] width 59 height 14
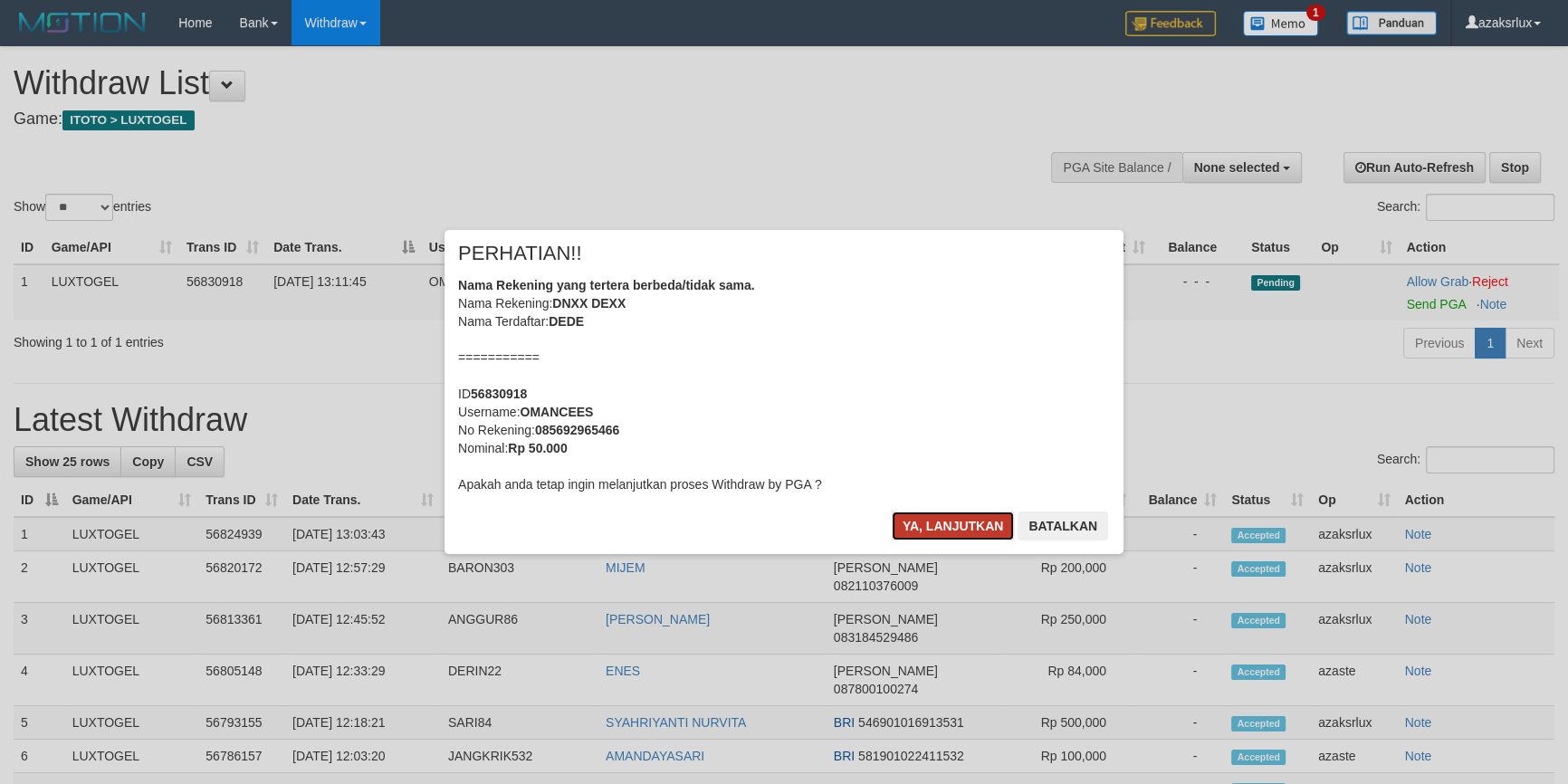
click at [933, 521] on button "Ya, lanjutkan" at bounding box center [953, 526] width 124 height 29
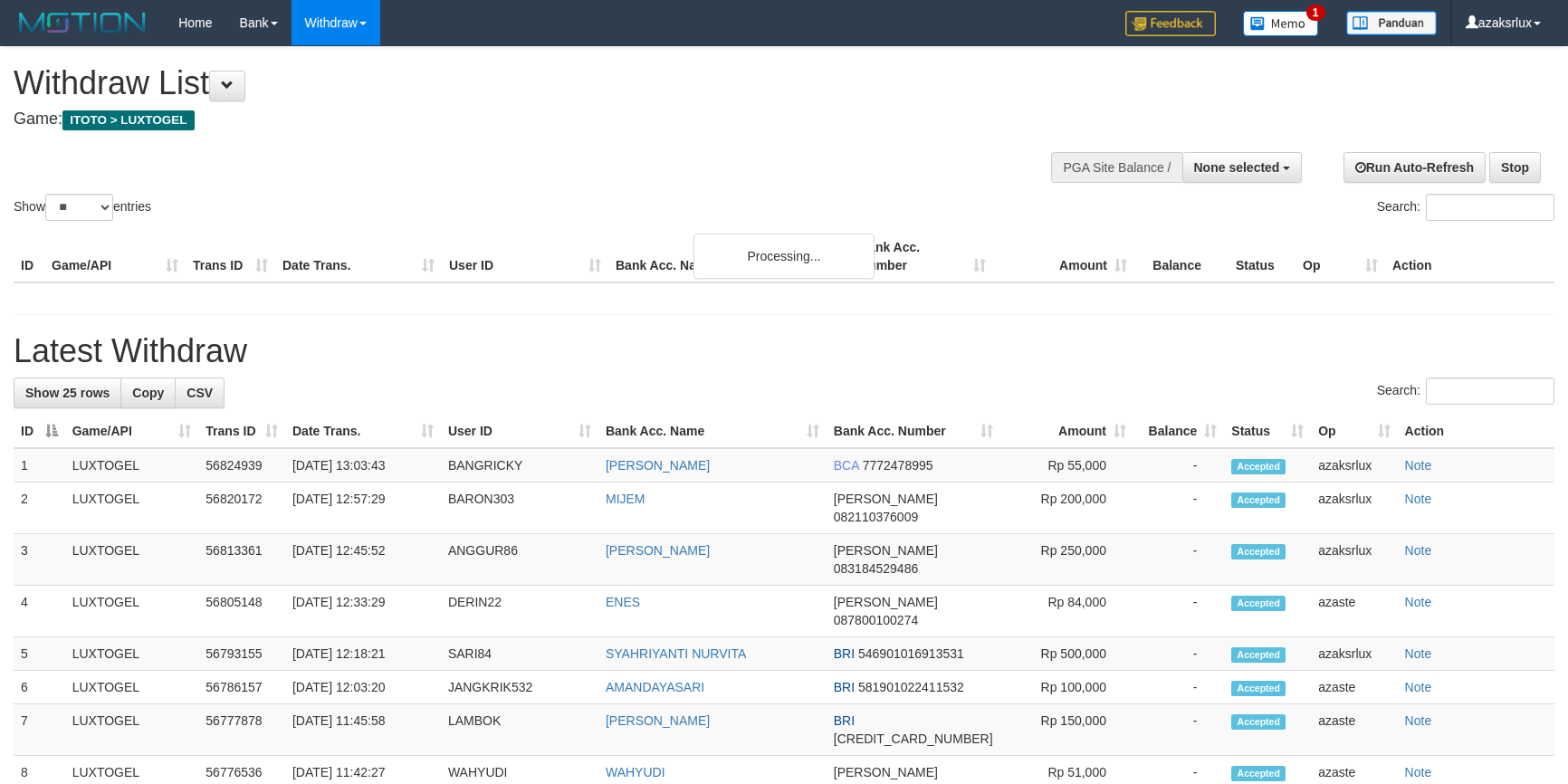
select select
select select "**"
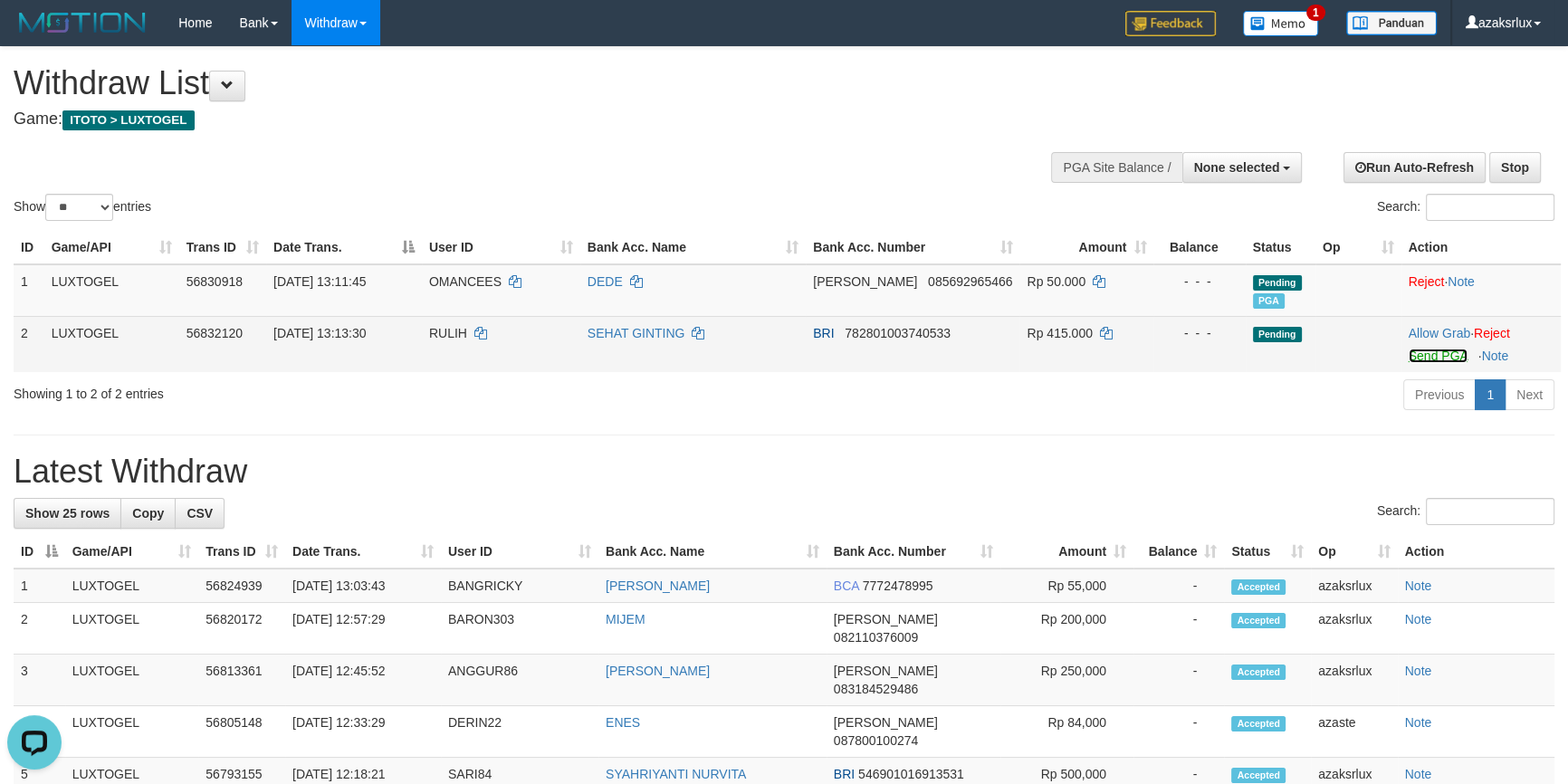
click at [1420, 354] on link "Send PGA" at bounding box center [1438, 355] width 59 height 14
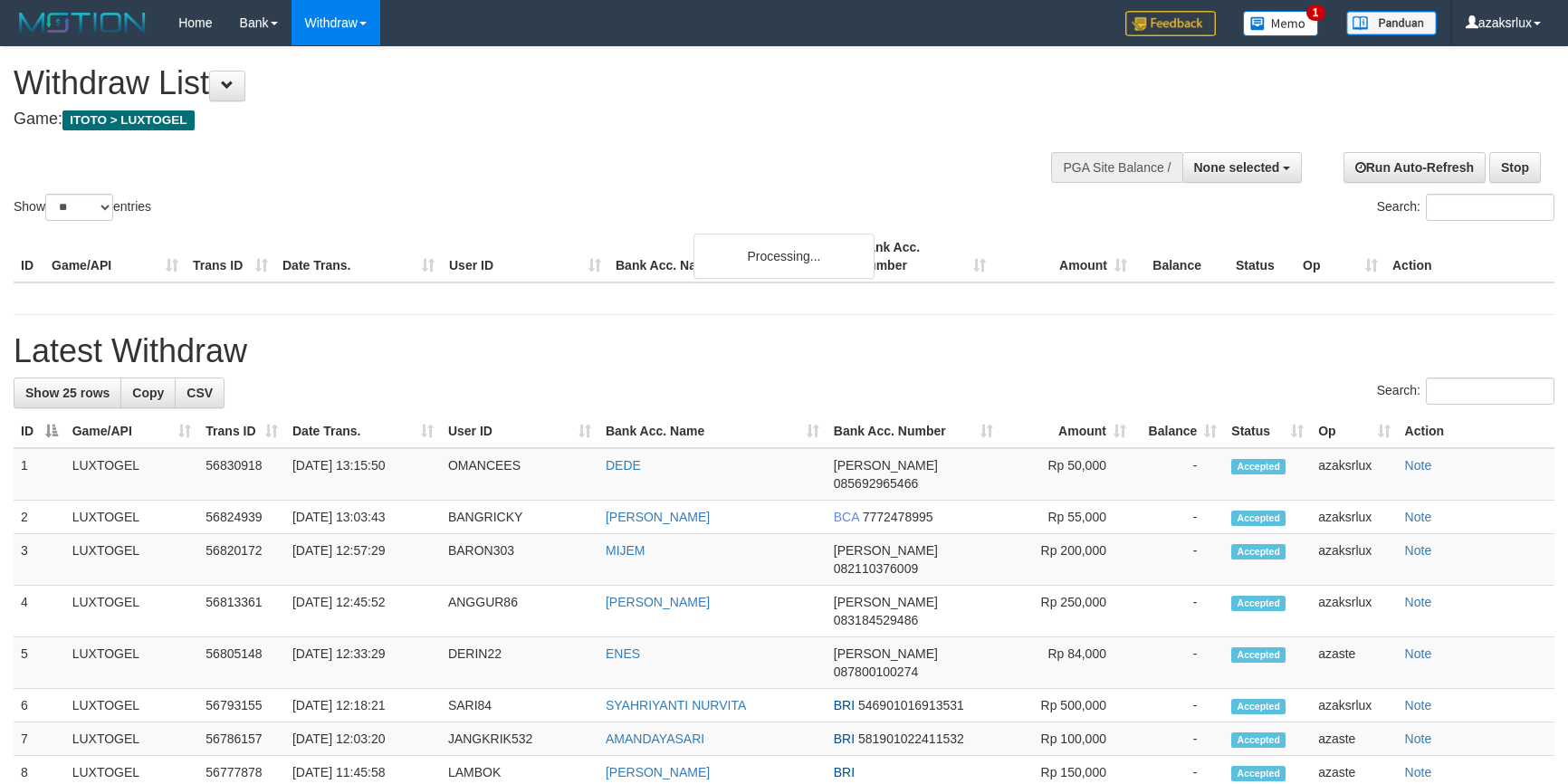
select select
select select "**"
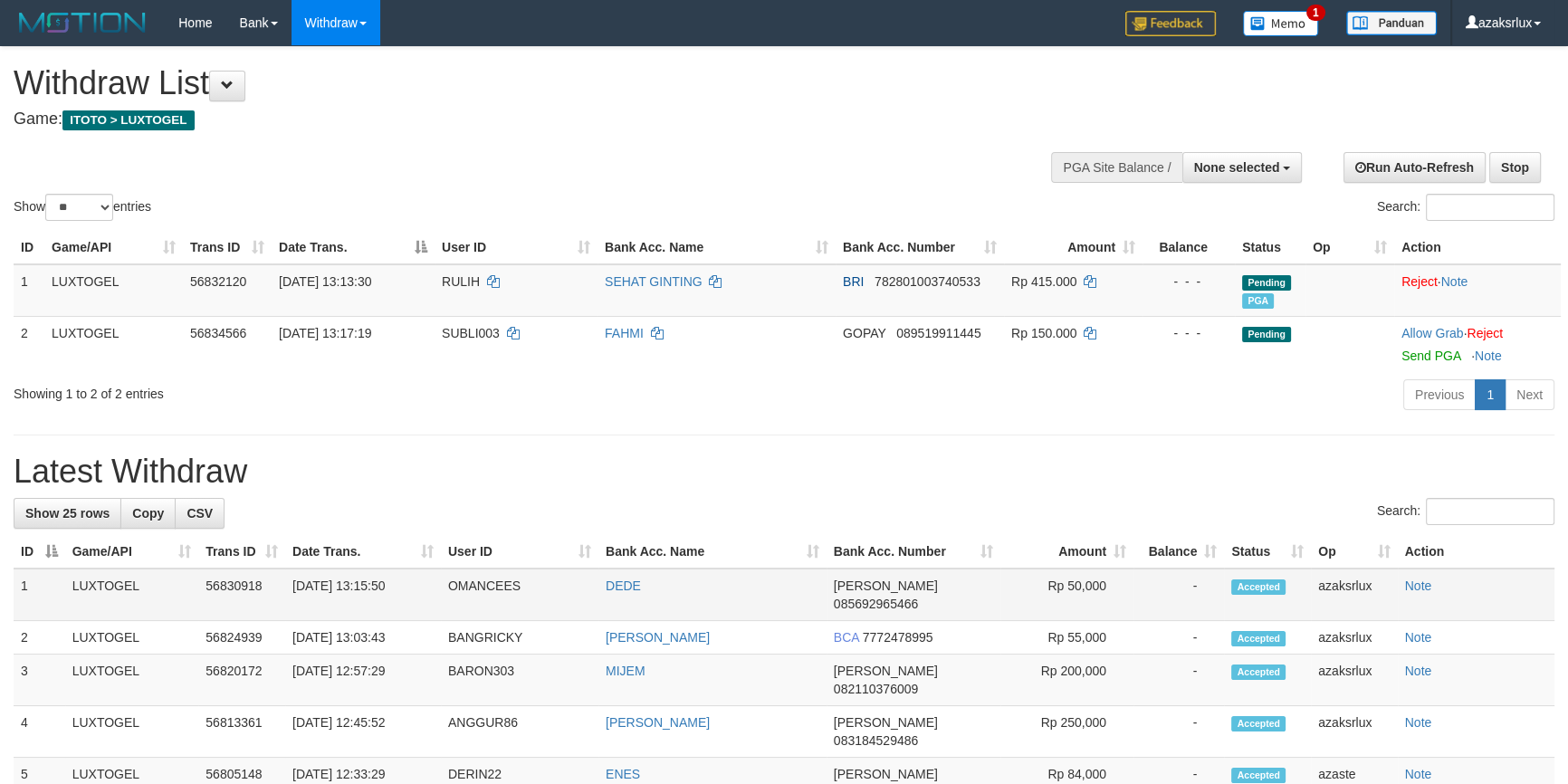
click at [376, 605] on td "[DATE] 13:15:50" at bounding box center [363, 594] width 156 height 52
drag, startPoint x: 376, startPoint y: 605, endPoint x: 439, endPoint y: 590, distance: 64.8
click at [439, 590] on td "[DATE] 13:15:50" at bounding box center [363, 594] width 156 height 52
click at [381, 606] on td "[DATE] 13:15:50" at bounding box center [363, 594] width 156 height 52
click at [373, 609] on td "[DATE] 13:15:50" at bounding box center [363, 594] width 156 height 52
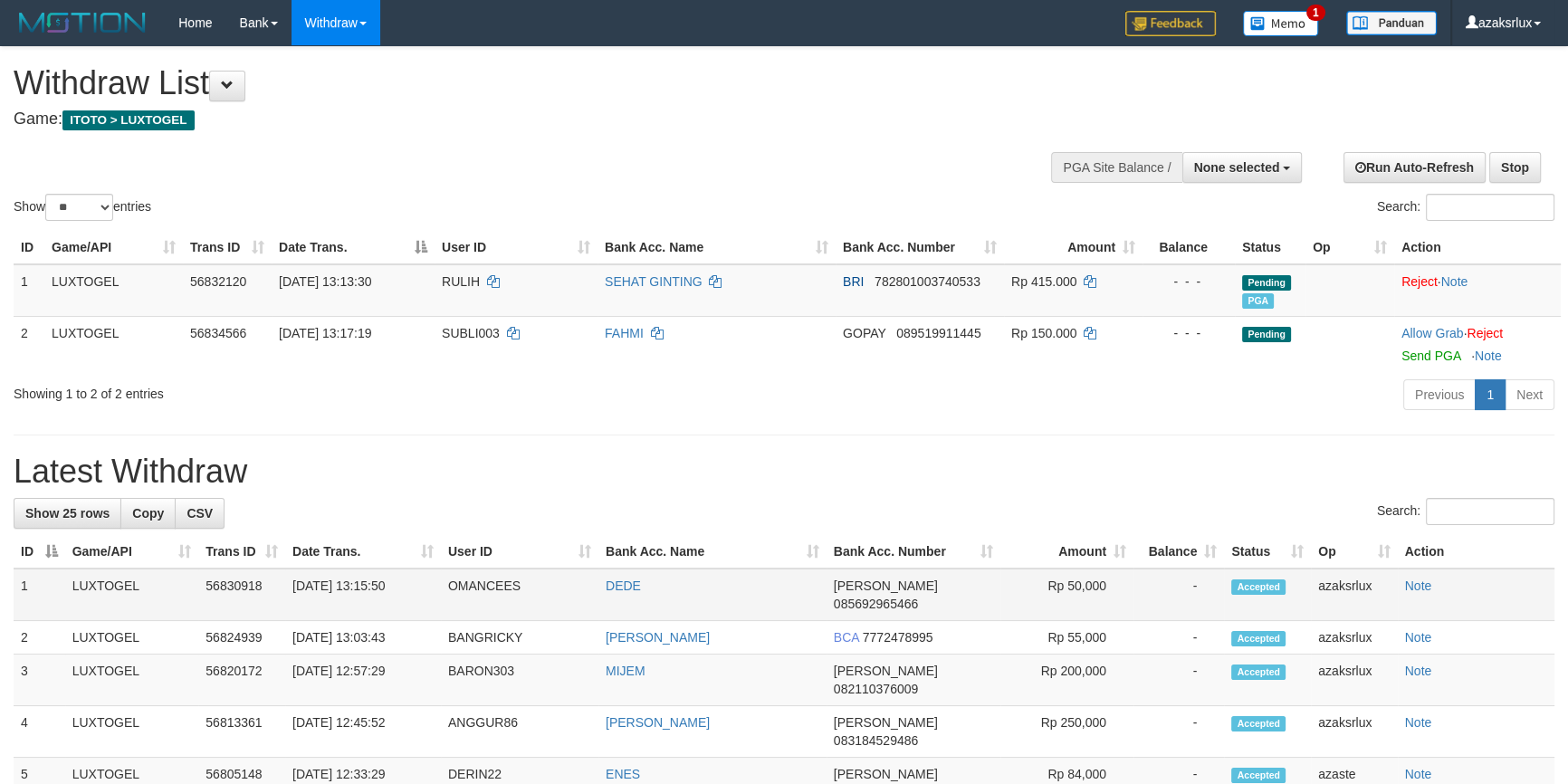
copy td ":15:50"
drag, startPoint x: 373, startPoint y: 609, endPoint x: 425, endPoint y: 603, distance: 52.3
click at [425, 603] on td "[DATE] 13:15:50" at bounding box center [363, 594] width 156 height 52
click at [364, 611] on td "[DATE] 13:15:50" at bounding box center [363, 594] width 156 height 52
copy td "13:15:50"
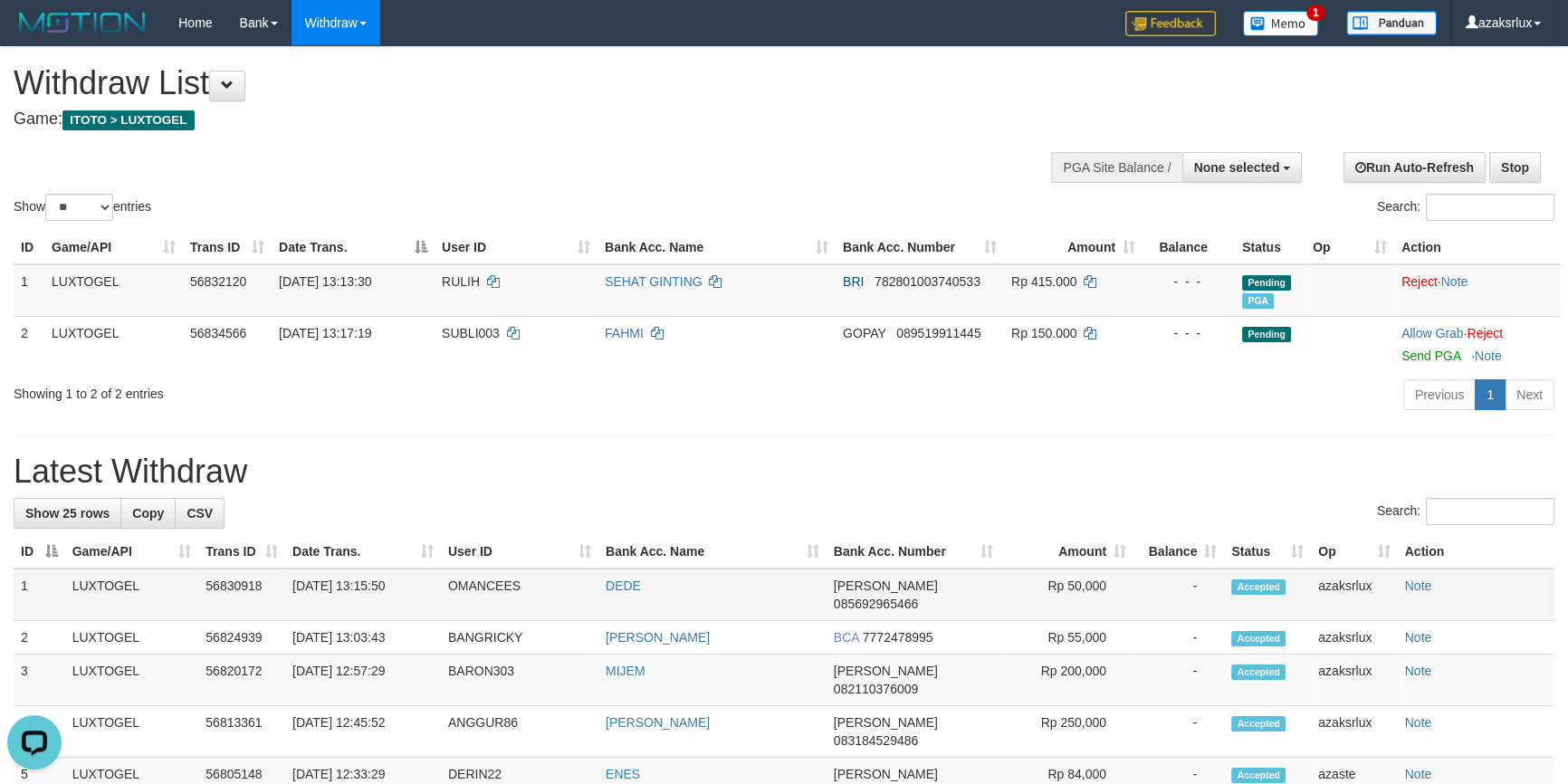
drag, startPoint x: 364, startPoint y: 611, endPoint x: 443, endPoint y: 611, distance: 79.0
click at [441, 611] on td "[DATE] 13:15:50" at bounding box center [363, 594] width 156 height 52
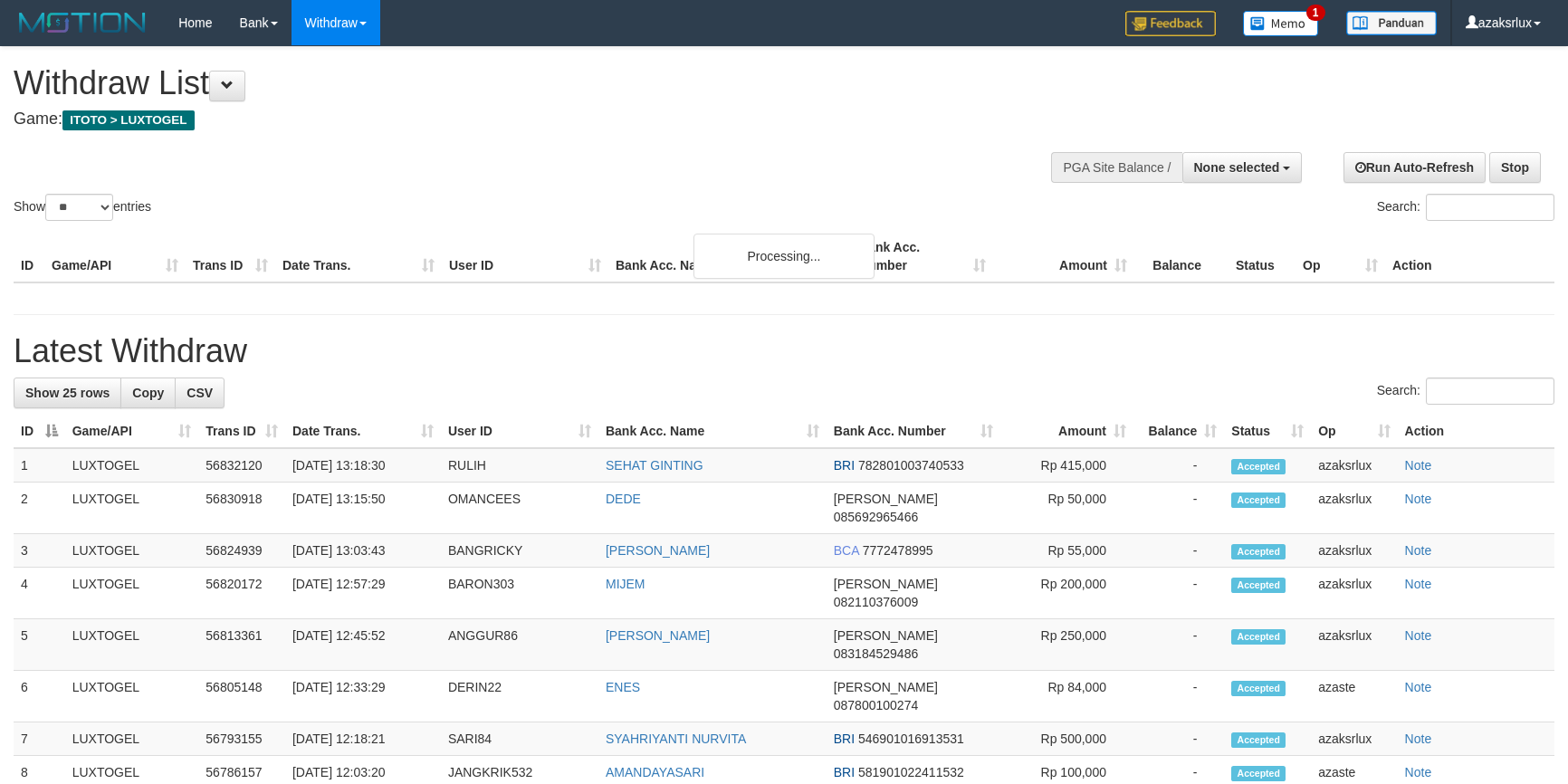
select select
select select "**"
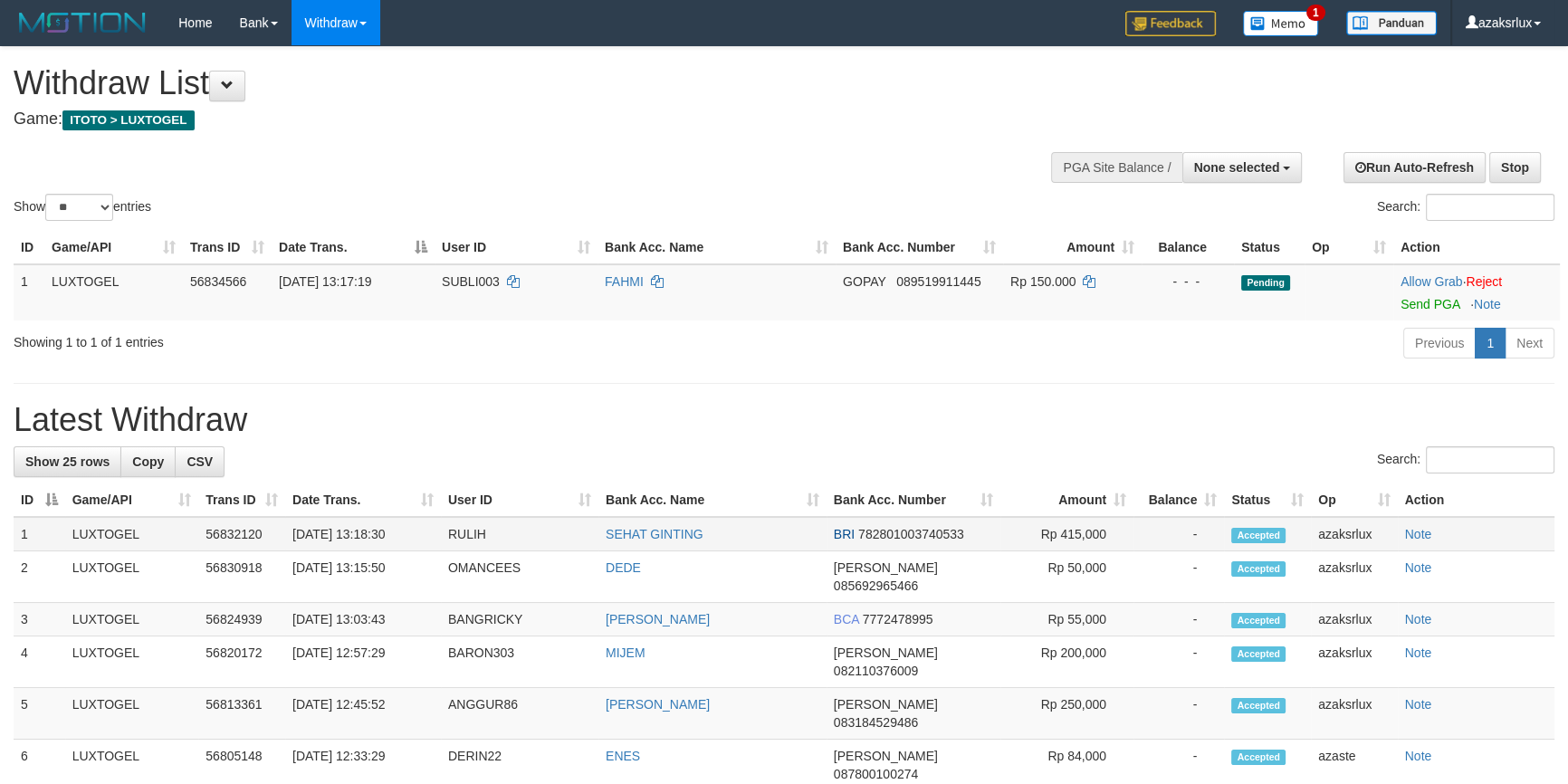
click at [370, 551] on td "[DATE] 13:18:30" at bounding box center [363, 534] width 156 height 34
drag, startPoint x: 370, startPoint y: 554, endPoint x: 411, endPoint y: 545, distance: 42.0
click at [411, 545] on td "[DATE] 13:18:30" at bounding box center [363, 534] width 156 height 34
copy td "13:18:30"
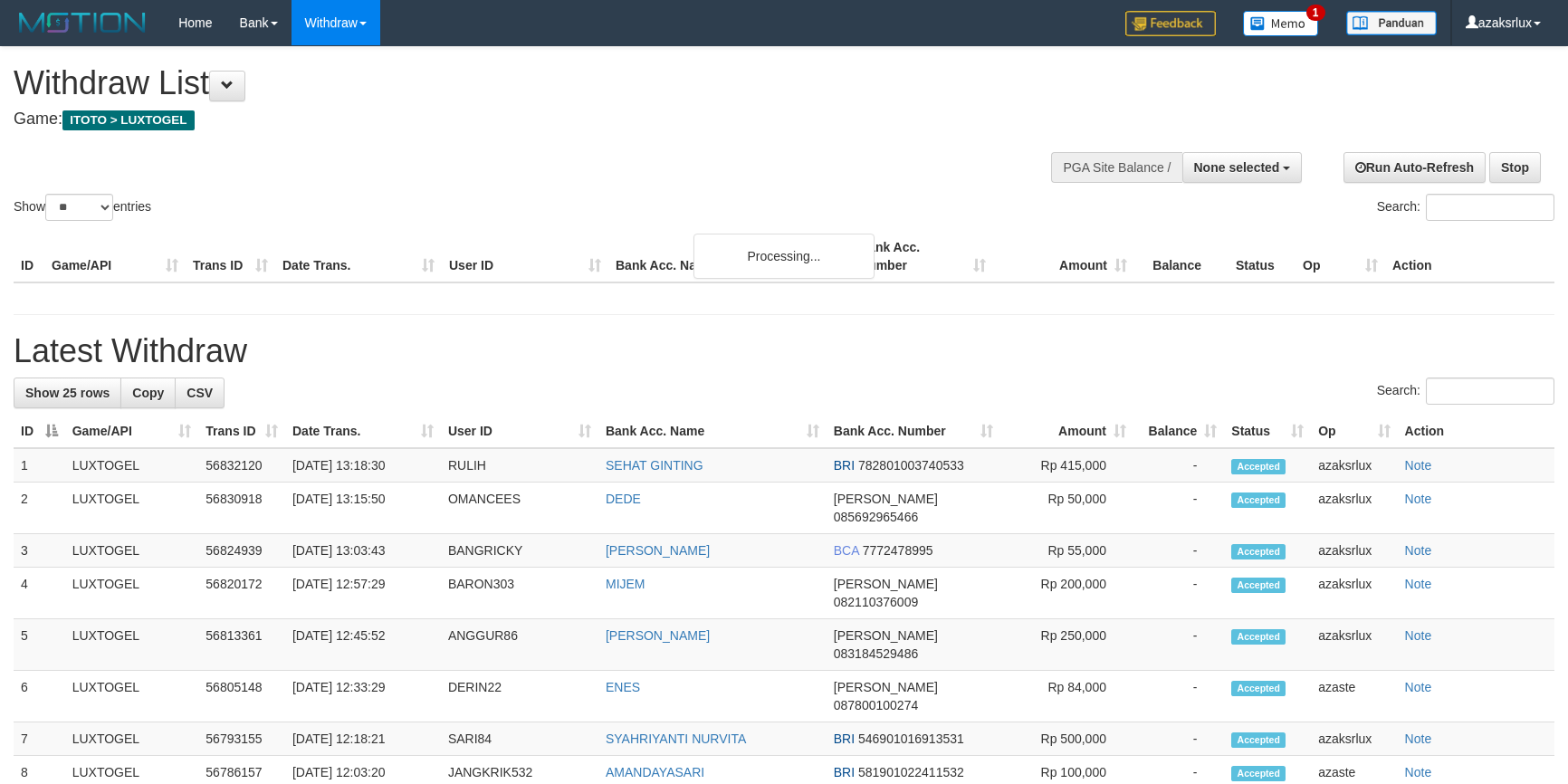
select select
select select "**"
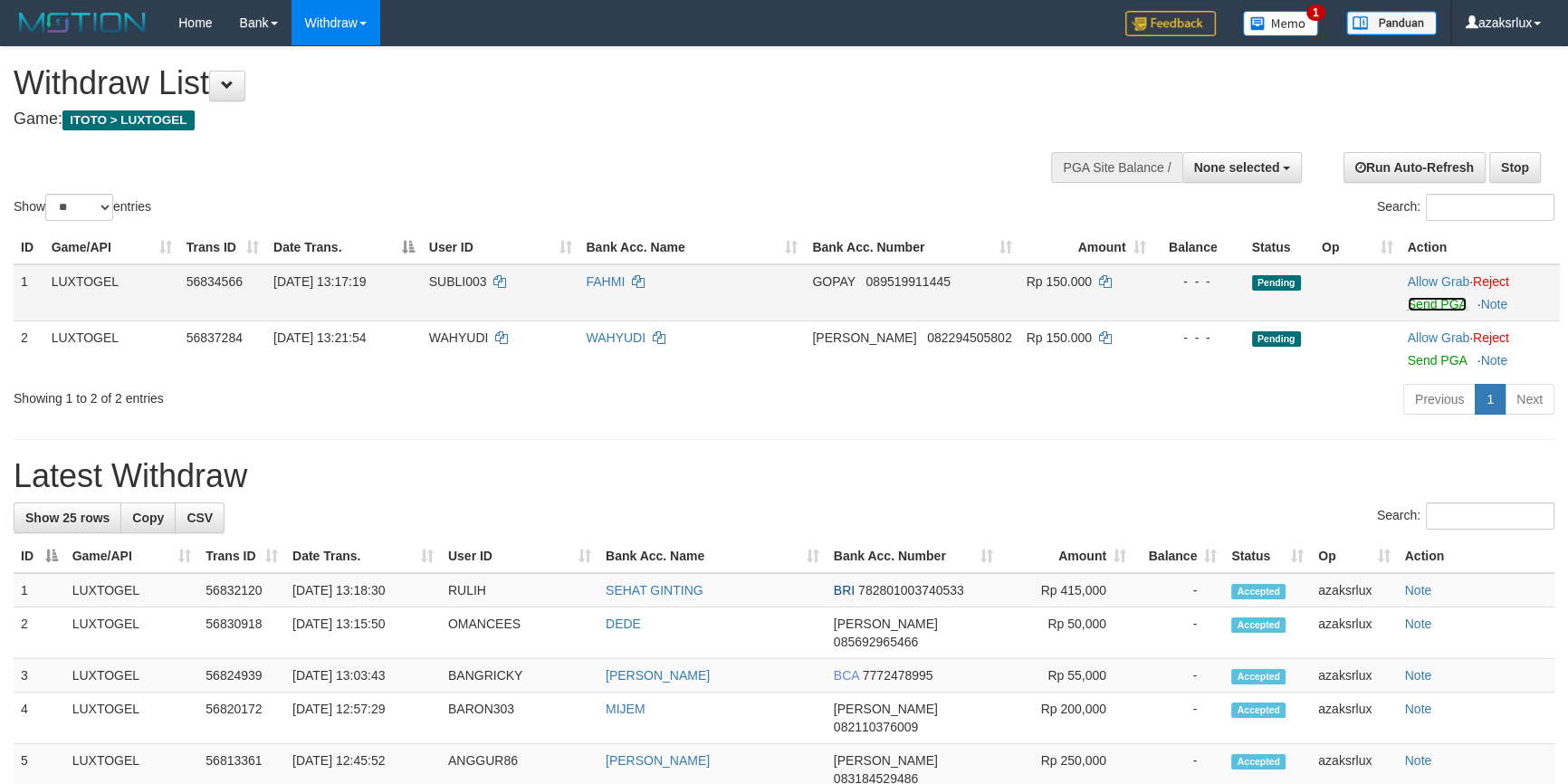
click at [1442, 308] on link "Send PGA" at bounding box center [1437, 303] width 59 height 14
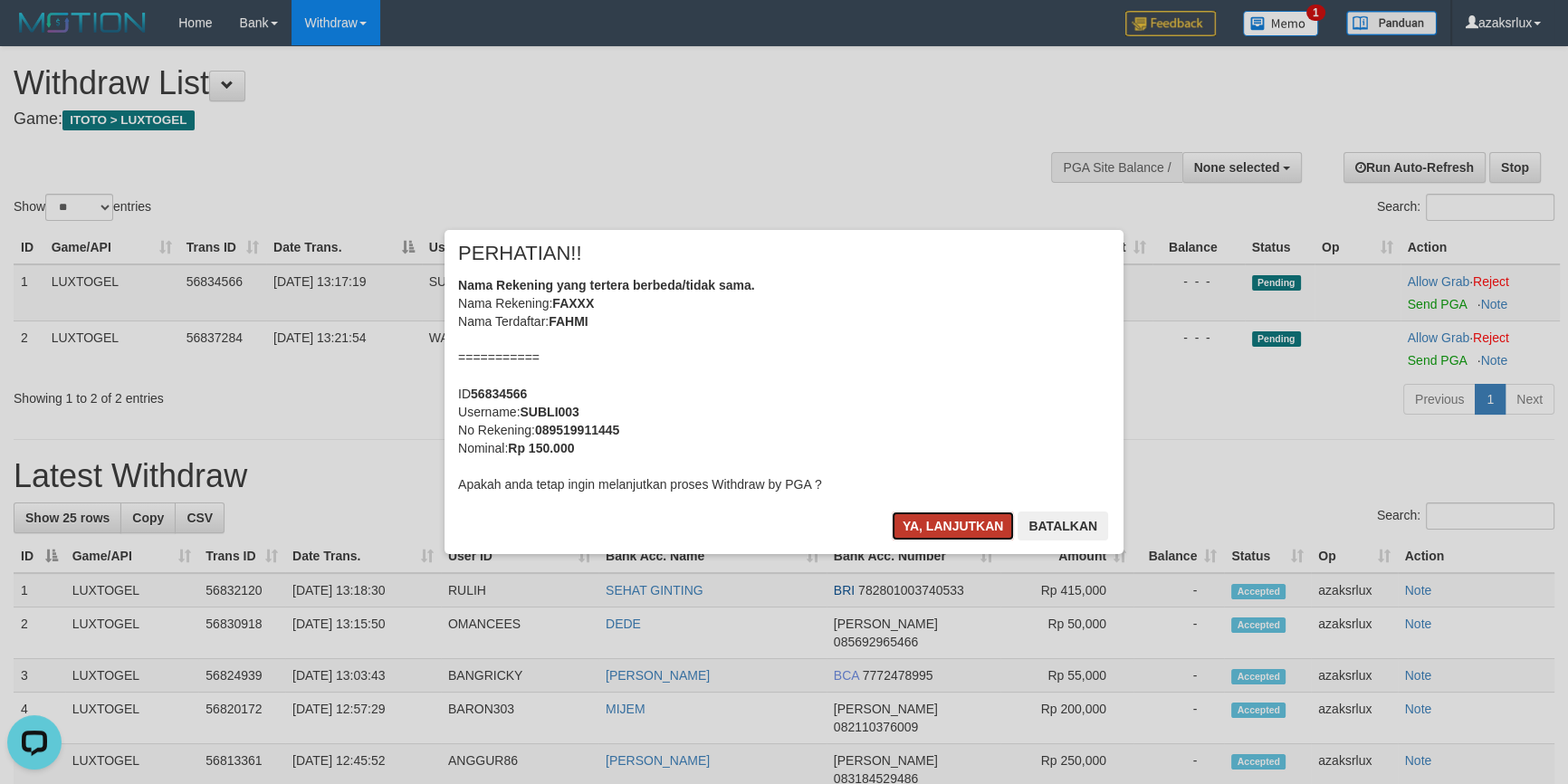
click at [928, 534] on button "Ya, lanjutkan" at bounding box center [953, 526] width 124 height 29
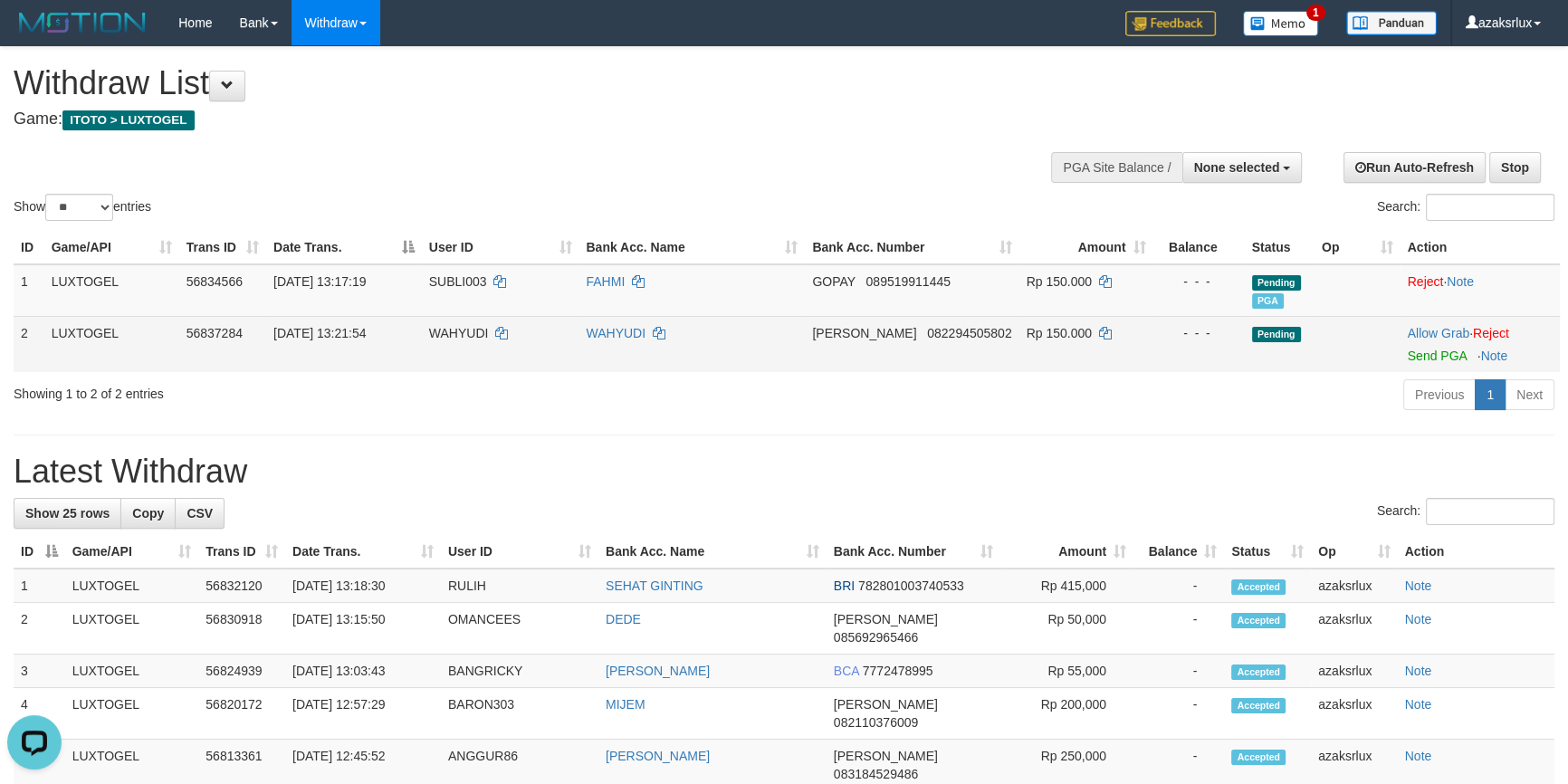
click at [1425, 345] on td "Allow Grab · Reject Send PGA · Note" at bounding box center [1481, 343] width 160 height 56
click at [1425, 352] on link "Send PGA" at bounding box center [1437, 355] width 59 height 14
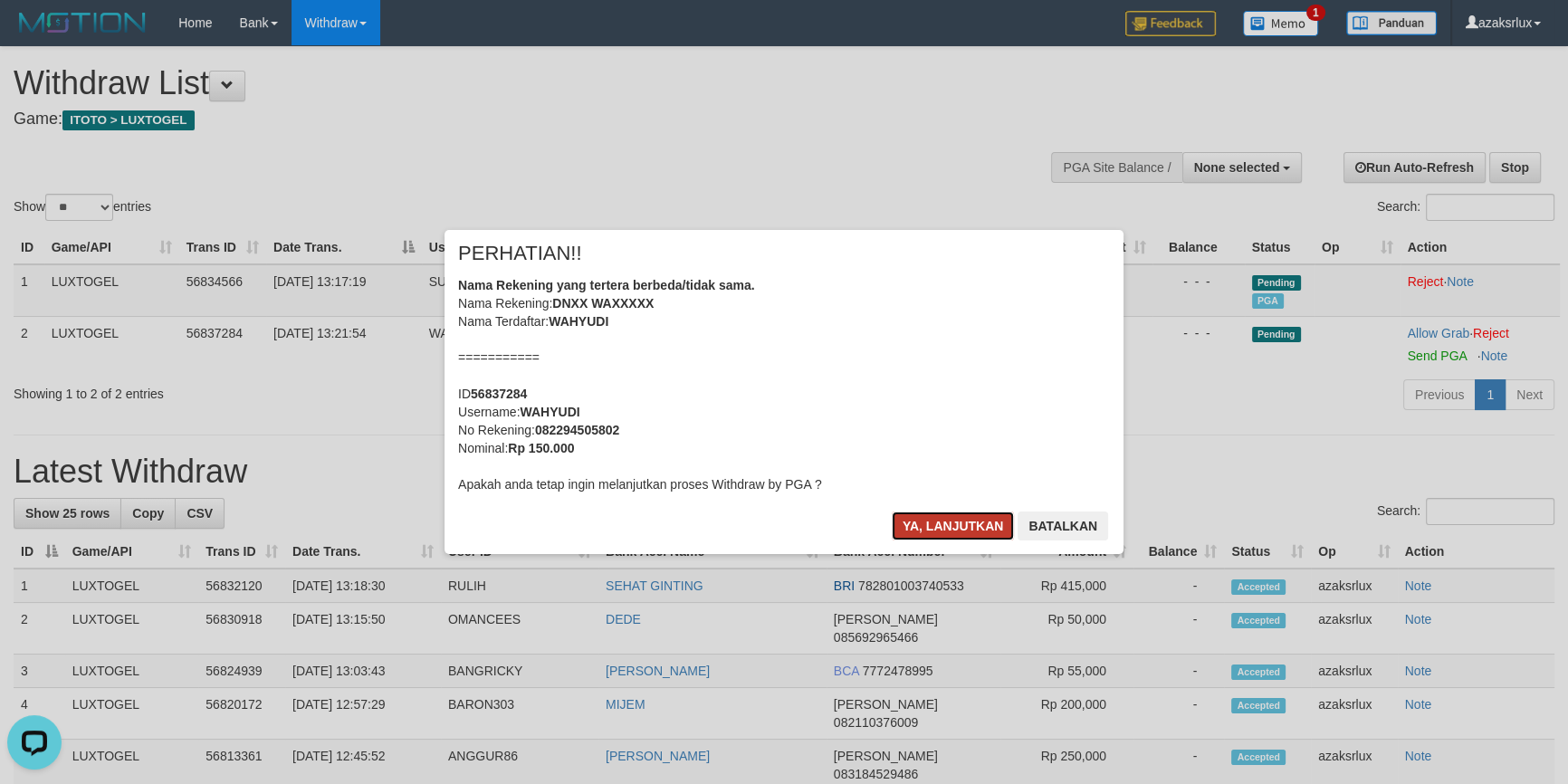
click at [944, 534] on button "Ya, lanjutkan" at bounding box center [953, 526] width 124 height 29
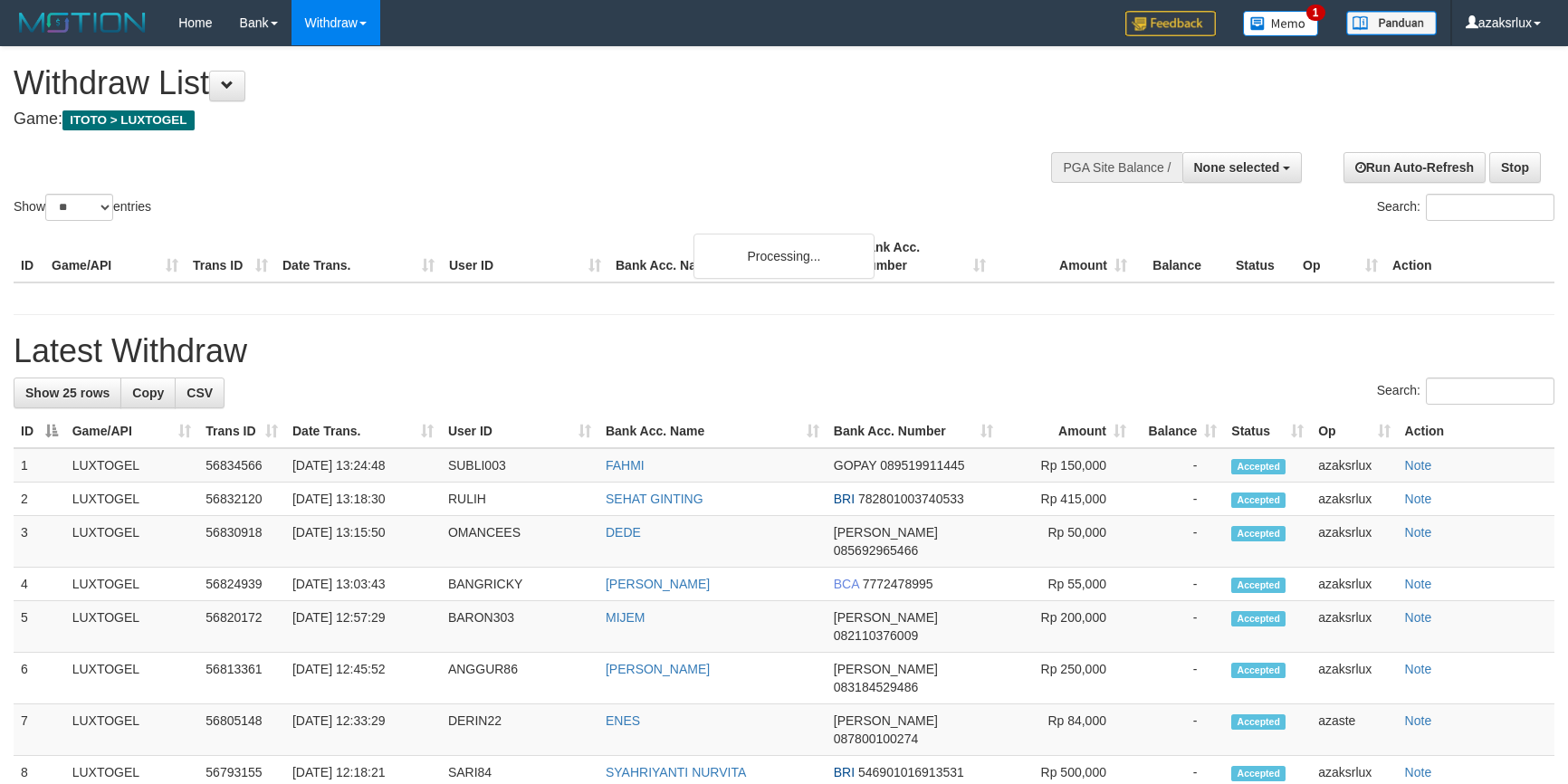
select select
select select "**"
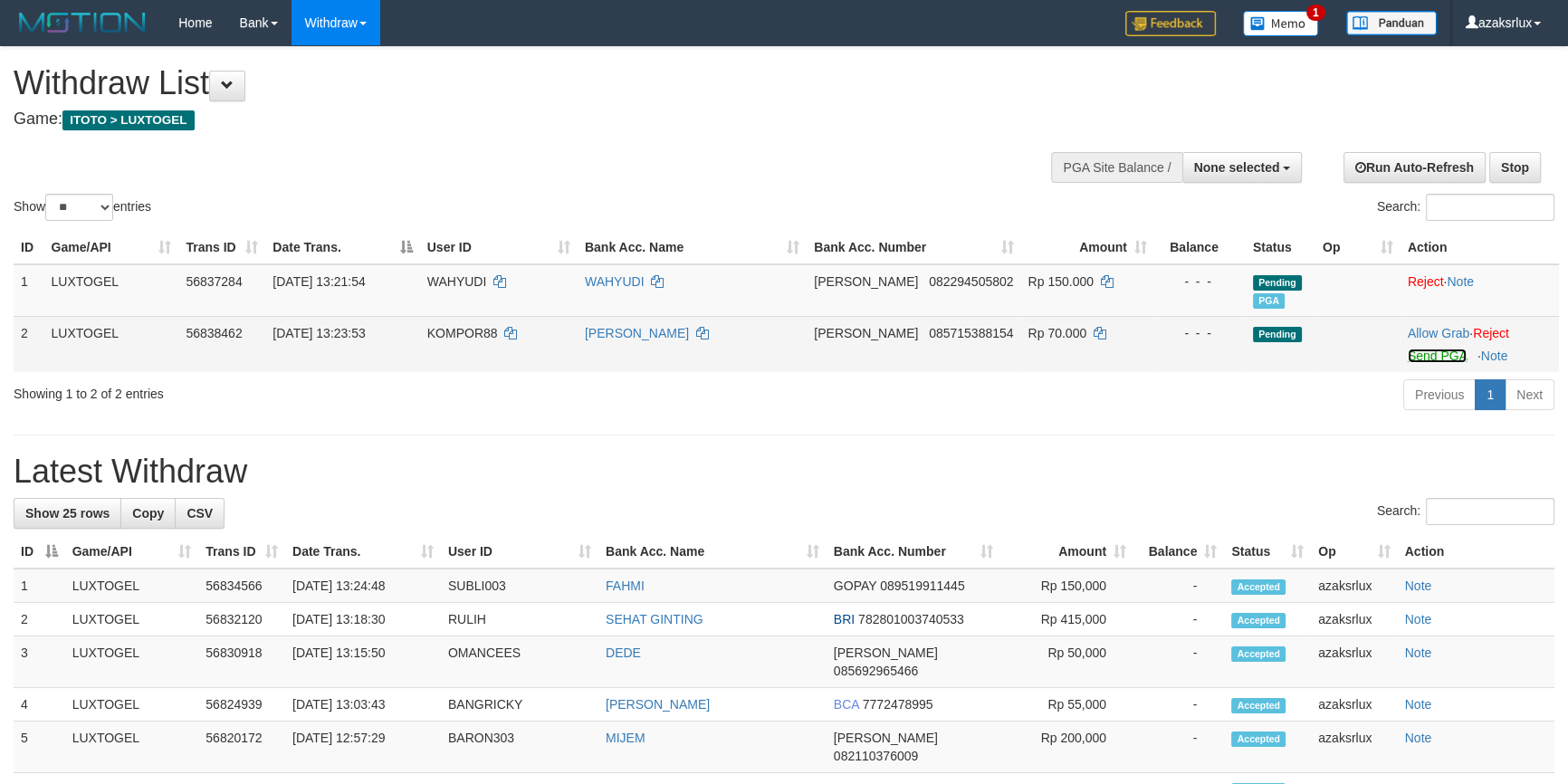
click at [1410, 349] on link "Send PGA" at bounding box center [1437, 355] width 59 height 14
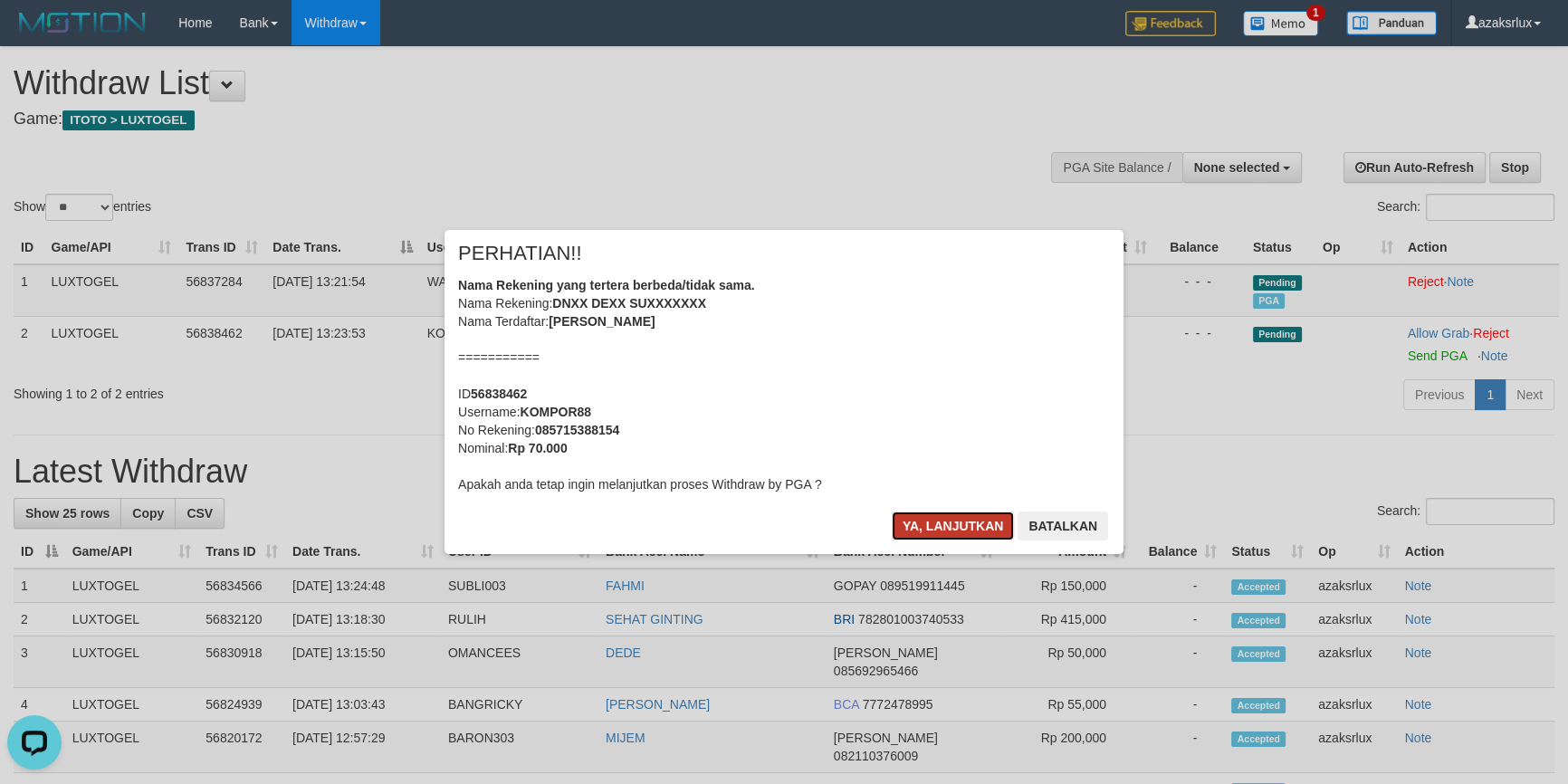
click at [905, 529] on button "Ya, lanjutkan" at bounding box center [953, 526] width 124 height 29
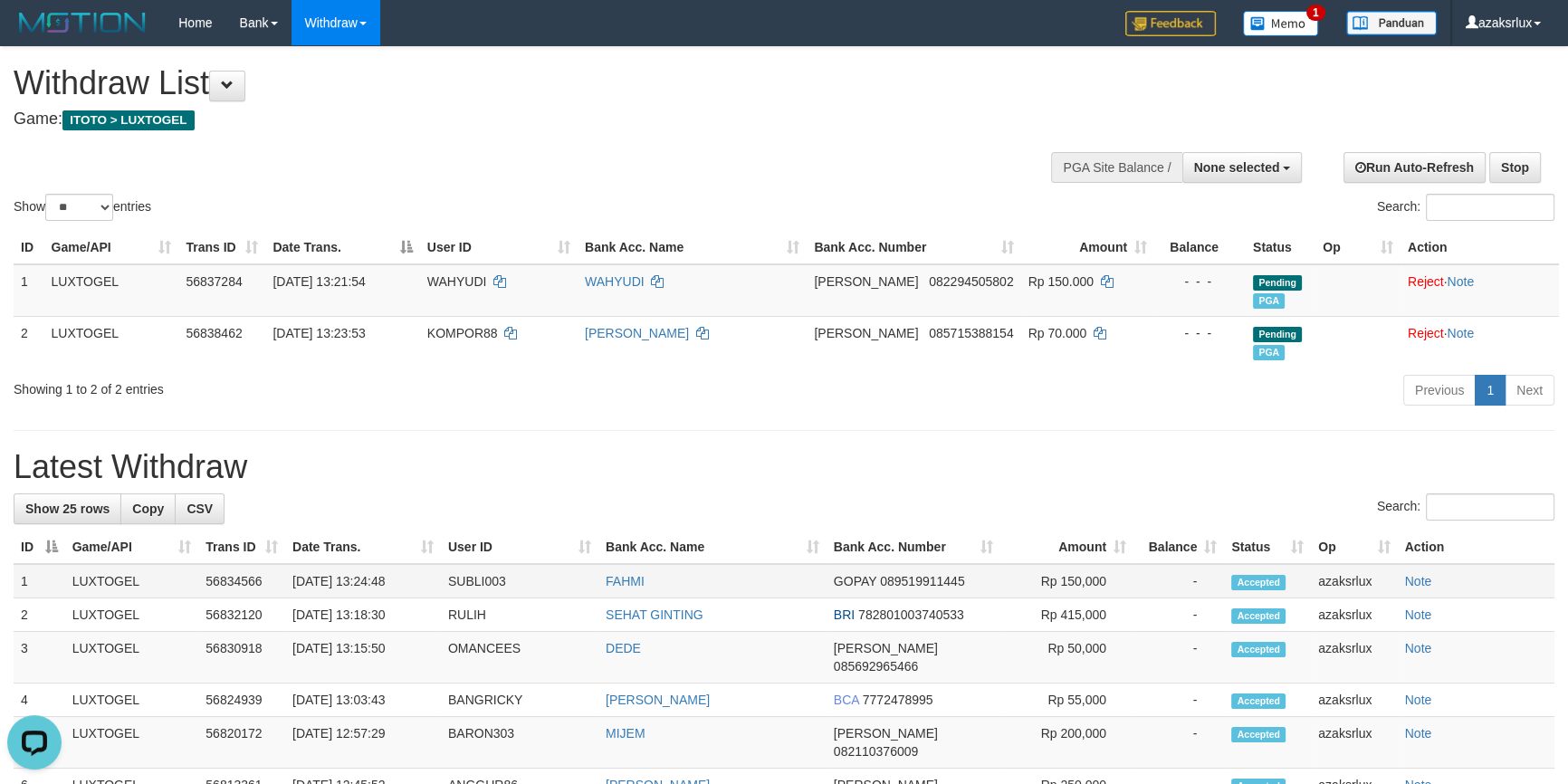
click at [372, 599] on td "[DATE] 13:24:48" at bounding box center [363, 581] width 156 height 34
copy td "13:24:48"
drag, startPoint x: 372, startPoint y: 602, endPoint x: 422, endPoint y: 595, distance: 50.5
click at [422, 595] on td "[DATE] 13:24:48" at bounding box center [363, 581] width 156 height 34
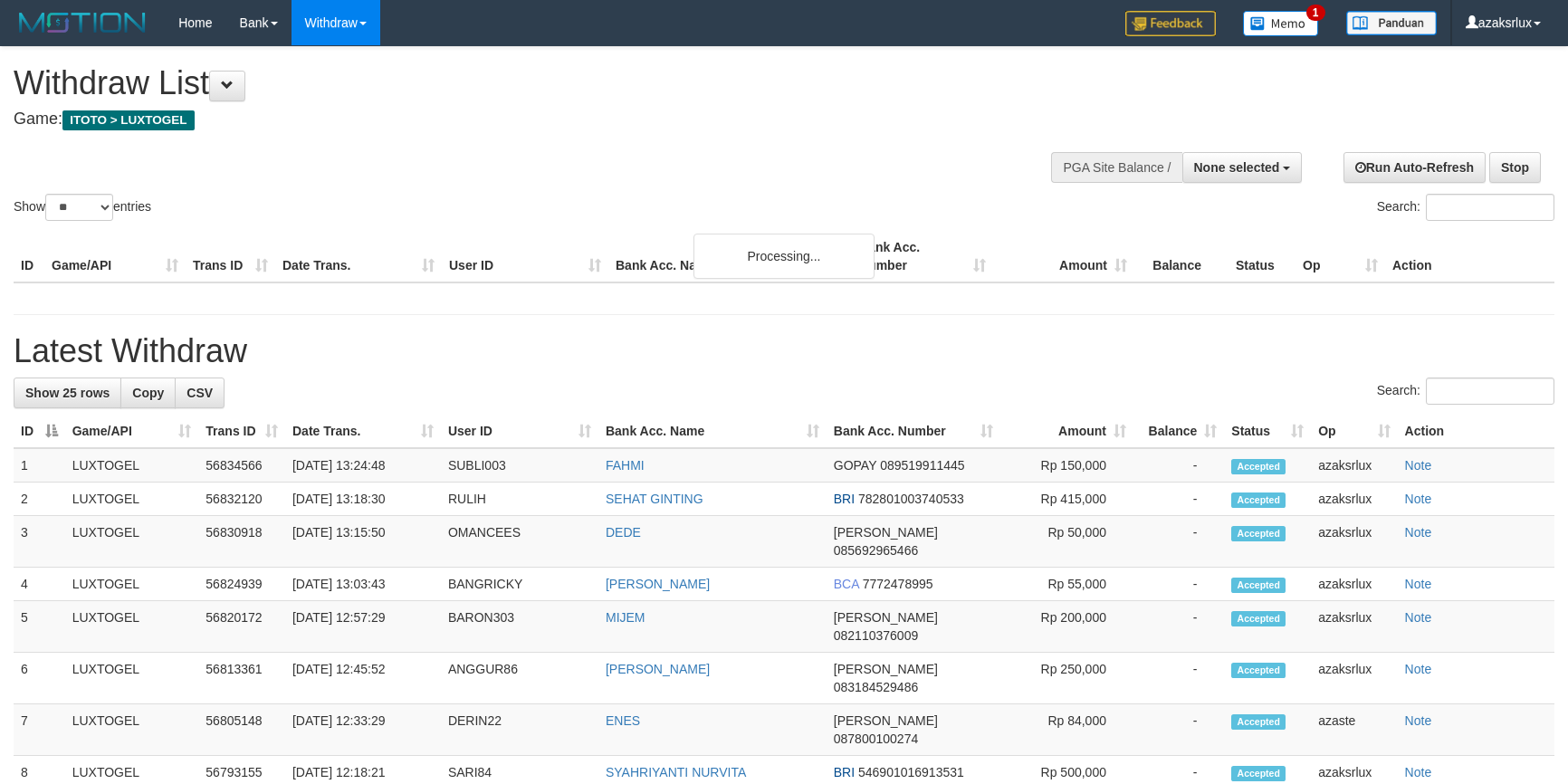
select select
select select "**"
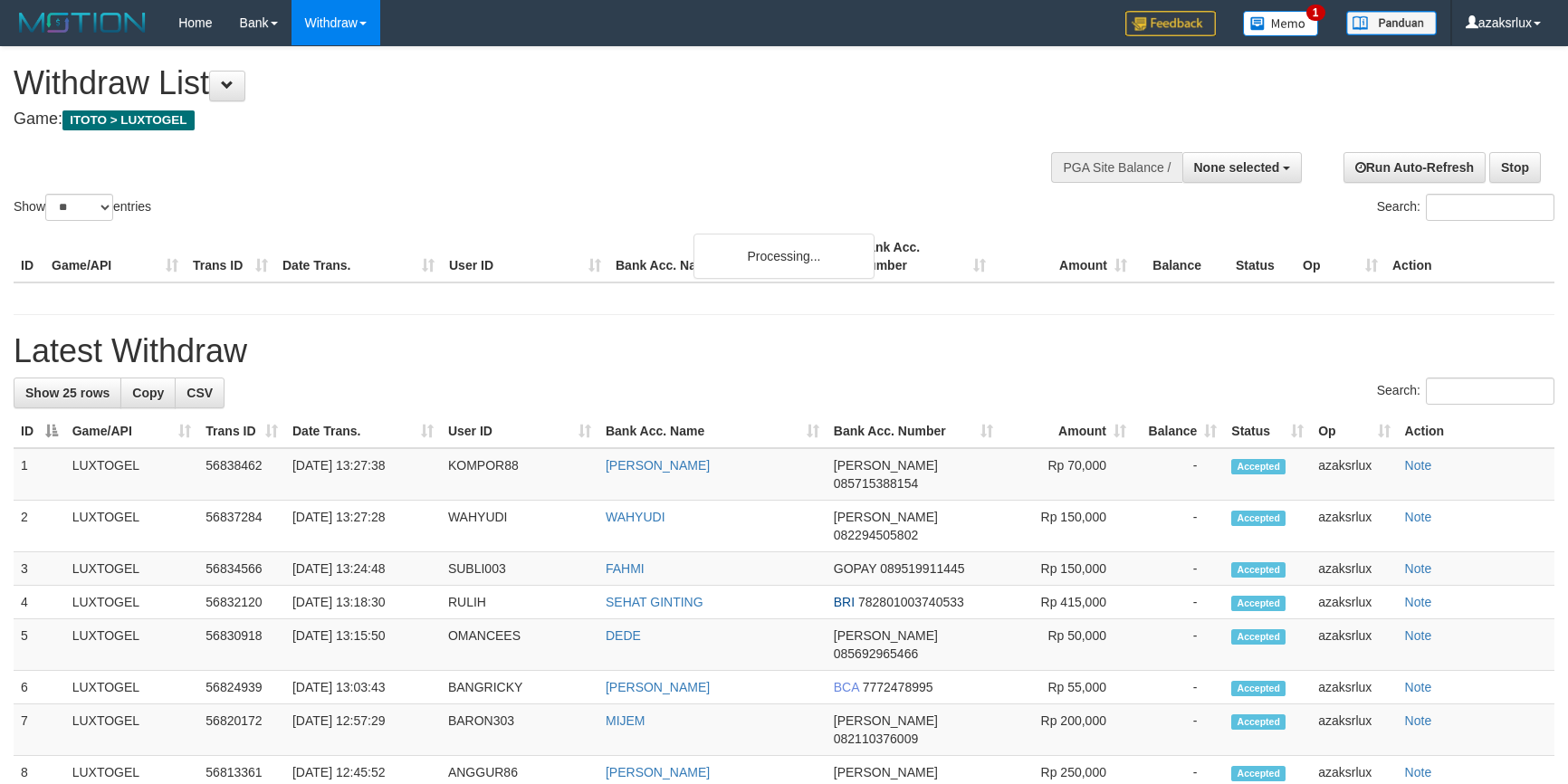
select select
select select "**"
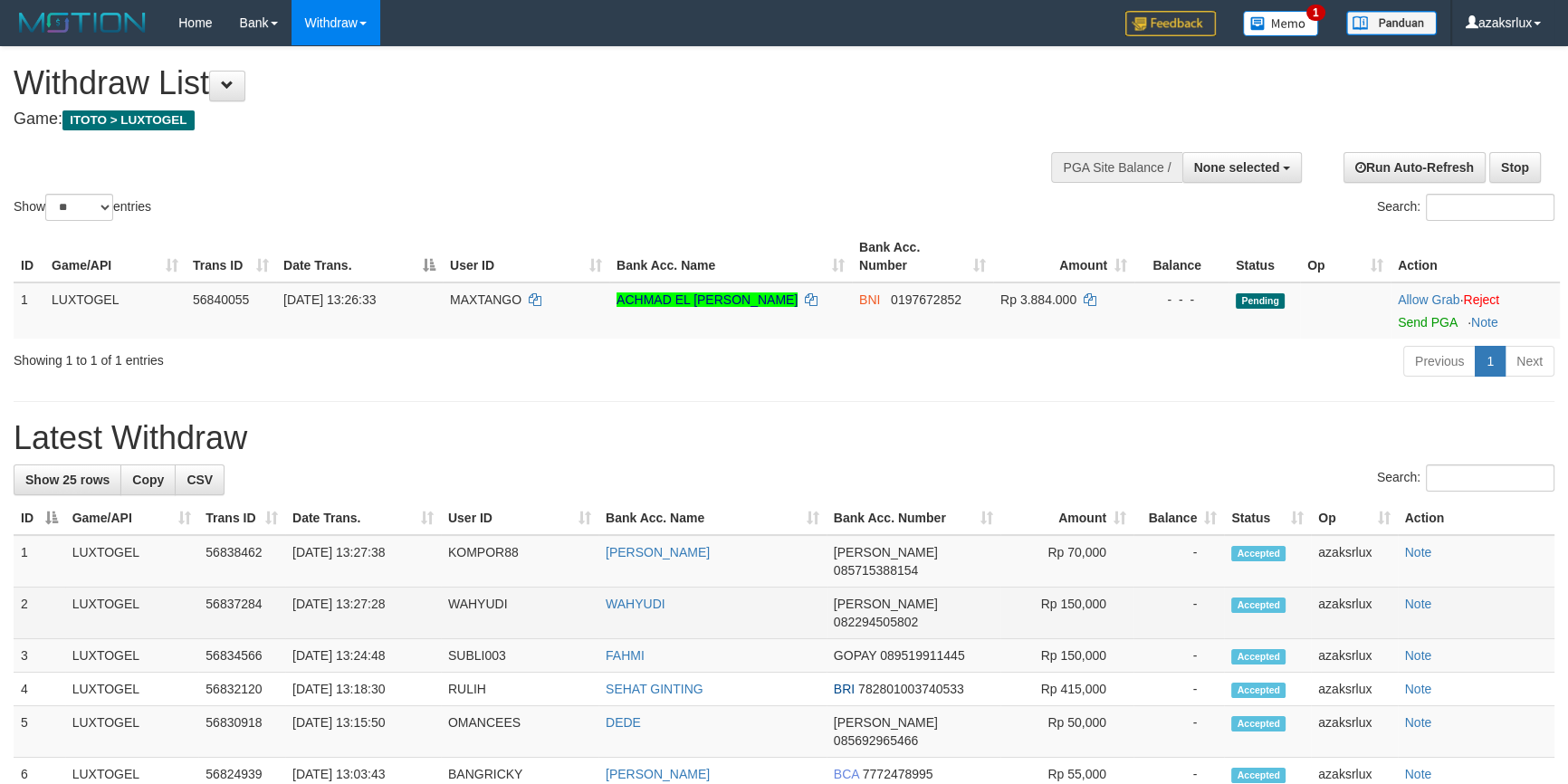
click at [365, 618] on td "[DATE] 13:27:28" at bounding box center [363, 613] width 156 height 51
copy td "13:27:28"
drag, startPoint x: 365, startPoint y: 618, endPoint x: 467, endPoint y: 618, distance: 102.0
click at [419, 621] on td "[DATE] 13:27:28" at bounding box center [363, 613] width 156 height 51
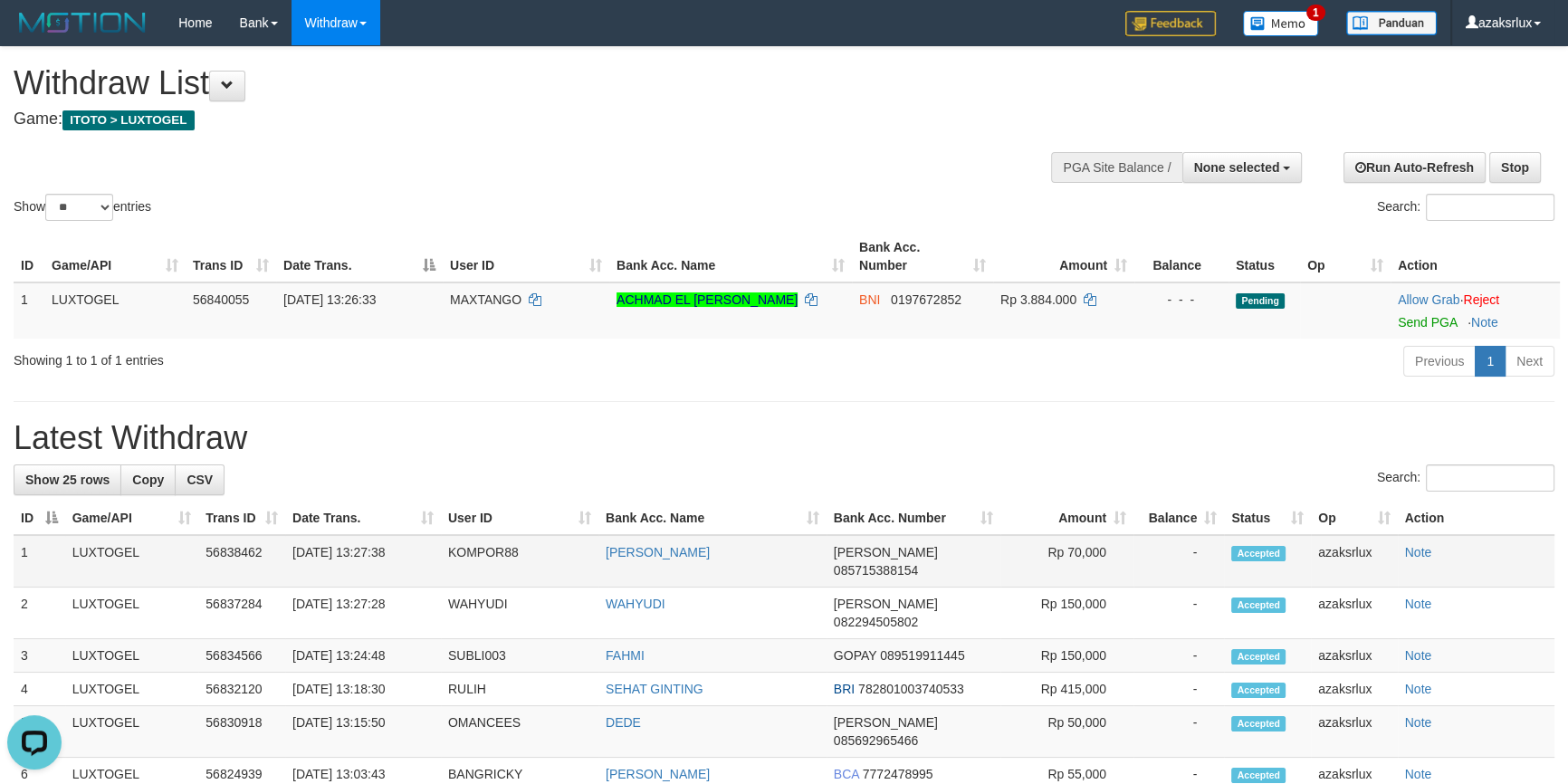
click at [369, 572] on td "[DATE] 13:27:38" at bounding box center [363, 561] width 156 height 52
copy td "13:27:38"
drag, startPoint x: 369, startPoint y: 572, endPoint x: 435, endPoint y: 555, distance: 68.2
click at [435, 555] on td "[DATE] 13:27:38" at bounding box center [363, 561] width 156 height 52
click at [1267, 162] on span "None selected" at bounding box center [1236, 167] width 86 height 14
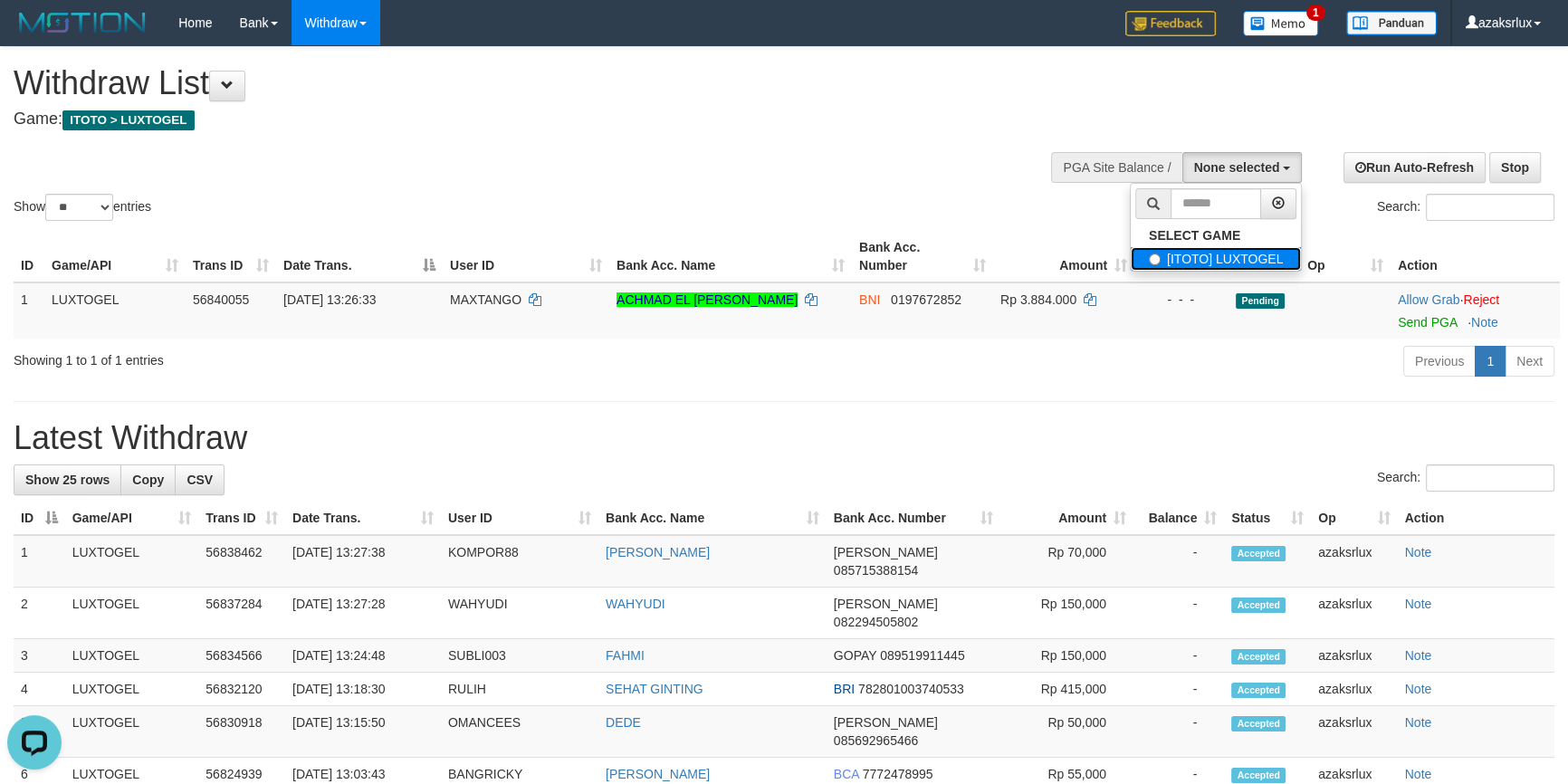
click at [1200, 256] on label "[ITOTO] LUXTOGEL" at bounding box center [1215, 258] width 170 height 24
select select "***"
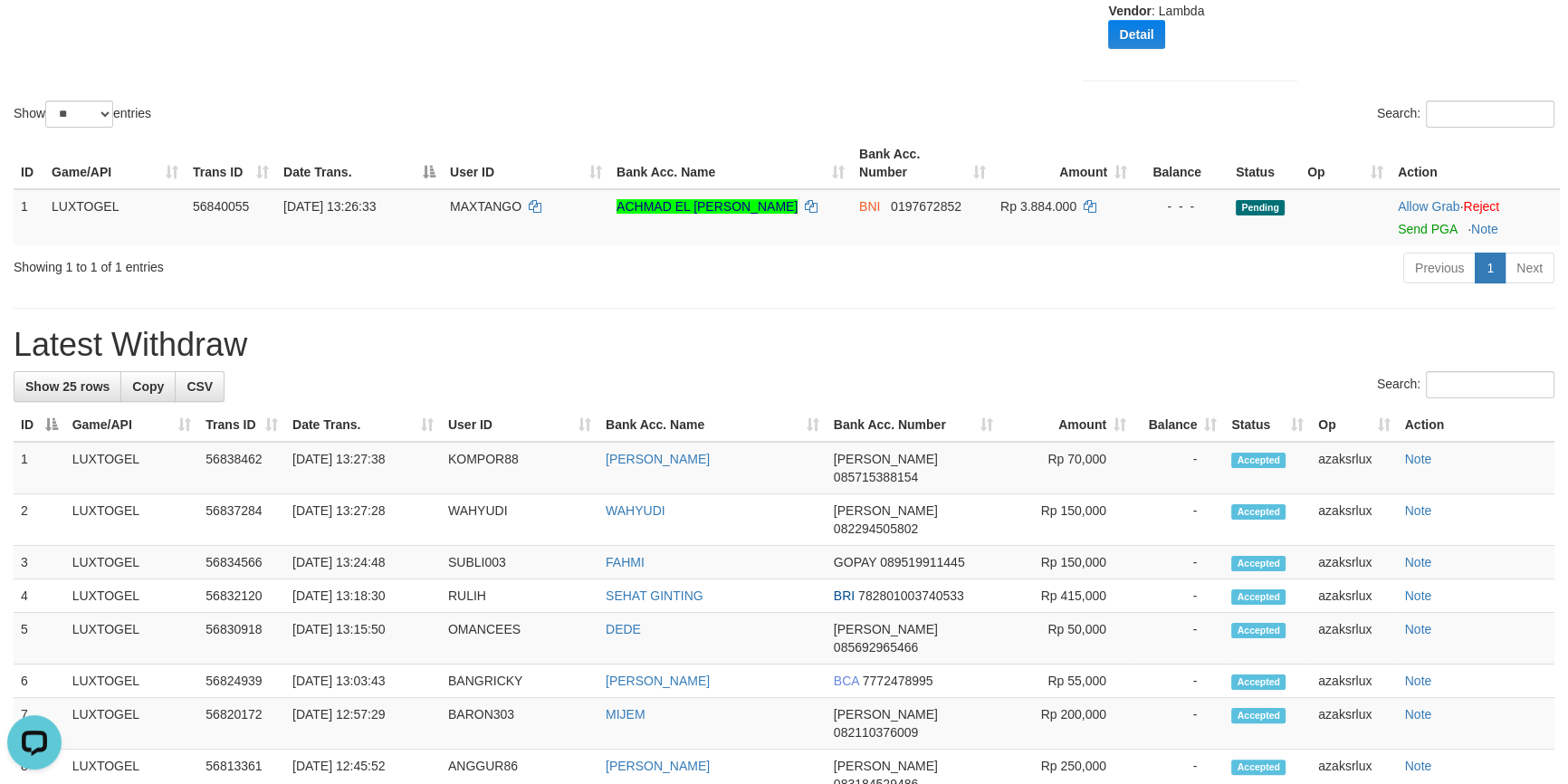
scroll to position [321, 0]
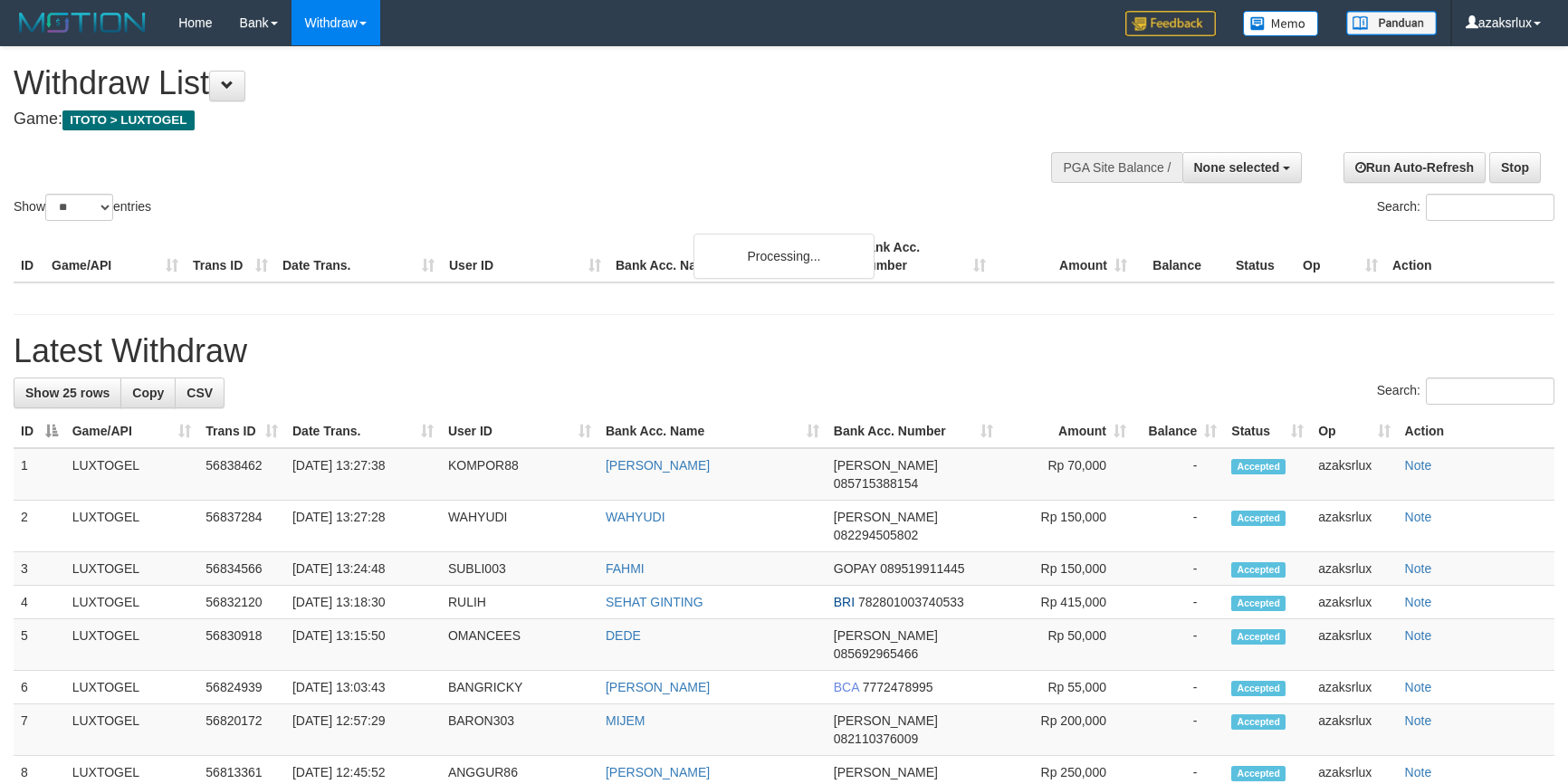
select select
select select "**"
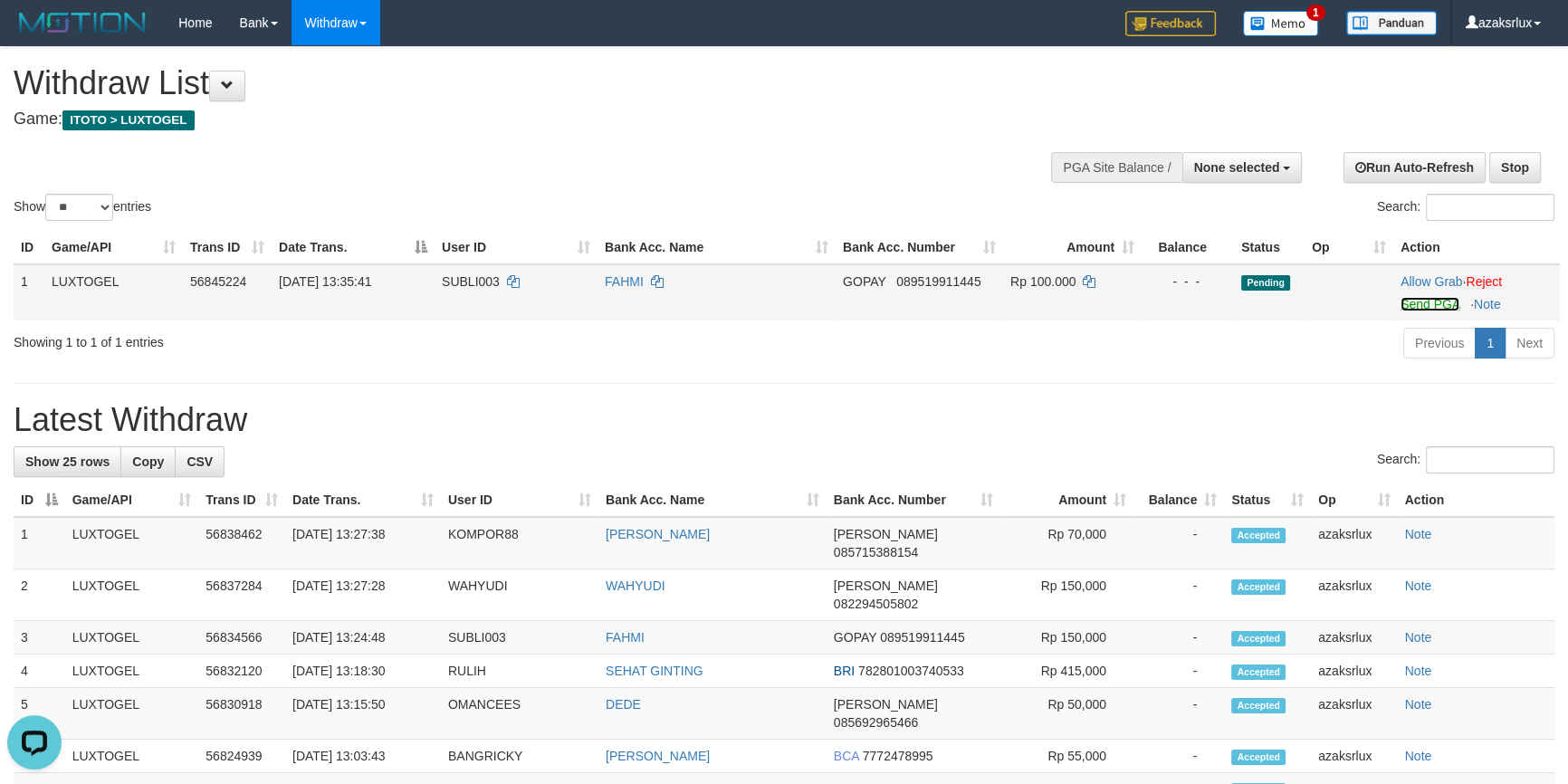
click at [1412, 298] on link "Send PGA" at bounding box center [1430, 303] width 59 height 14
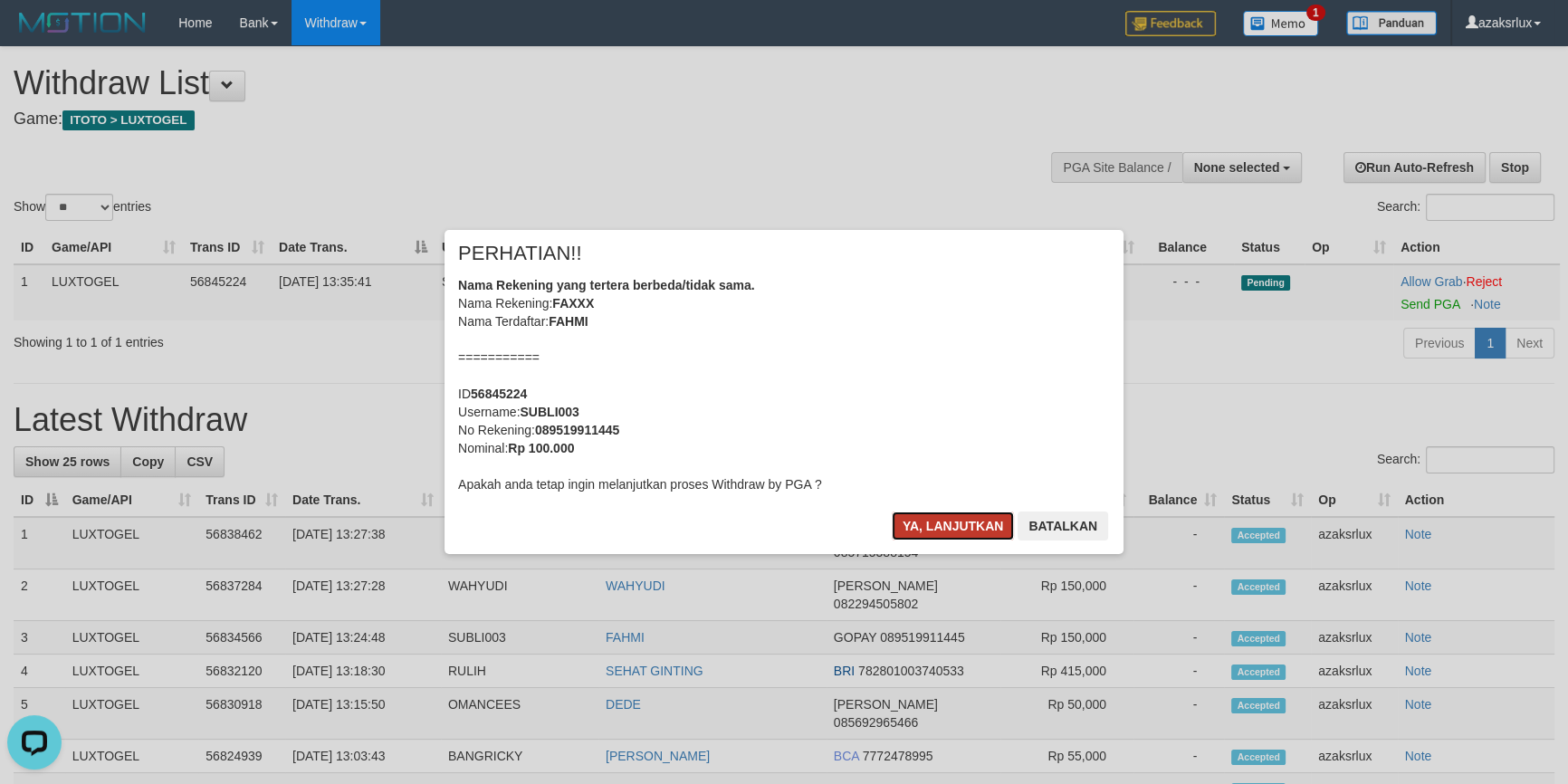
click at [949, 526] on button "Ya, lanjutkan" at bounding box center [953, 526] width 124 height 29
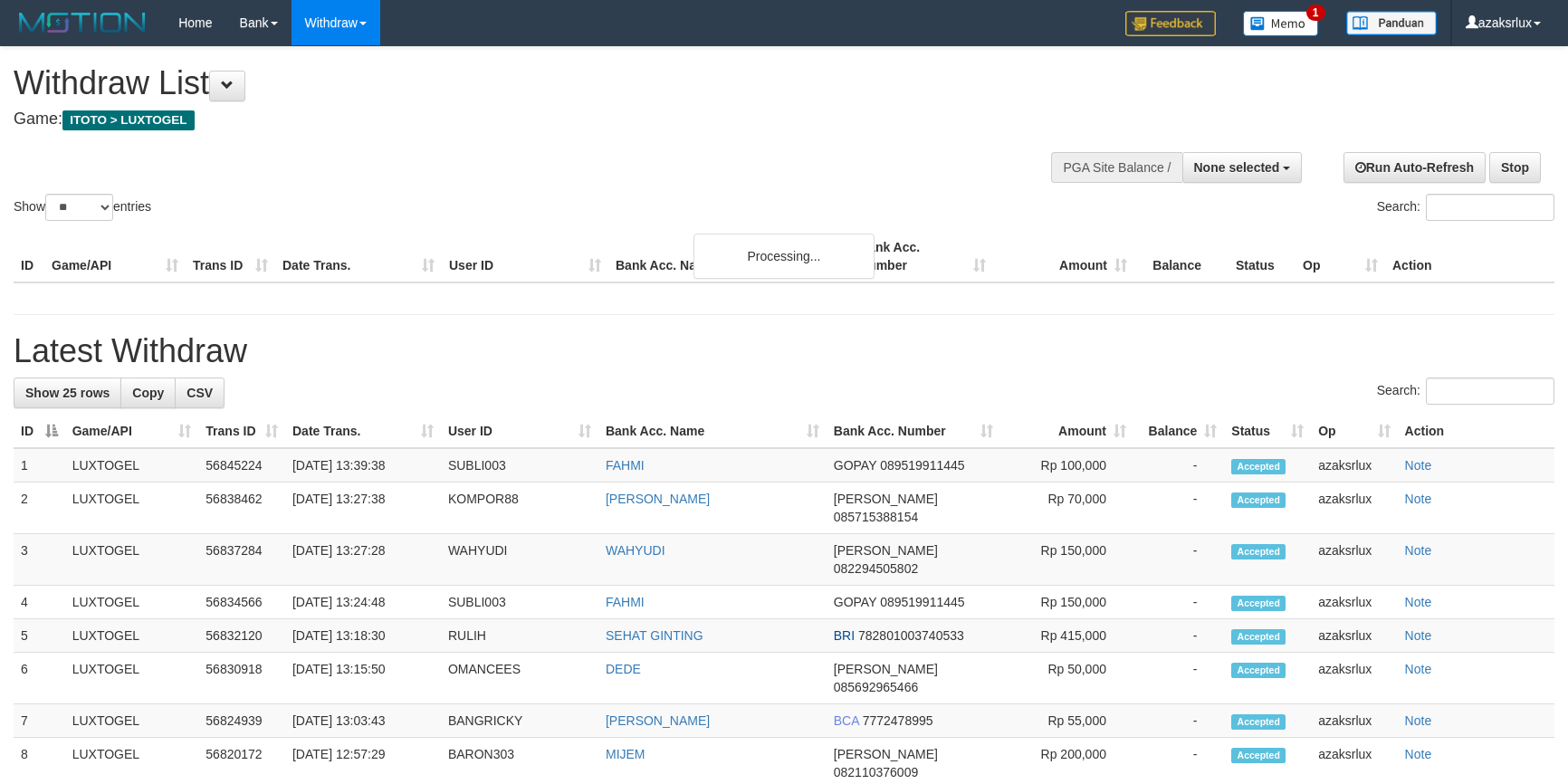
select select
select select "**"
select select
select select "**"
